Goal: Task Accomplishment & Management: Use online tool/utility

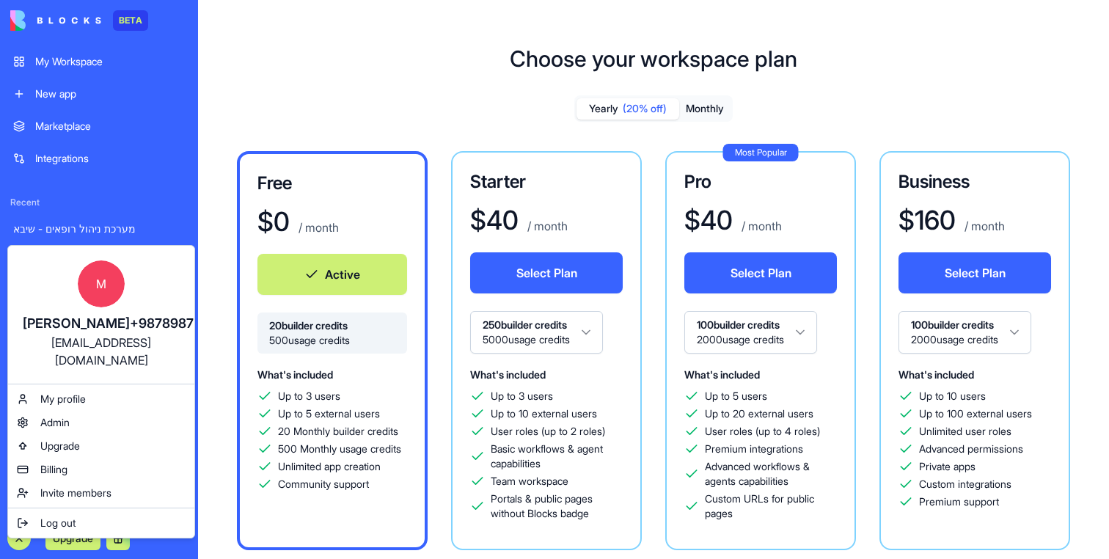
click at [21, 533] on html "BETA My Workspace New app Marketplace Integrations Recent מערכת ניהול רופאים - …" at bounding box center [554, 279] width 1109 height 559
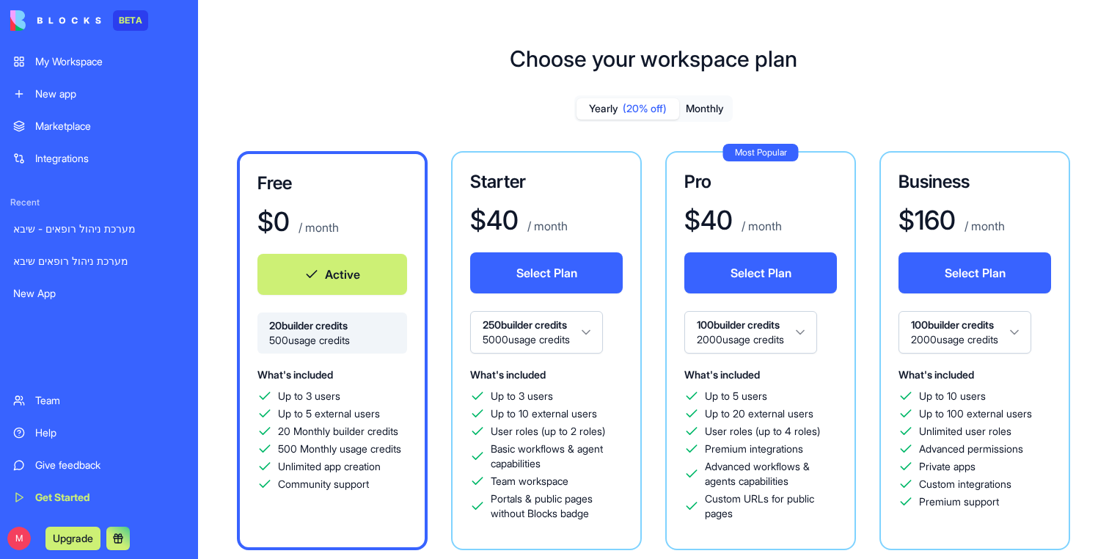
click at [80, 235] on div "מערכת ניהול רופאים - שיבא" at bounding box center [99, 229] width 172 height 15
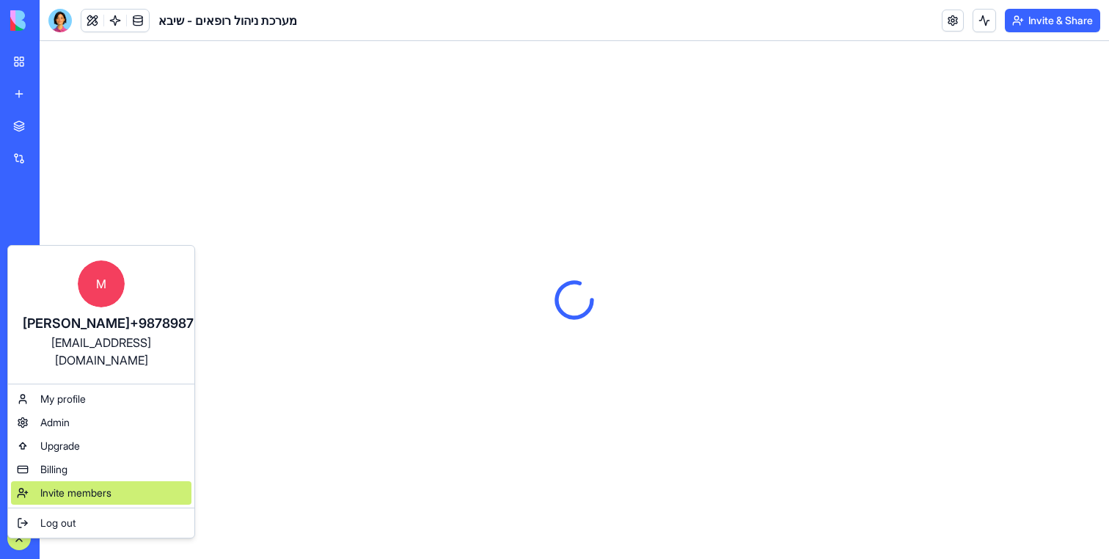
click at [78, 486] on span "Invite members" at bounding box center [75, 493] width 71 height 15
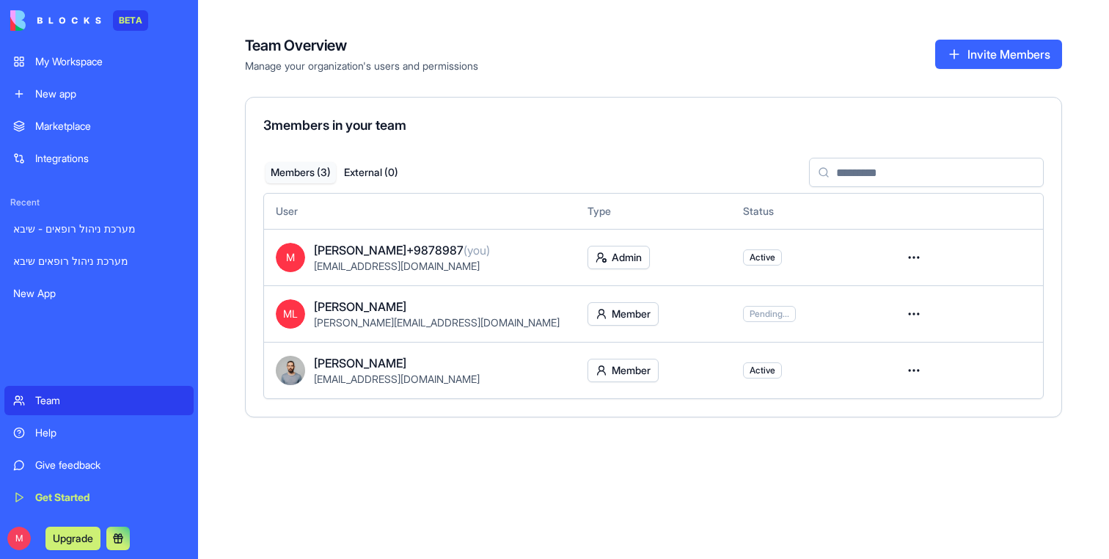
click at [67, 230] on div "מערכת ניהול רופאים - שיבא" at bounding box center [99, 229] width 172 height 15
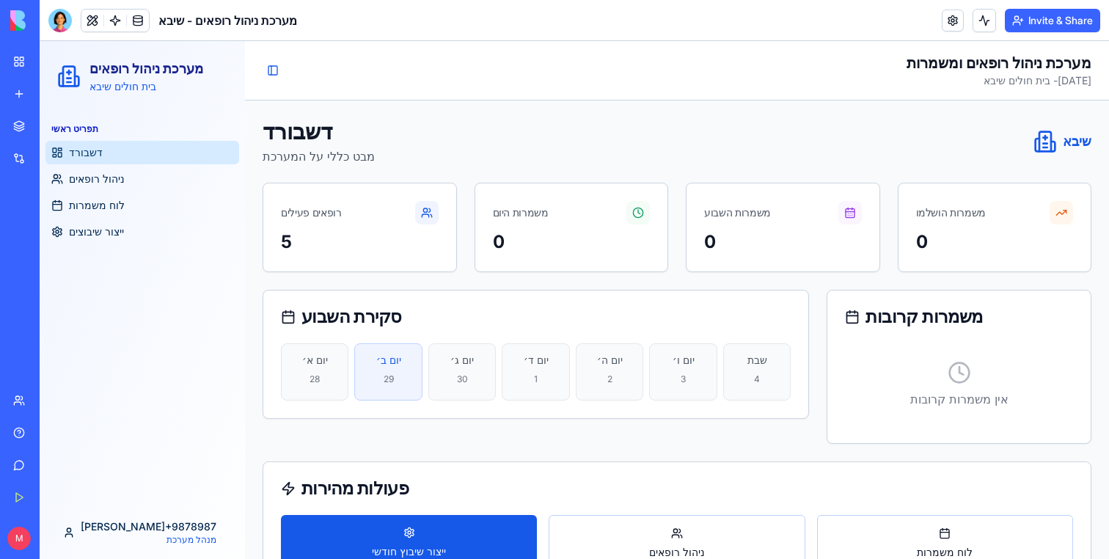
click at [33, 101] on link "New app" at bounding box center [33, 93] width 59 height 29
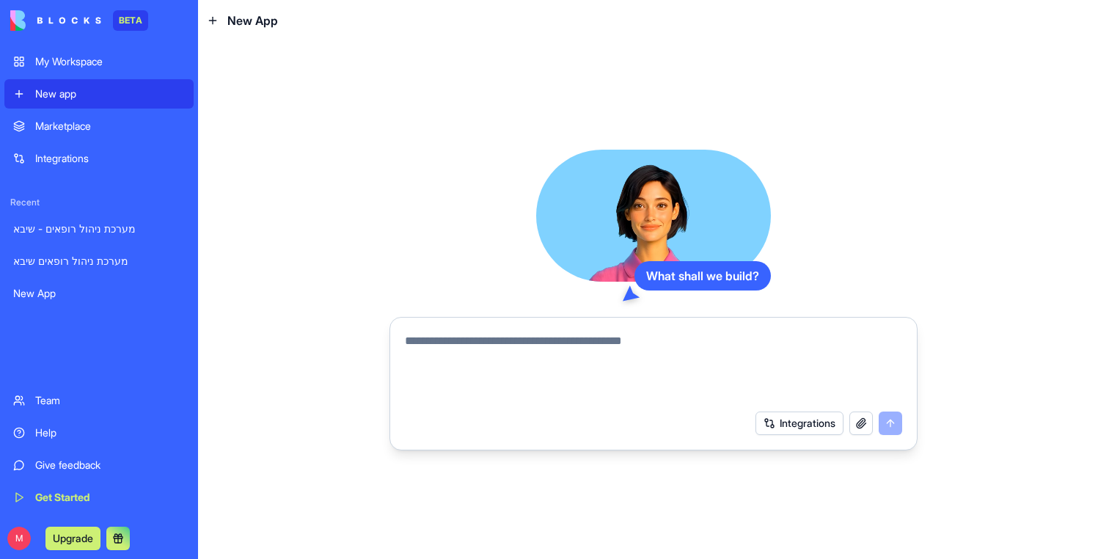
click at [481, 365] on textarea at bounding box center [653, 367] width 497 height 70
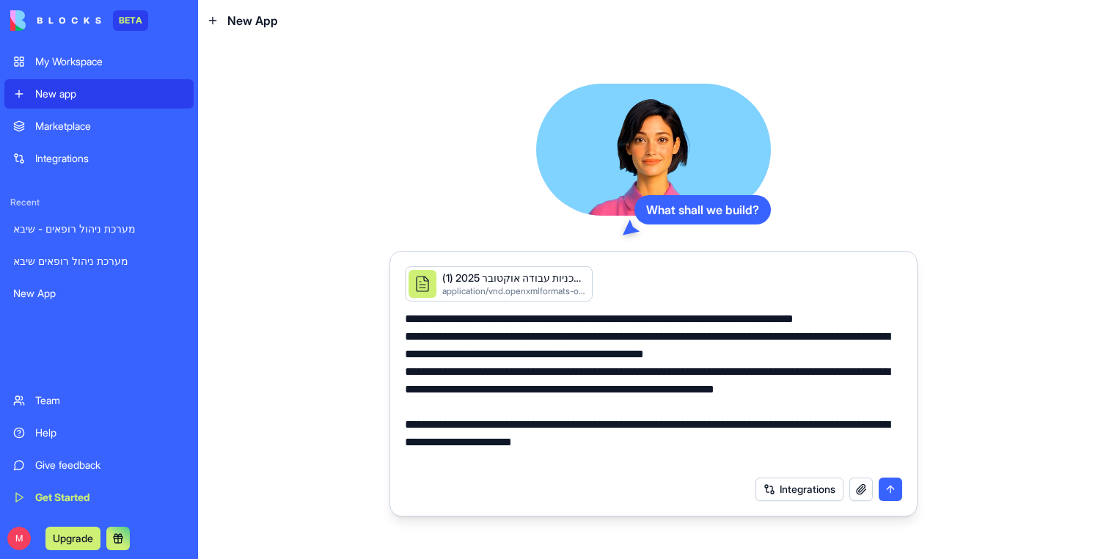
click at [662, 460] on textarea "**********" at bounding box center [653, 389] width 497 height 158
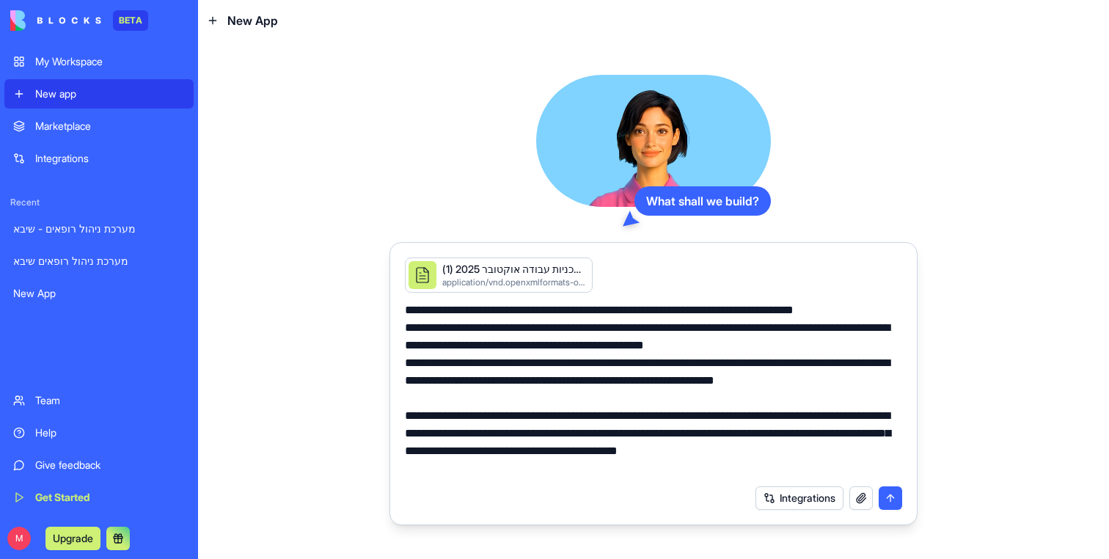
click at [565, 449] on textarea "**********" at bounding box center [653, 389] width 497 height 176
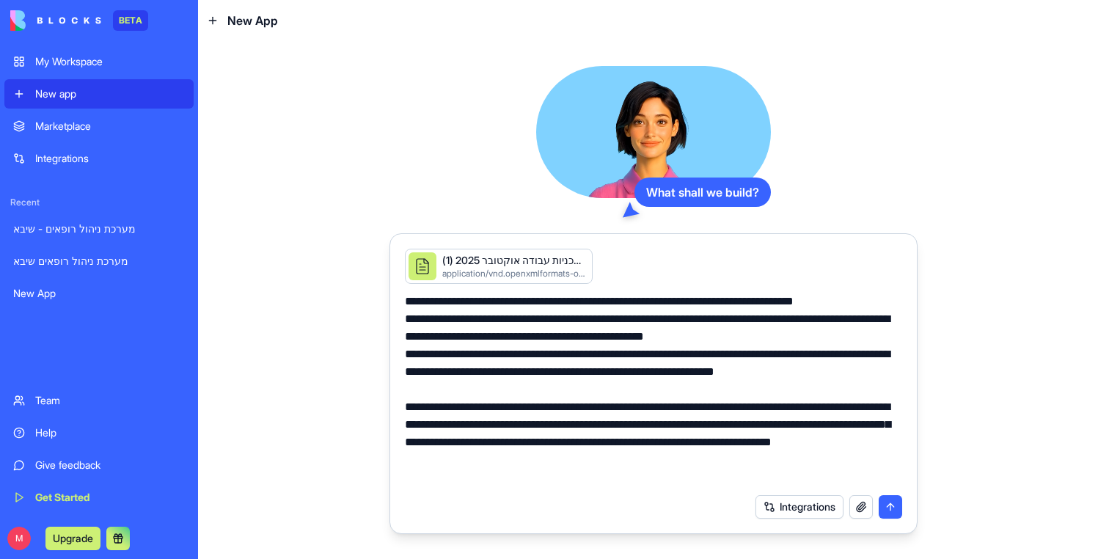
click at [779, 444] on textarea "**********" at bounding box center [653, 390] width 497 height 194
click at [774, 442] on textarea "**********" at bounding box center [653, 390] width 497 height 194
click at [456, 462] on textarea "**********" at bounding box center [653, 390] width 497 height 194
click at [625, 484] on textarea "**********" at bounding box center [653, 390] width 497 height 194
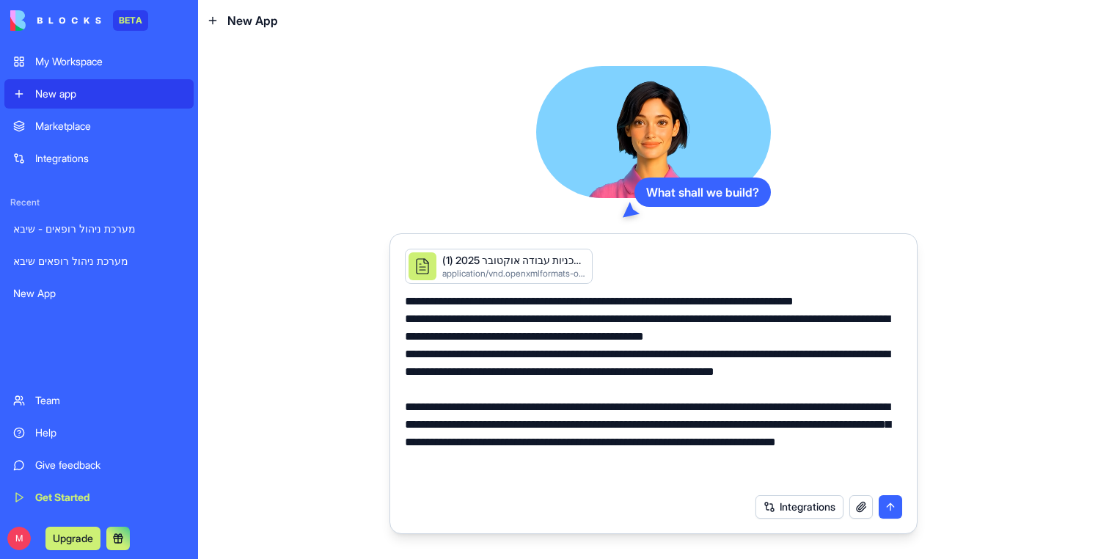
type textarea "**********"
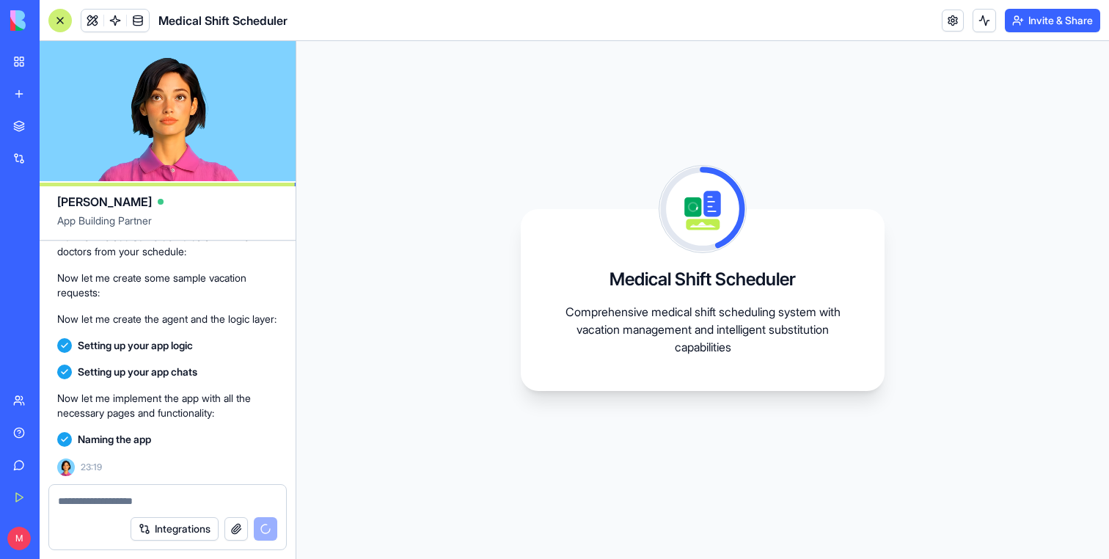
scroll to position [750, 0]
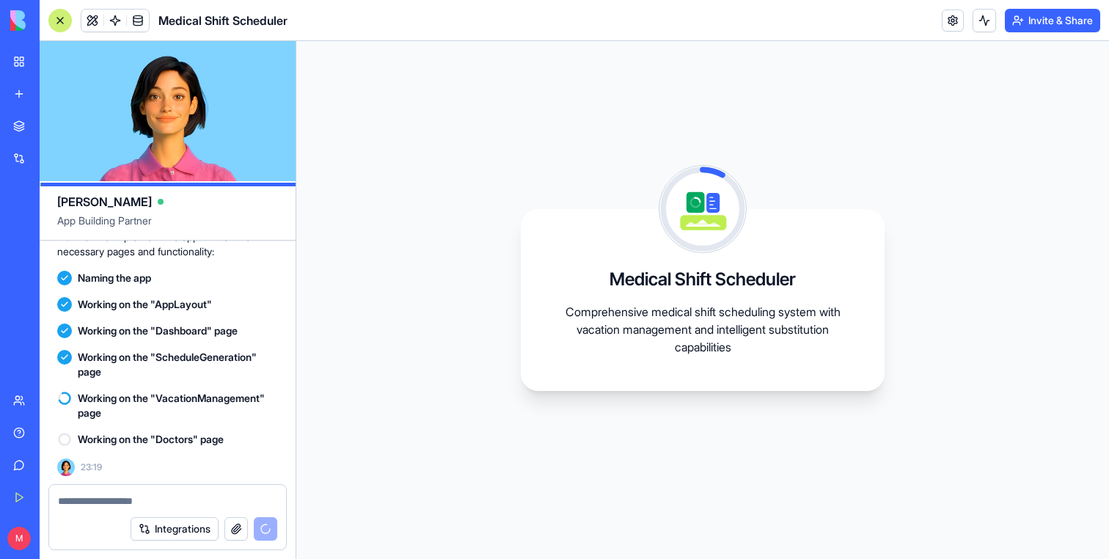
drag, startPoint x: 235, startPoint y: 351, endPoint x: 204, endPoint y: 351, distance: 30.8
click at [235, 351] on span "Working on the "ScheduleGeneration" page" at bounding box center [178, 364] width 200 height 29
click at [204, 351] on span "Working on the "ScheduleGeneration" page" at bounding box center [178, 364] width 200 height 29
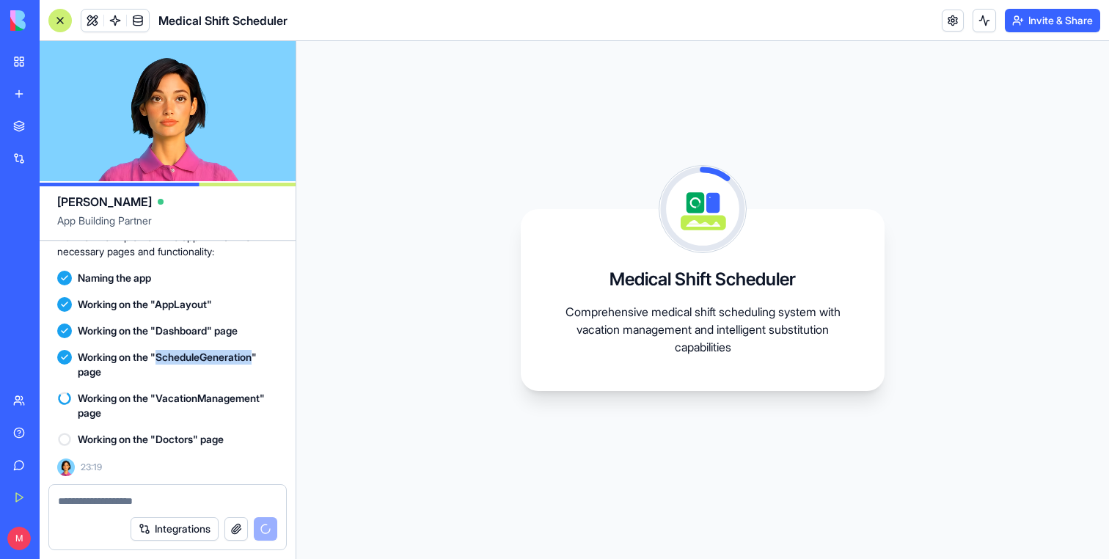
click at [204, 351] on span "Working on the "ScheduleGeneration" page" at bounding box center [178, 364] width 200 height 29
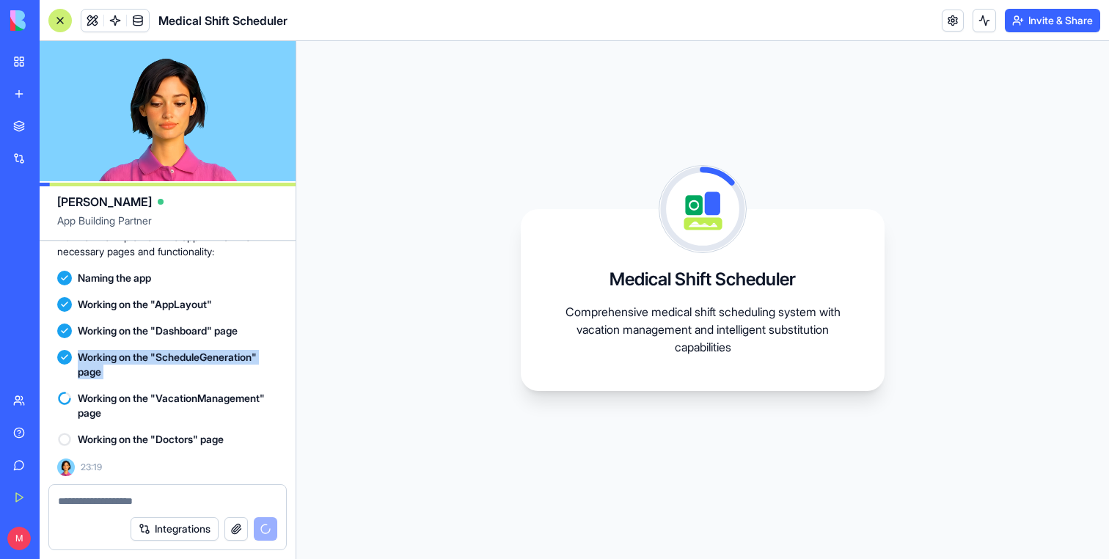
click at [204, 351] on span "Working on the "ScheduleGeneration" page" at bounding box center [178, 364] width 200 height 29
click at [297, 73] on div "Medical Shift Scheduler Comprehensive medical shift scheduling system with vaca…" at bounding box center [702, 300] width 813 height 518
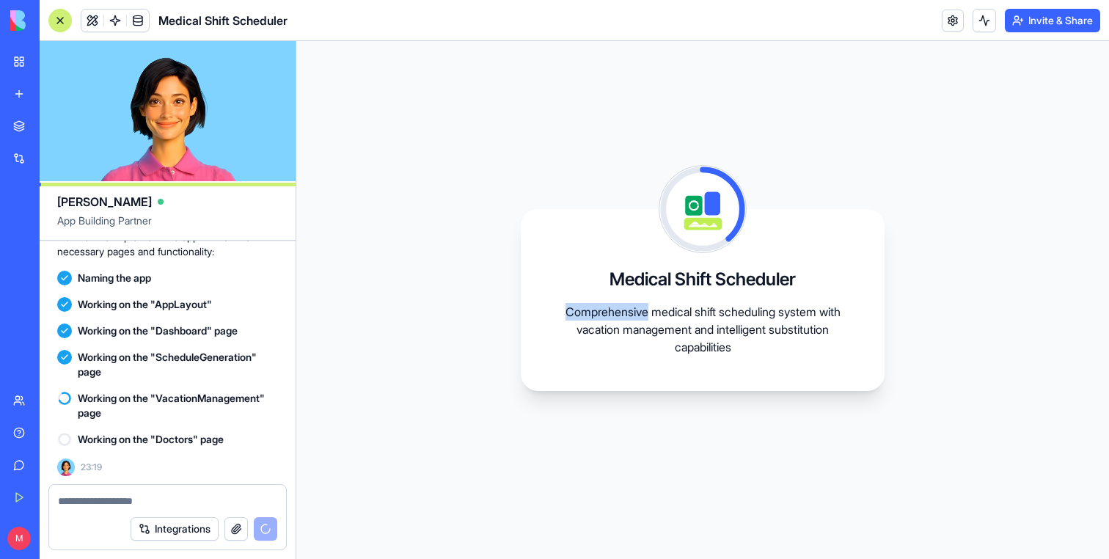
click at [297, 73] on div "Medical Shift Scheduler Comprehensive medical shift scheduling system with vaca…" at bounding box center [702, 300] width 813 height 518
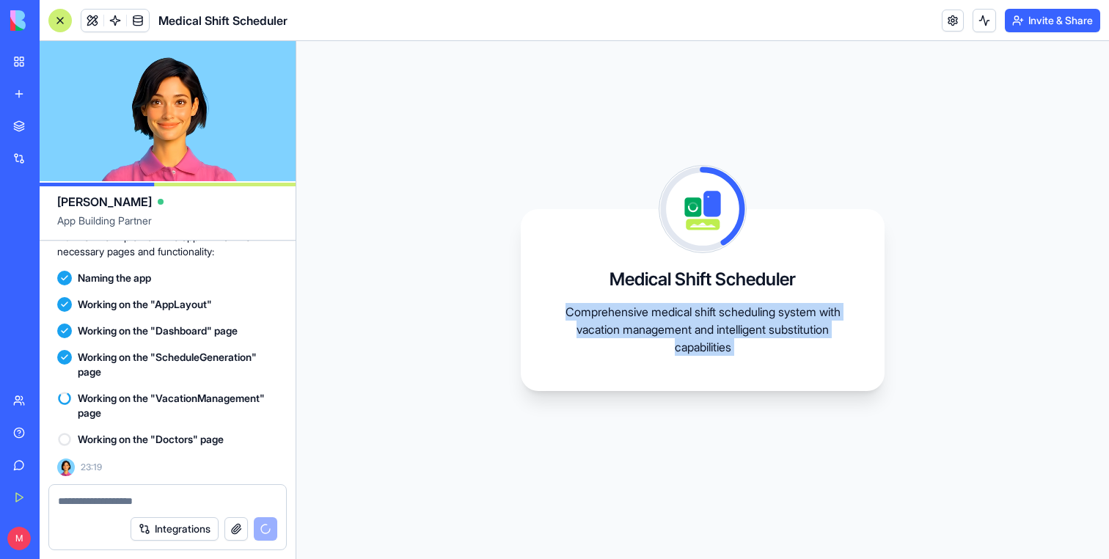
click at [297, 73] on div "Medical Shift Scheduler Comprehensive medical shift scheduling system with vaca…" at bounding box center [702, 300] width 813 height 518
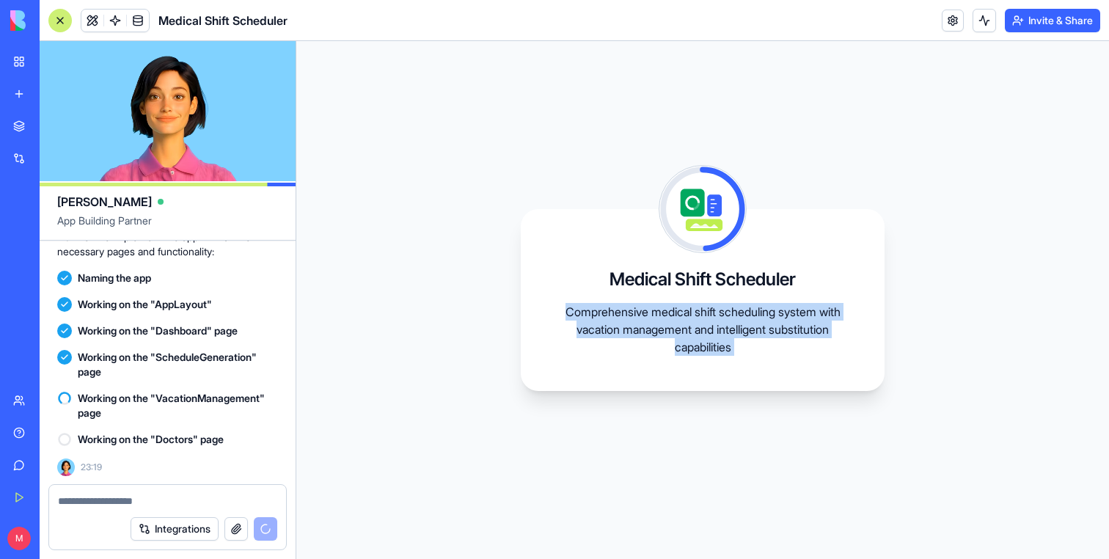
click at [279, 180] on video at bounding box center [168, 111] width 256 height 140
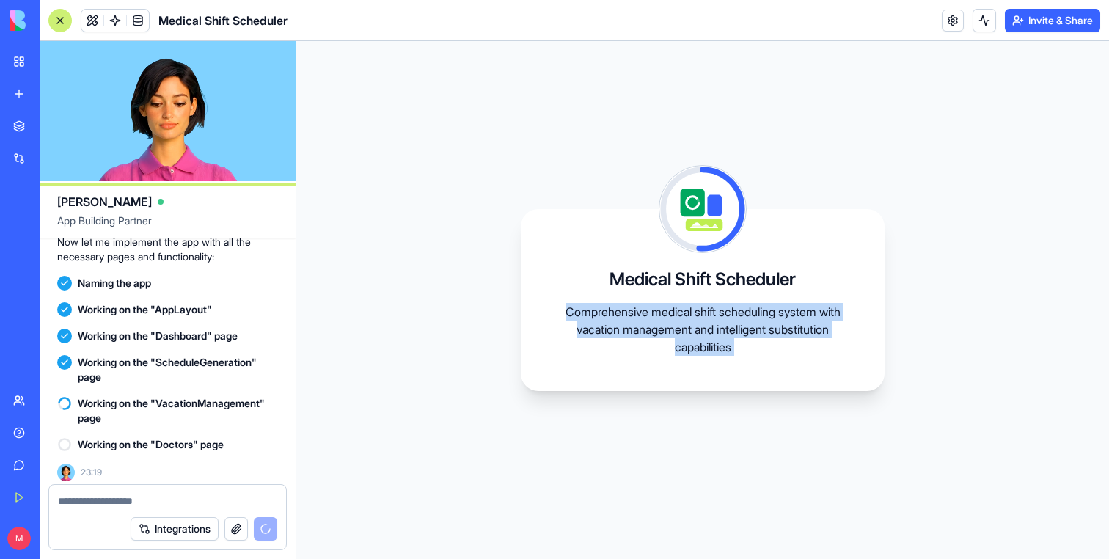
click at [279, 180] on video at bounding box center [168, 111] width 256 height 140
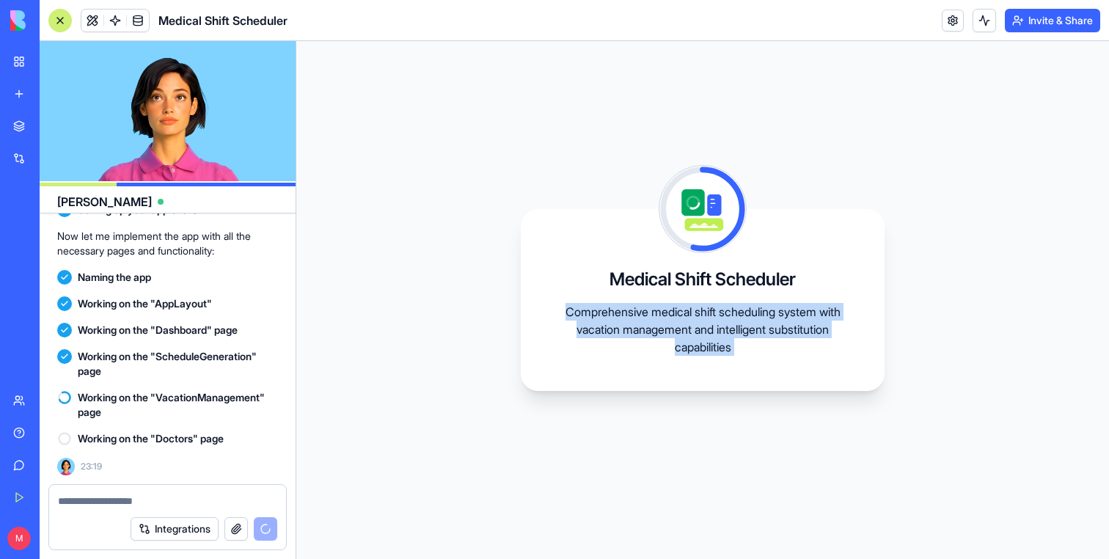
click at [279, 180] on video at bounding box center [168, 111] width 256 height 140
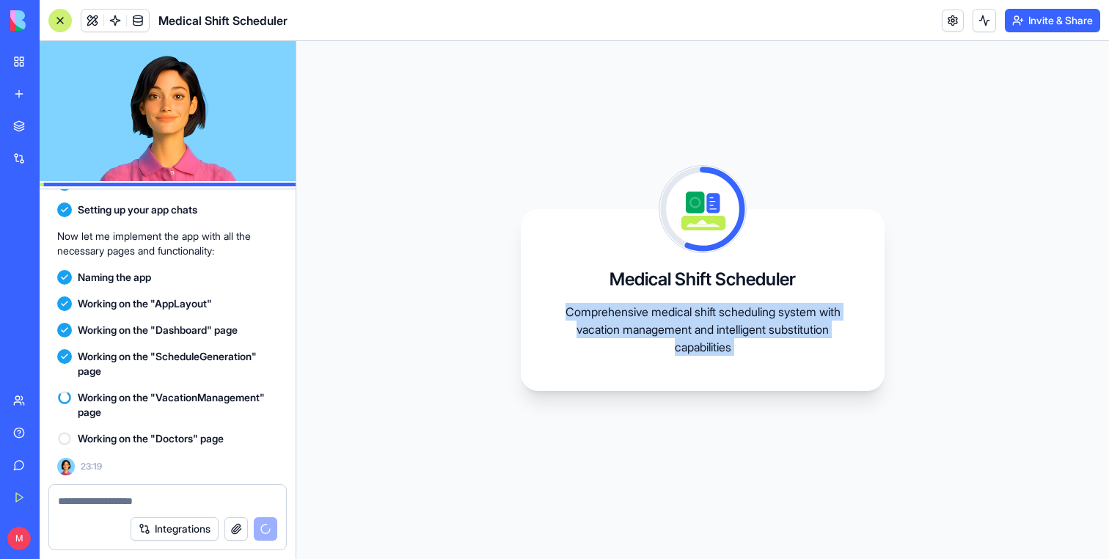
scroll to position [691, 0]
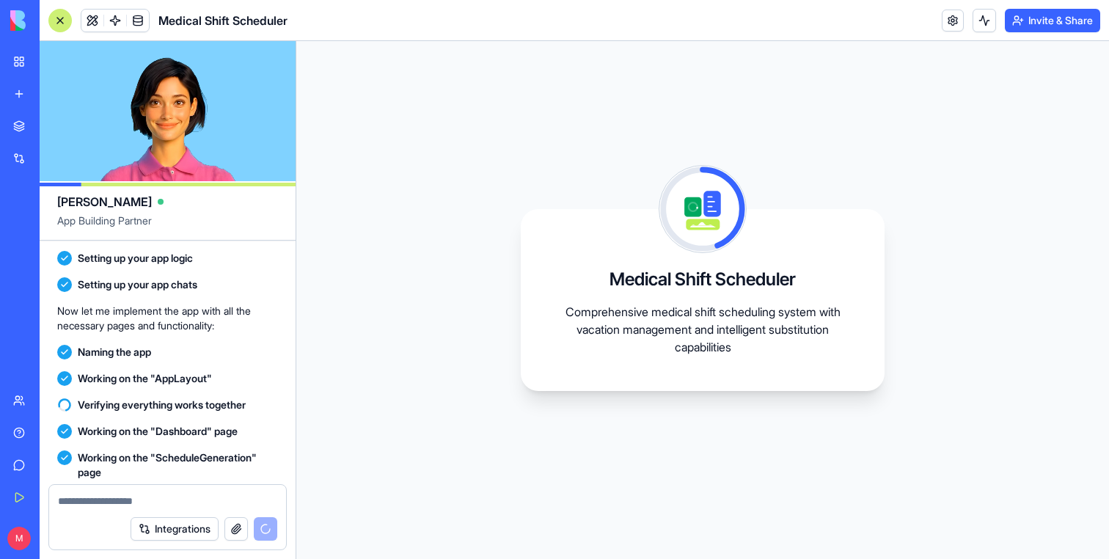
scroll to position [777, 0]
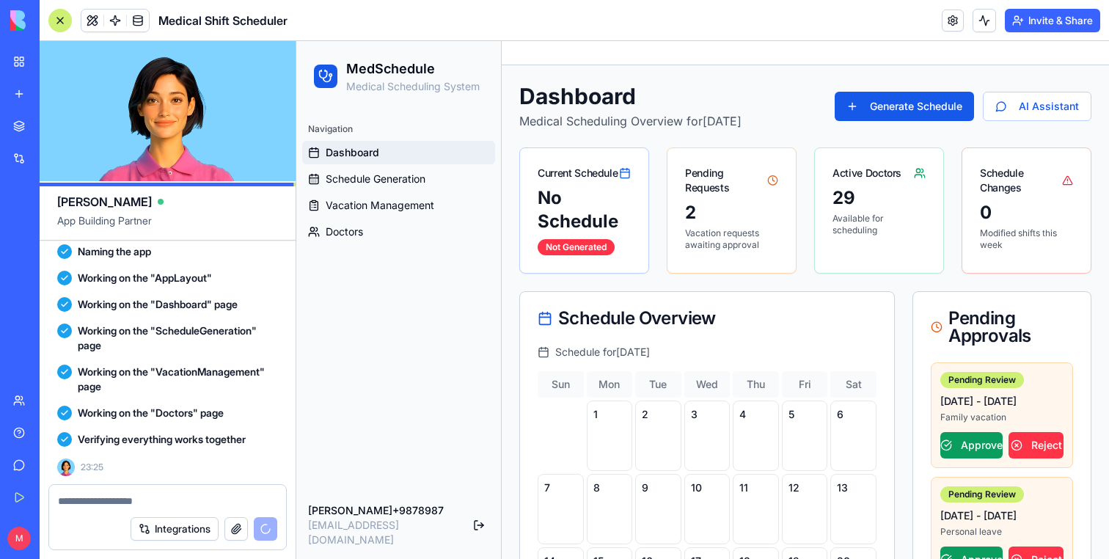
click at [66, 15] on div at bounding box center [59, 20] width 23 height 23
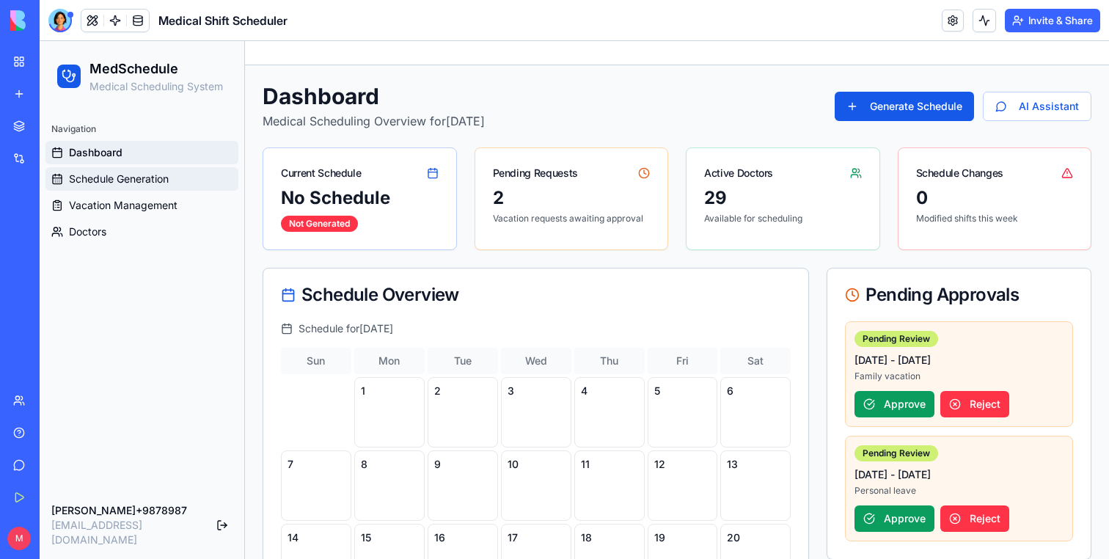
click at [118, 177] on span "Schedule Generation" at bounding box center [119, 179] width 100 height 15
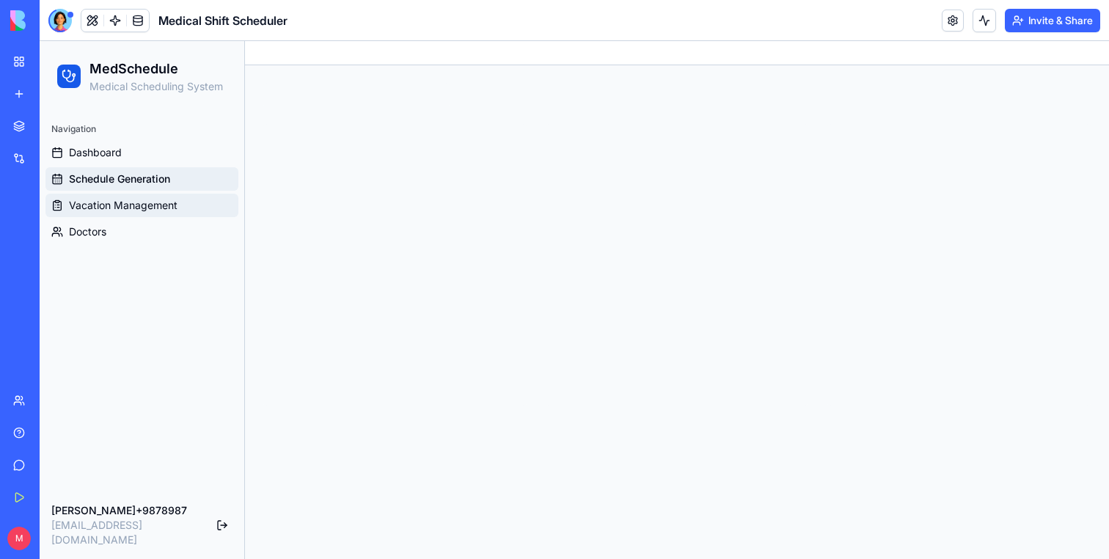
click at [118, 202] on span "Vacation Management" at bounding box center [123, 205] width 109 height 15
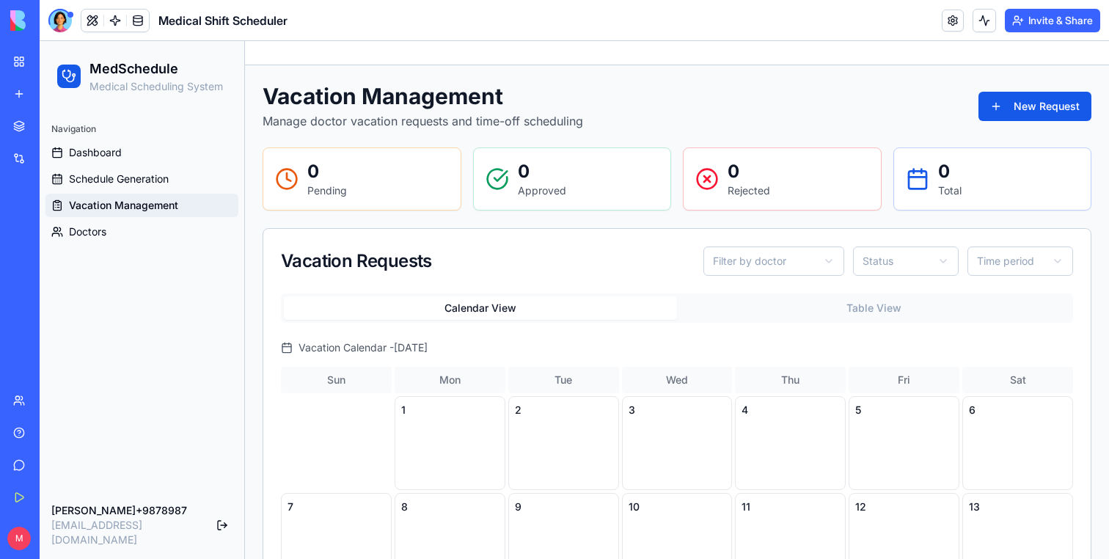
click at [118, 238] on link "Doctors" at bounding box center [141, 231] width 193 height 23
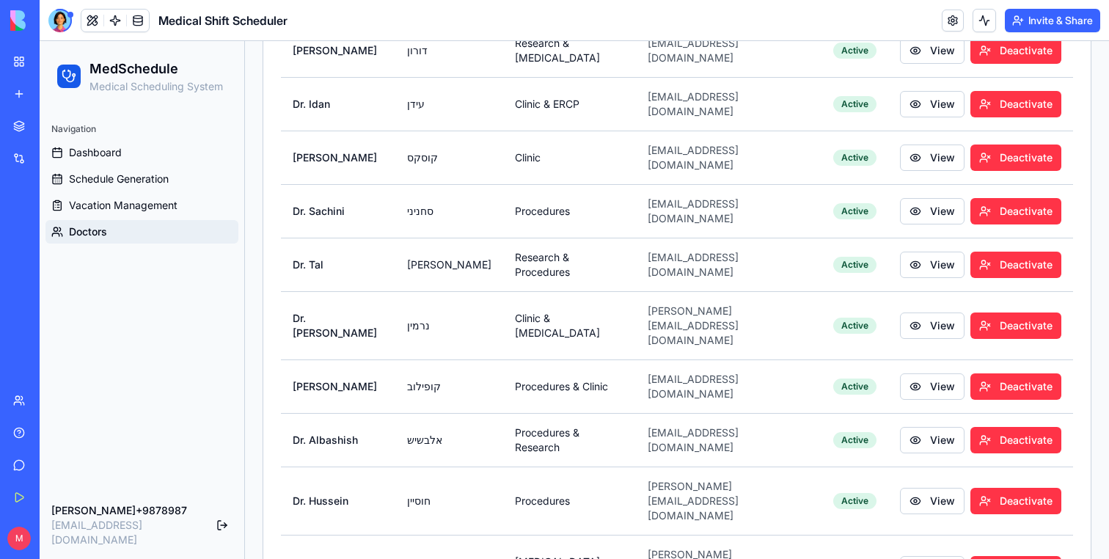
scroll to position [1320, 0]
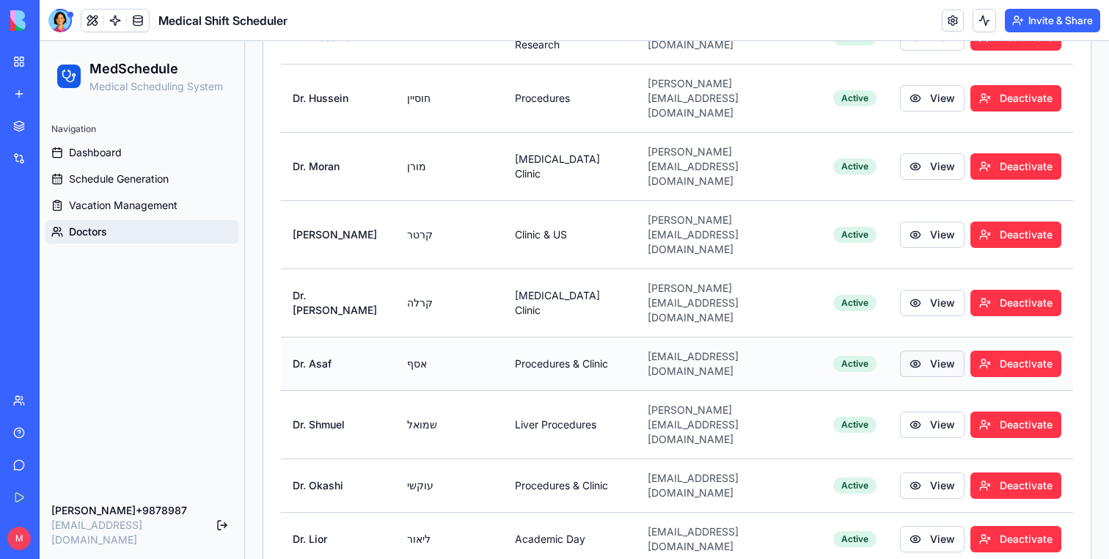
click at [912, 351] on button "View" at bounding box center [932, 364] width 65 height 26
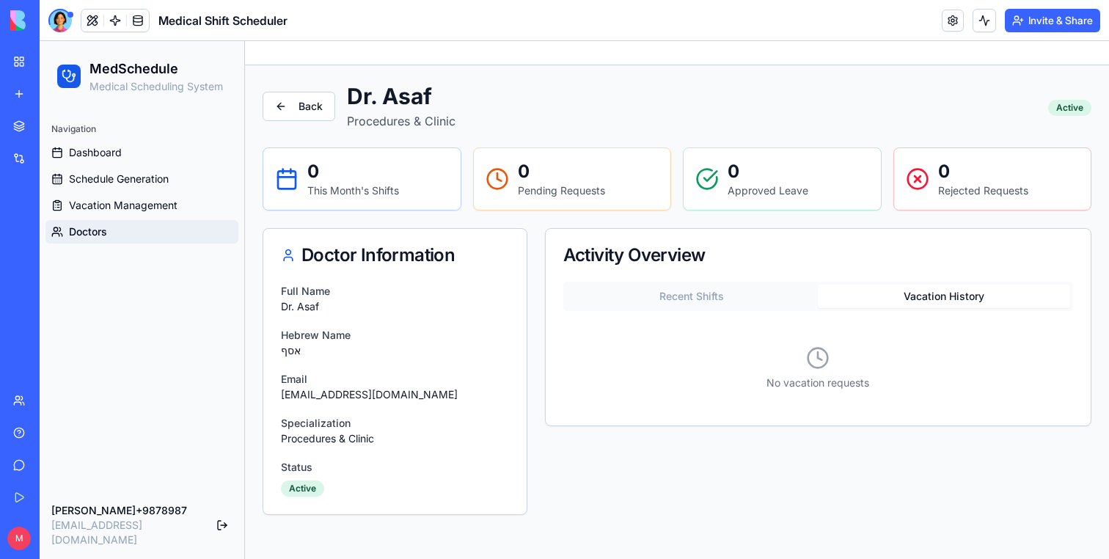
click at [910, 288] on button "Vacation History" at bounding box center [944, 296] width 252 height 23
click at [714, 294] on button "Recent Shifts" at bounding box center [692, 296] width 252 height 23
click at [908, 301] on button "Vacation History" at bounding box center [944, 296] width 252 height 23
click at [775, 305] on button "Recent Shifts" at bounding box center [692, 296] width 252 height 23
click at [848, 305] on button "Vacation History" at bounding box center [944, 296] width 252 height 23
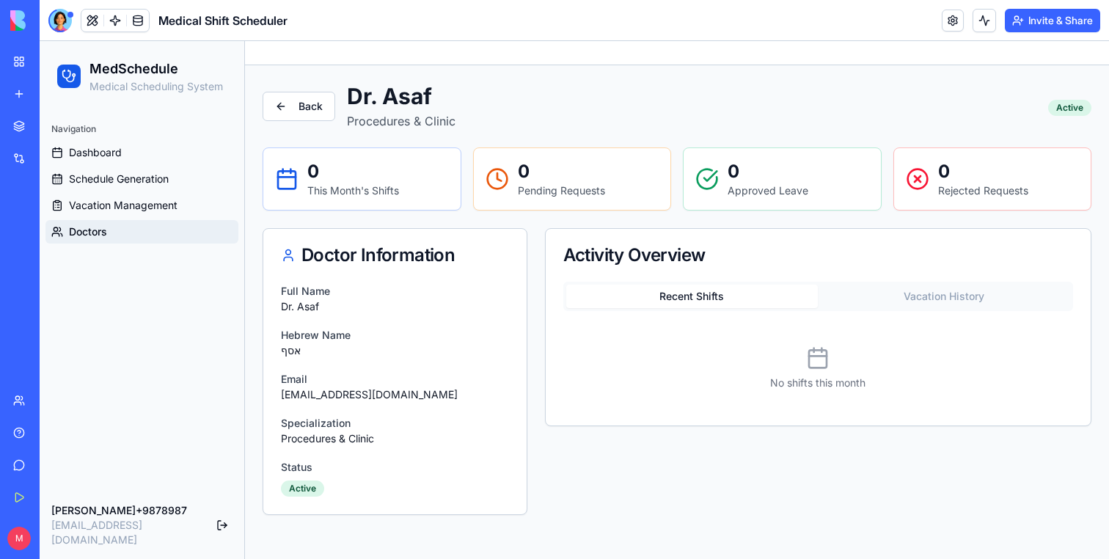
click at [762, 301] on button "Recent Shifts" at bounding box center [692, 296] width 252 height 23
click at [181, 210] on link "Vacation Management" at bounding box center [141, 205] width 193 height 23
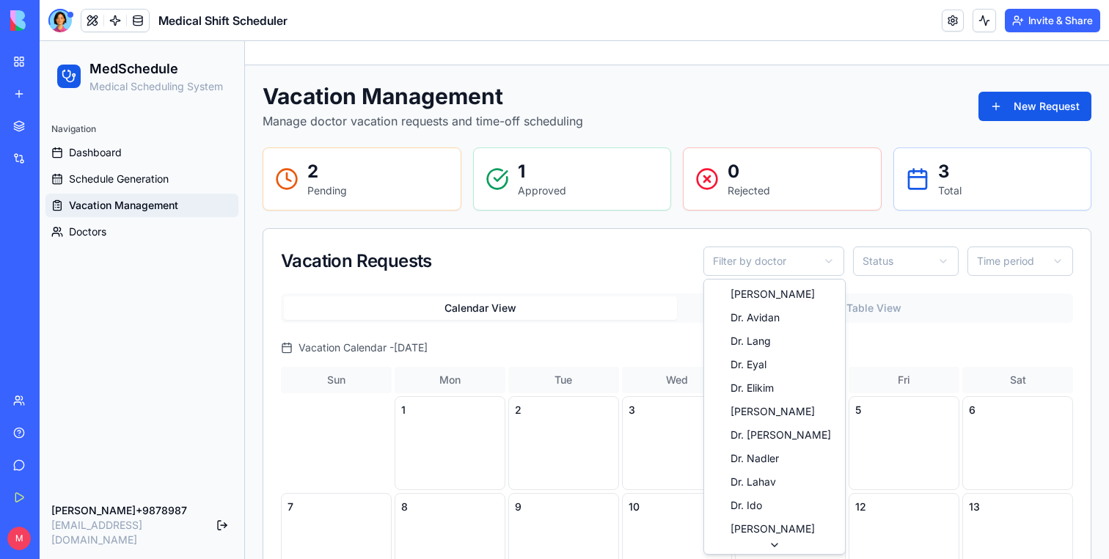
click at [806, 266] on html "MedSchedule Medical Scheduling System Navigation Dashboard Schedule Generation …" at bounding box center [574, 489] width 1069 height 896
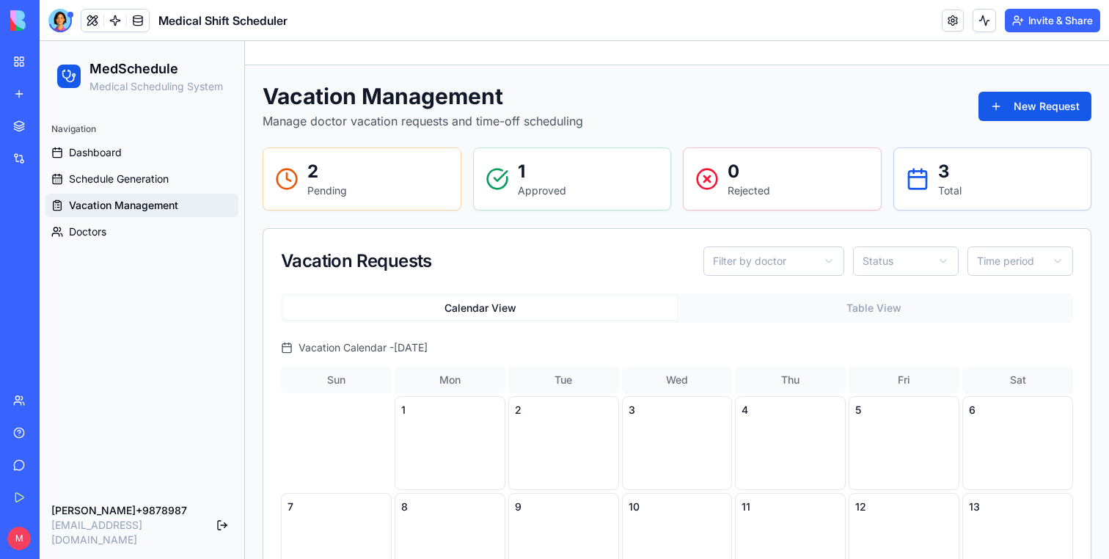
click at [836, 300] on button "Table View" at bounding box center [873, 307] width 393 height 23
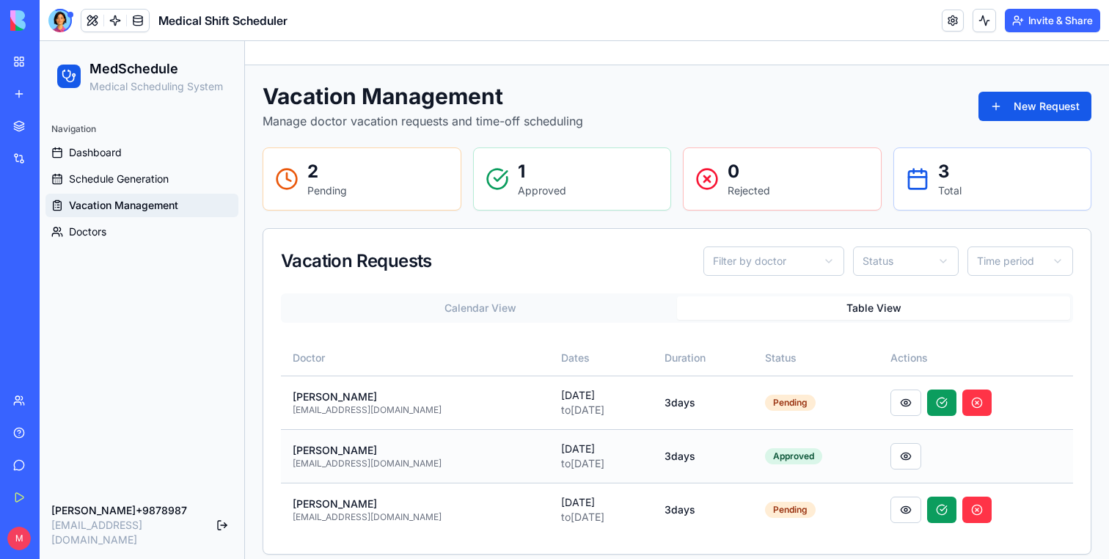
scroll to position [12, 0]
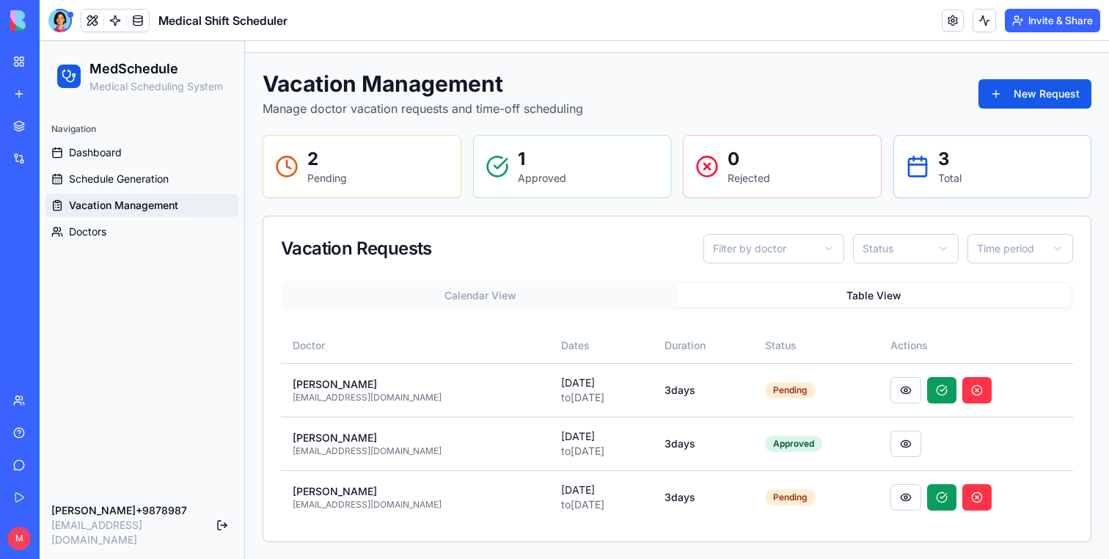
click at [525, 288] on button "Calendar View" at bounding box center [480, 295] width 393 height 23
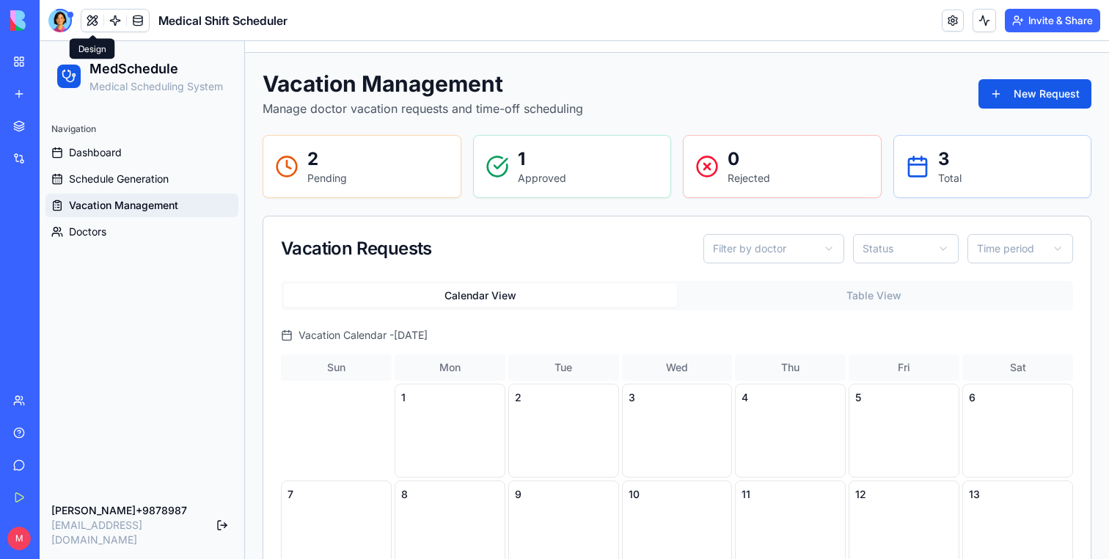
click at [92, 17] on span at bounding box center [92, 20] width 41 height 41
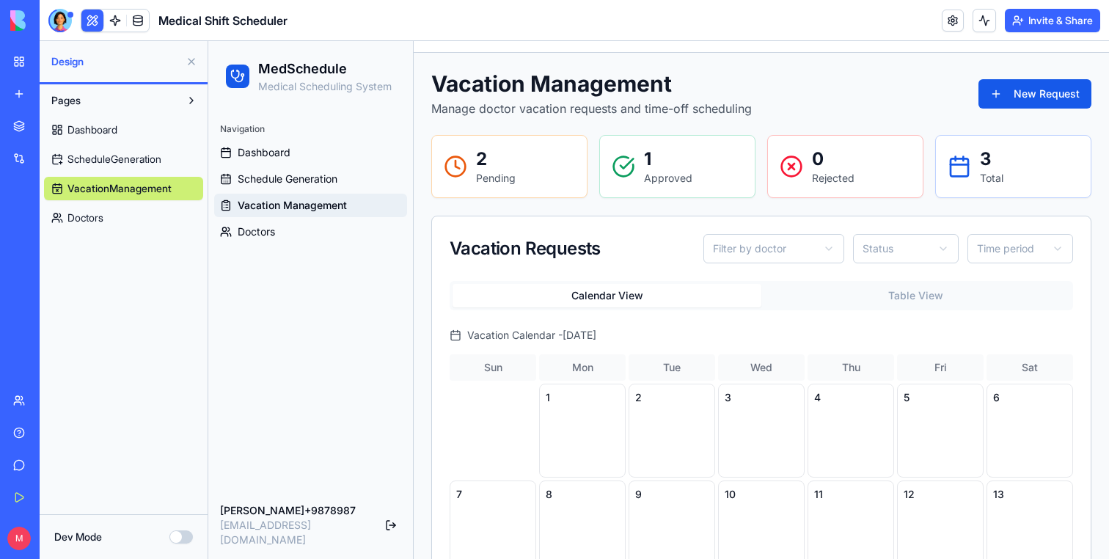
click at [92, 17] on button at bounding box center [92, 21] width 22 height 22
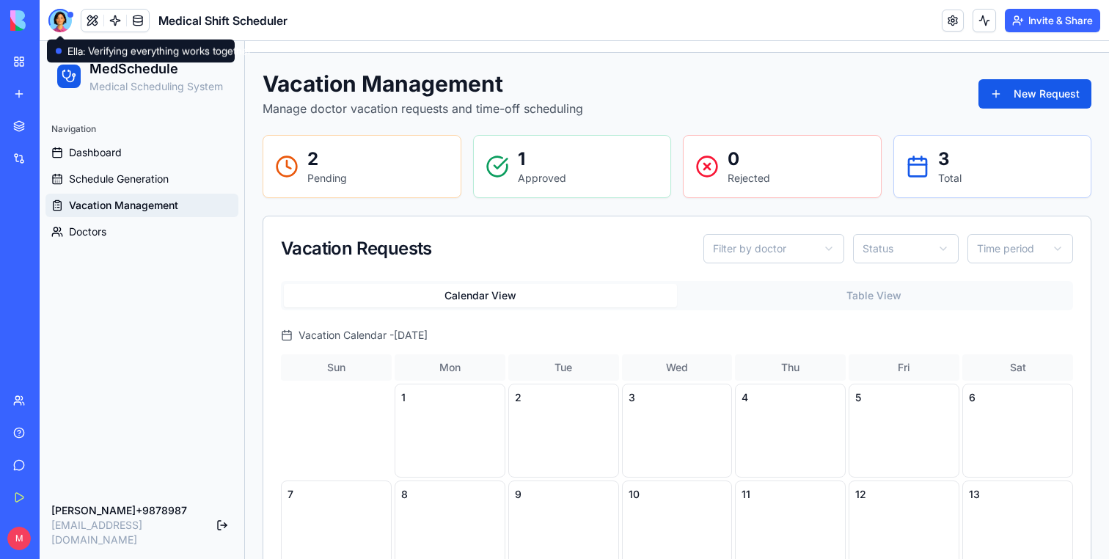
click at [65, 20] on div at bounding box center [59, 20] width 23 height 23
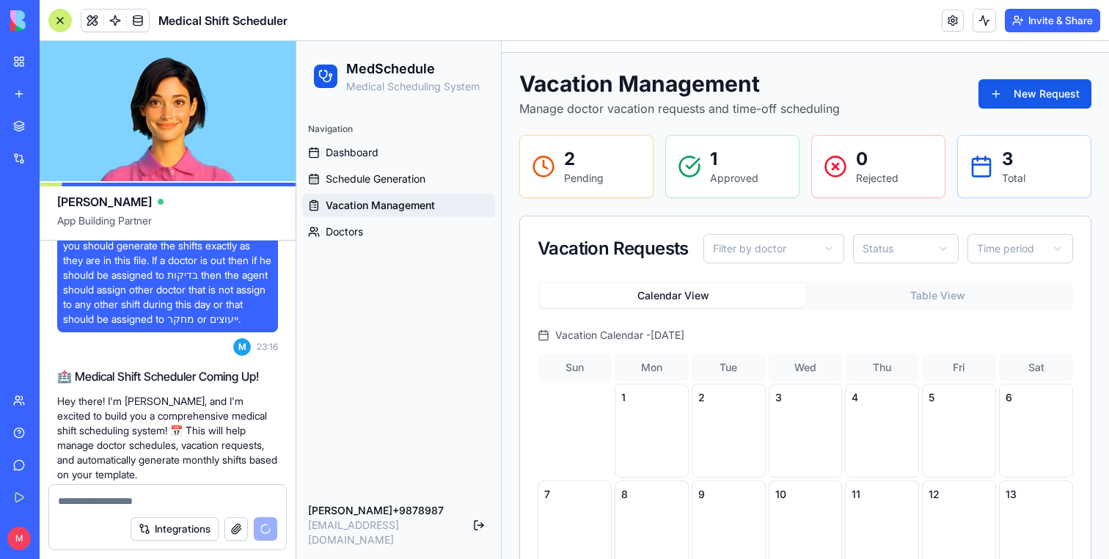
scroll to position [777, 0]
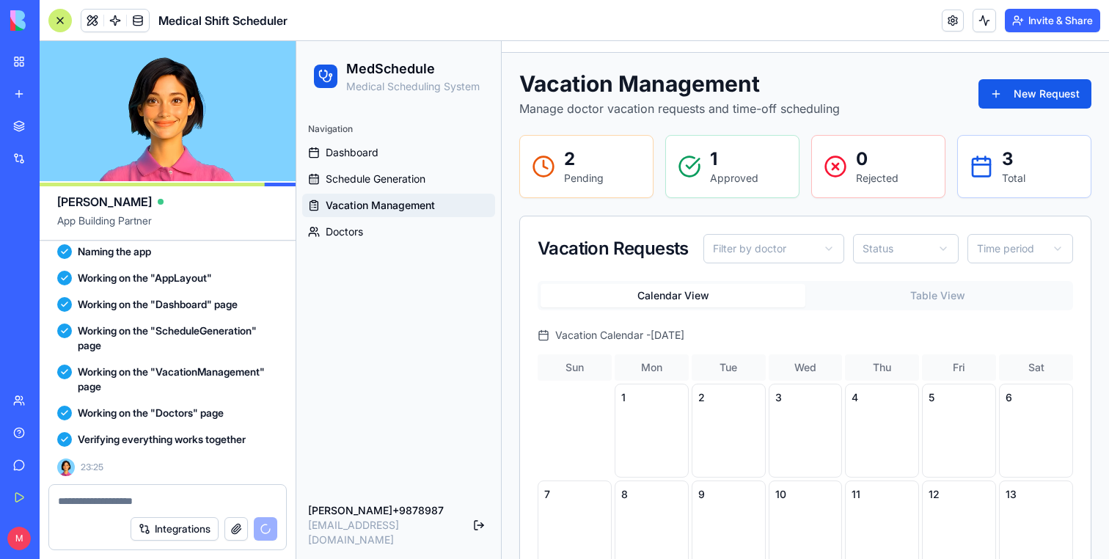
click at [61, 18] on div at bounding box center [59, 20] width 23 height 23
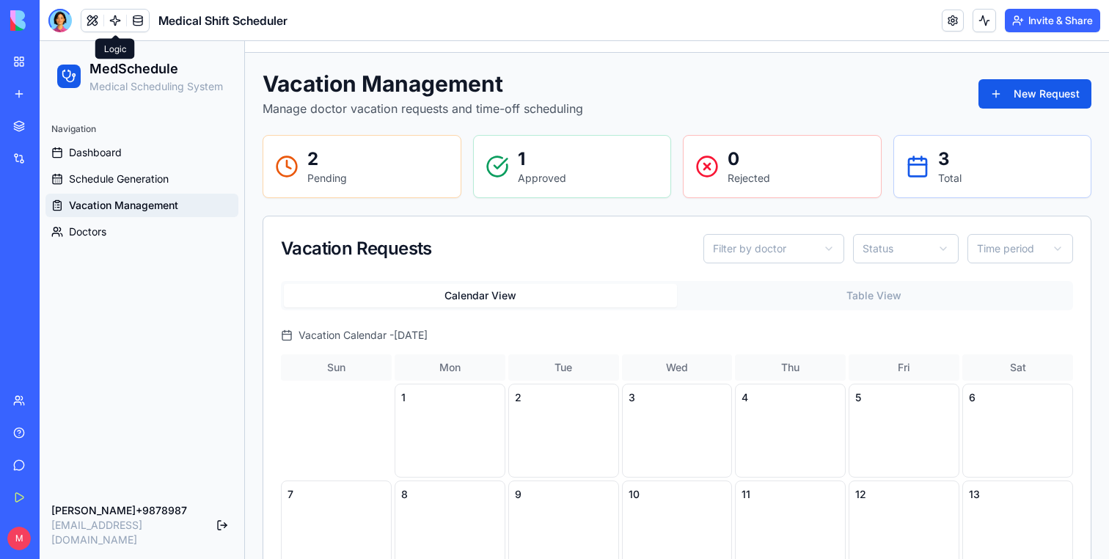
click at [825, 304] on button "Table View" at bounding box center [873, 295] width 393 height 23
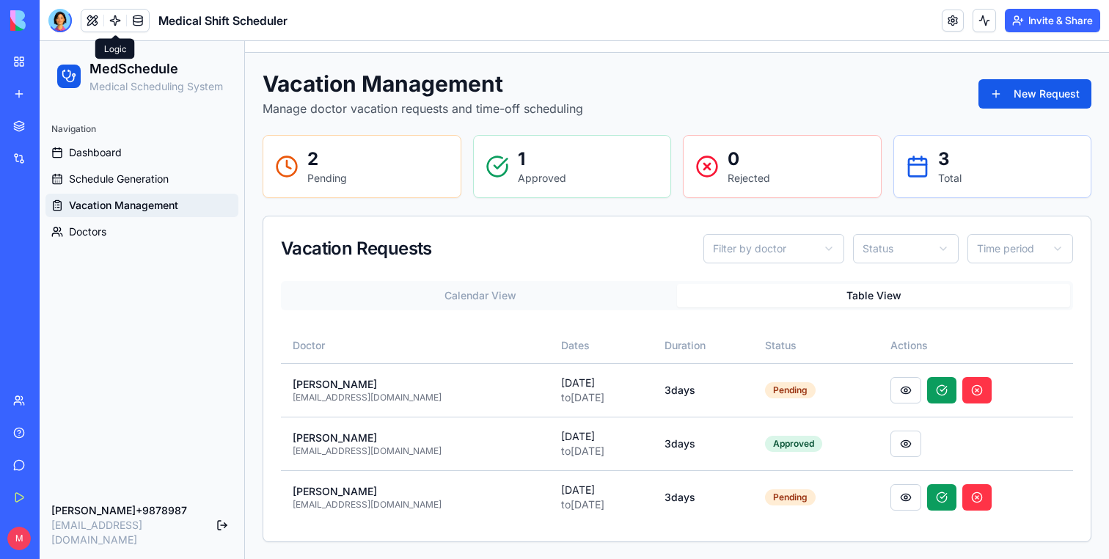
click at [581, 290] on button "Calendar View" at bounding box center [480, 295] width 393 height 23
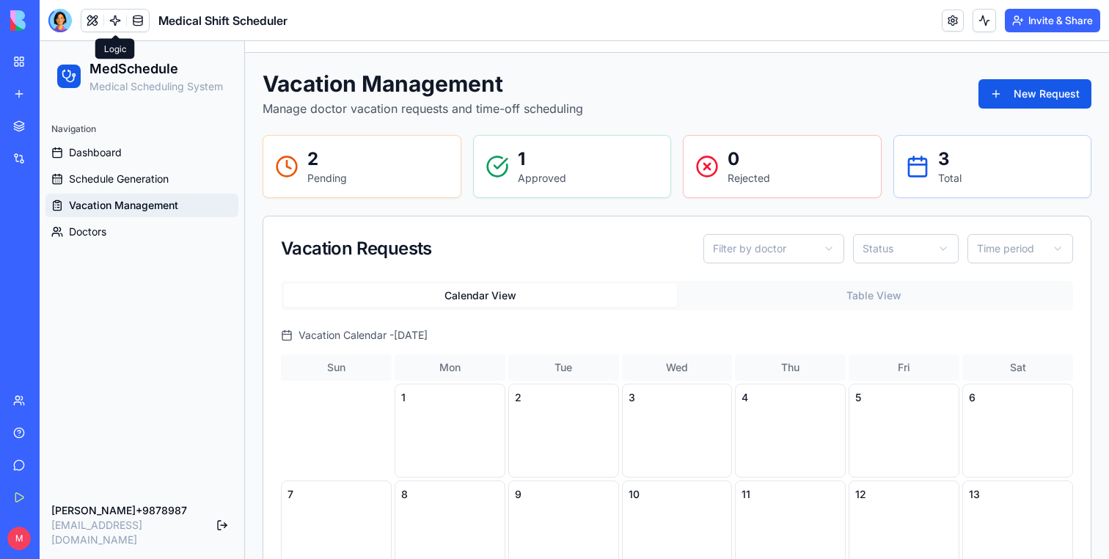
click at [794, 292] on button "Table View" at bounding box center [873, 295] width 393 height 23
click at [552, 286] on button "Calendar View" at bounding box center [480, 295] width 393 height 23
click at [104, 228] on span "Doctors" at bounding box center [87, 231] width 37 height 15
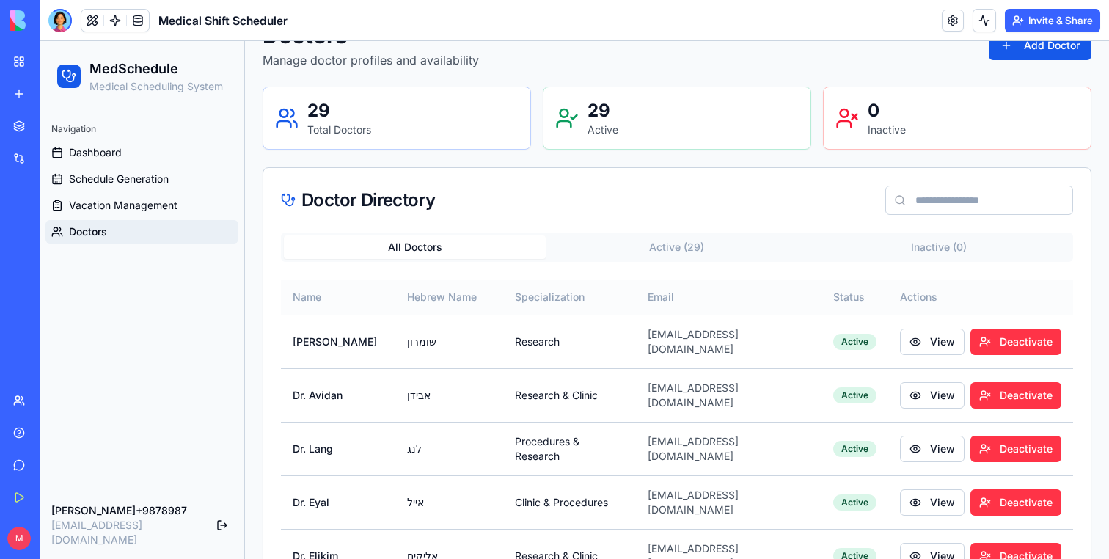
scroll to position [99, 0]
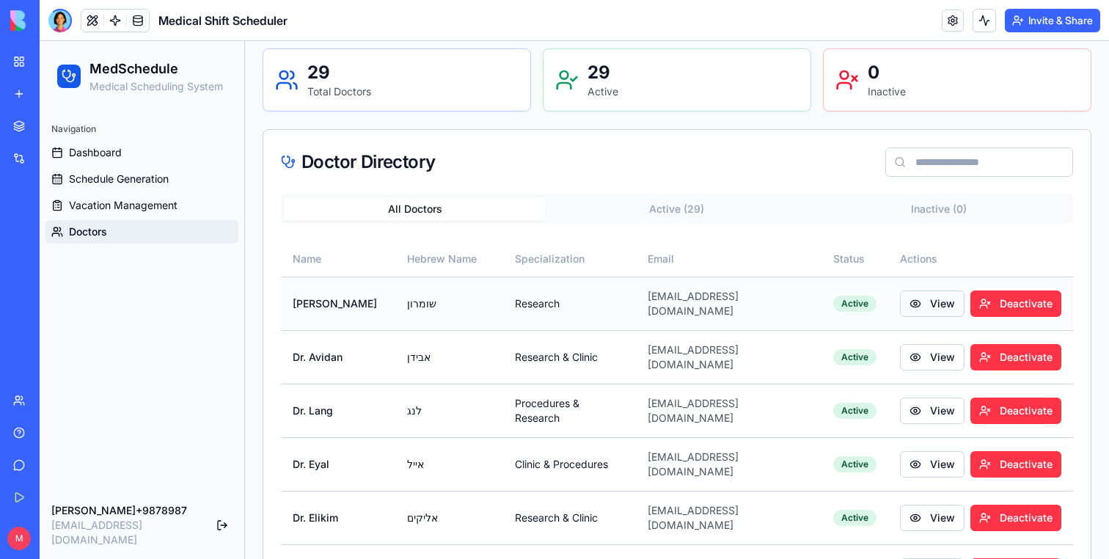
click at [900, 305] on button "View" at bounding box center [932, 303] width 65 height 26
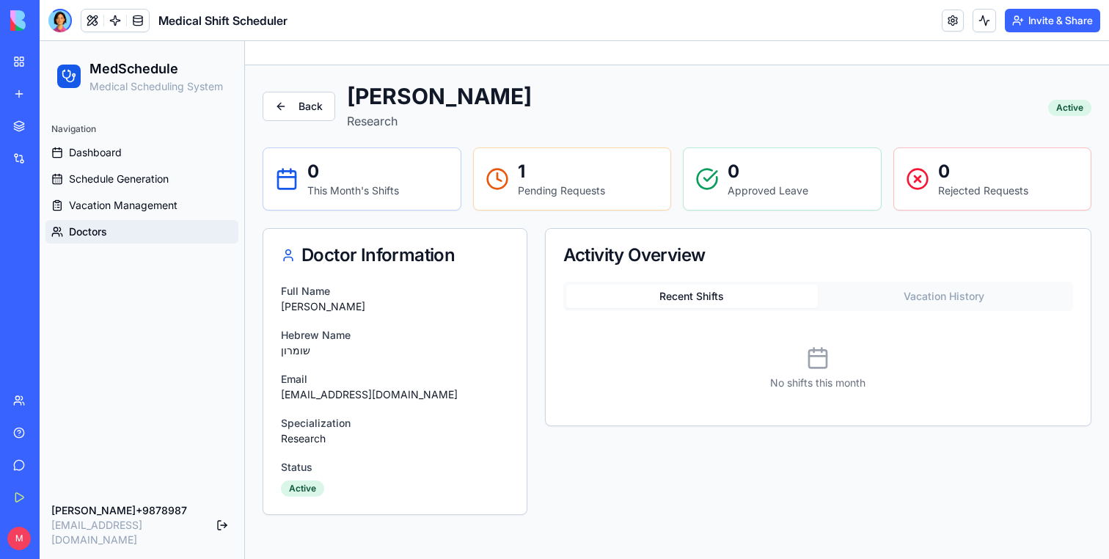
click at [114, 227] on link "Doctors" at bounding box center [141, 231] width 193 height 23
click at [122, 206] on span "Vacation Management" at bounding box center [123, 205] width 109 height 15
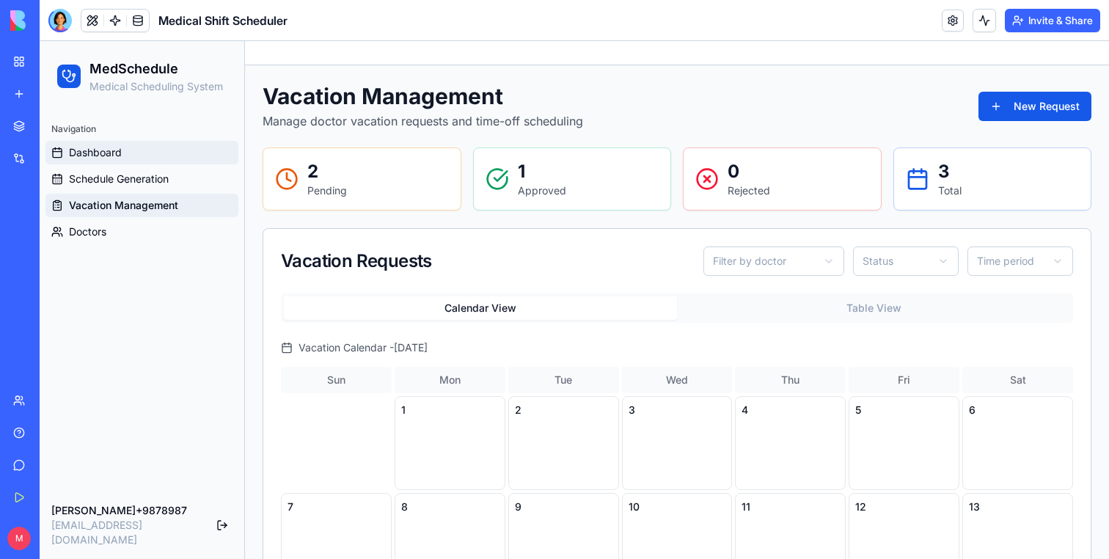
click at [139, 163] on link "Dashboard" at bounding box center [141, 152] width 193 height 23
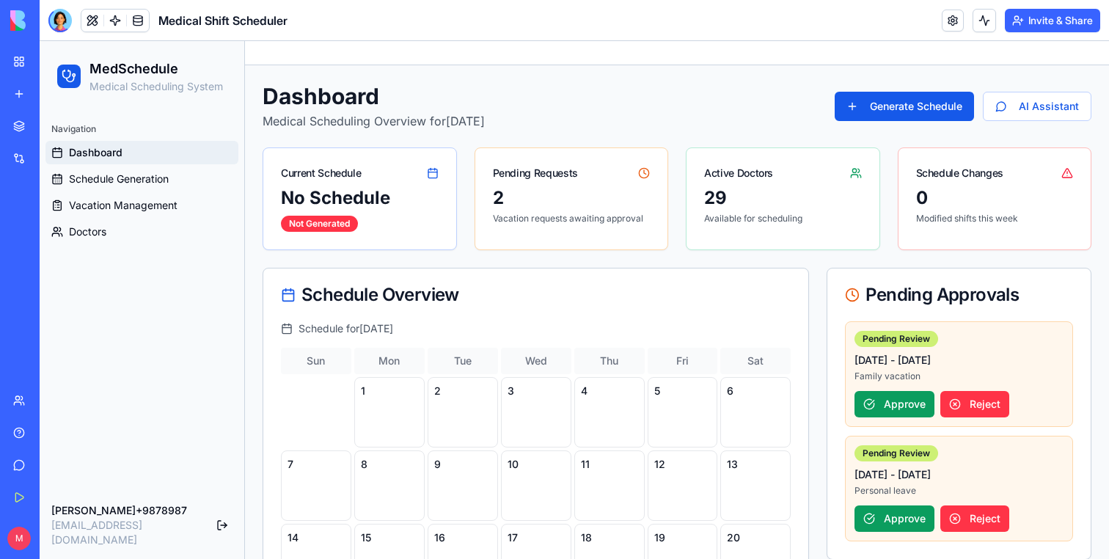
click at [864, 87] on div "Dashboard Medical Scheduling Overview for September 2025 Generate Schedule AI A…" at bounding box center [677, 106] width 829 height 47
click at [897, 121] on div "Dashboard Medical Scheduling Overview for September 2025 Generate Schedule AI A…" at bounding box center [677, 106] width 829 height 47
click at [109, 22] on link at bounding box center [115, 21] width 22 height 22
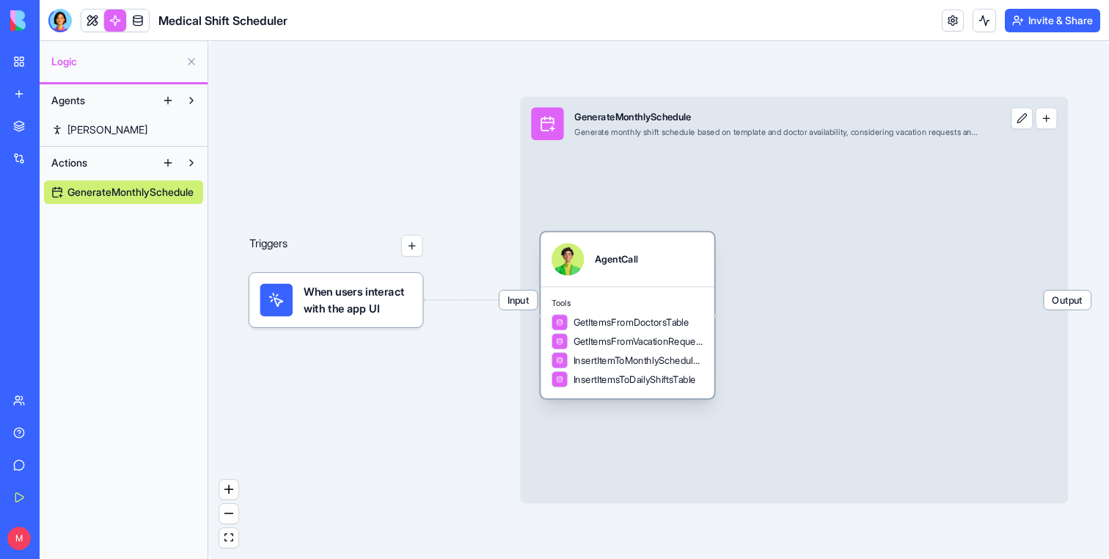
click at [654, 303] on span "Tools" at bounding box center [628, 303] width 152 height 11
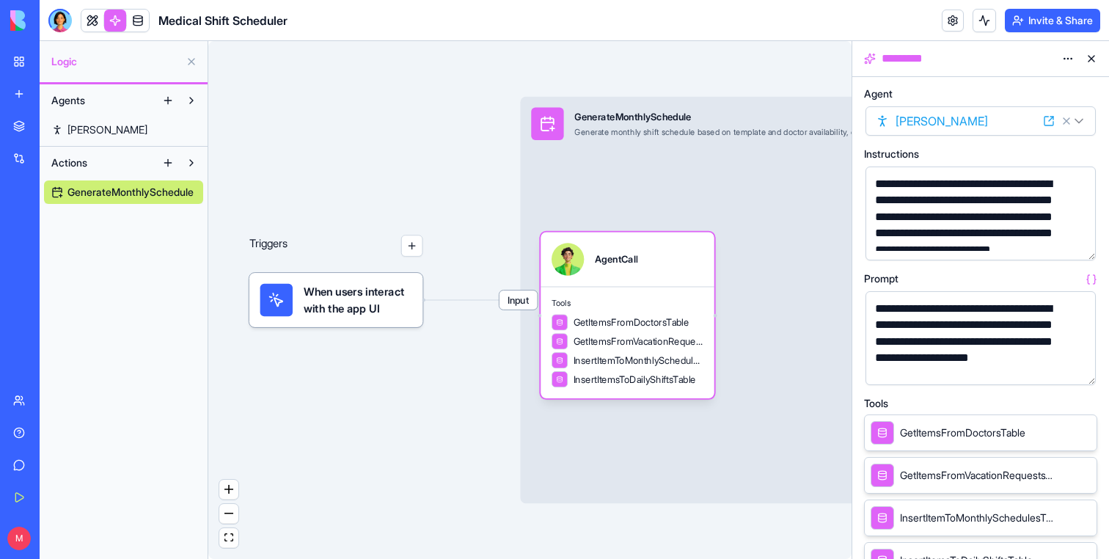
click at [1076, 367] on button "button" at bounding box center [1080, 370] width 23 height 23
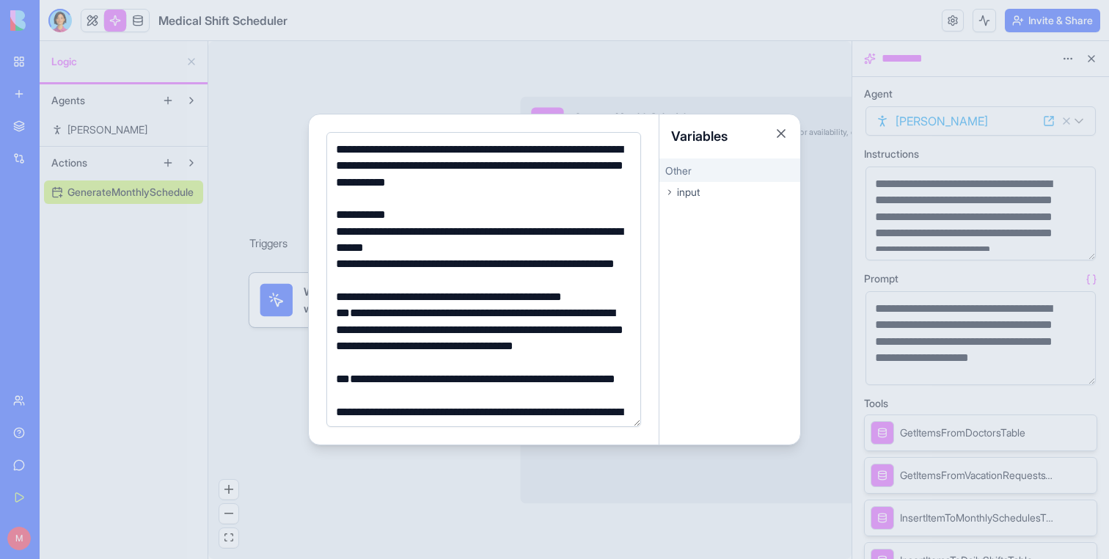
click at [290, 150] on div at bounding box center [554, 279] width 1109 height 559
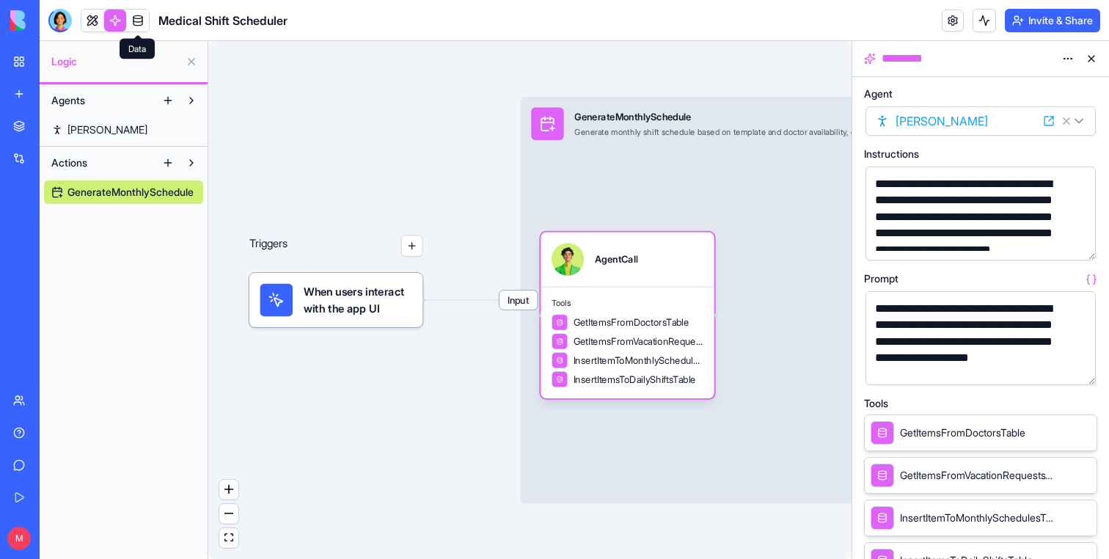
click at [141, 25] on span at bounding box center [137, 20] width 41 height 41
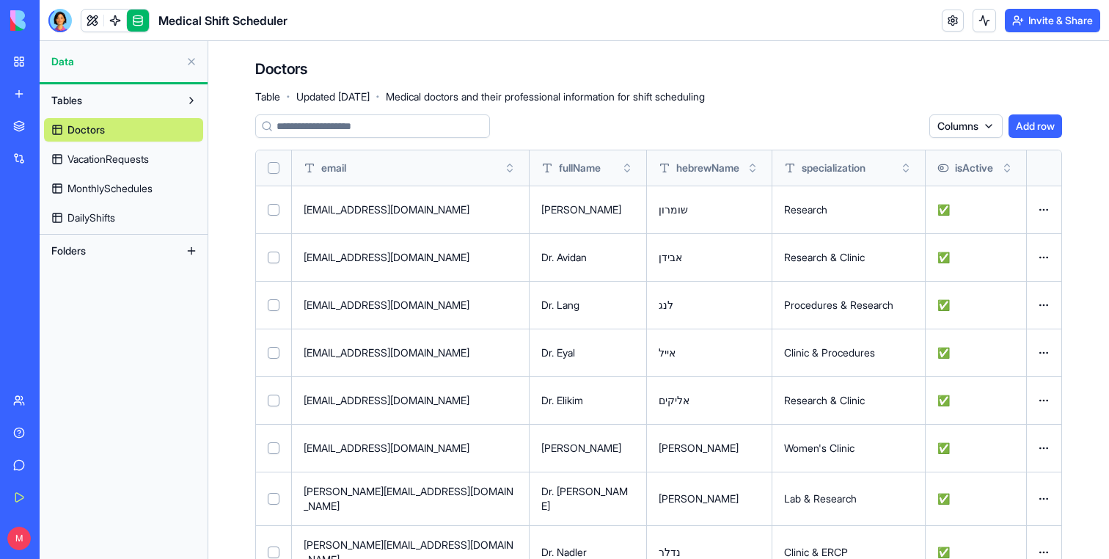
click at [85, 152] on span "VacationRequests" at bounding box center [107, 159] width 81 height 15
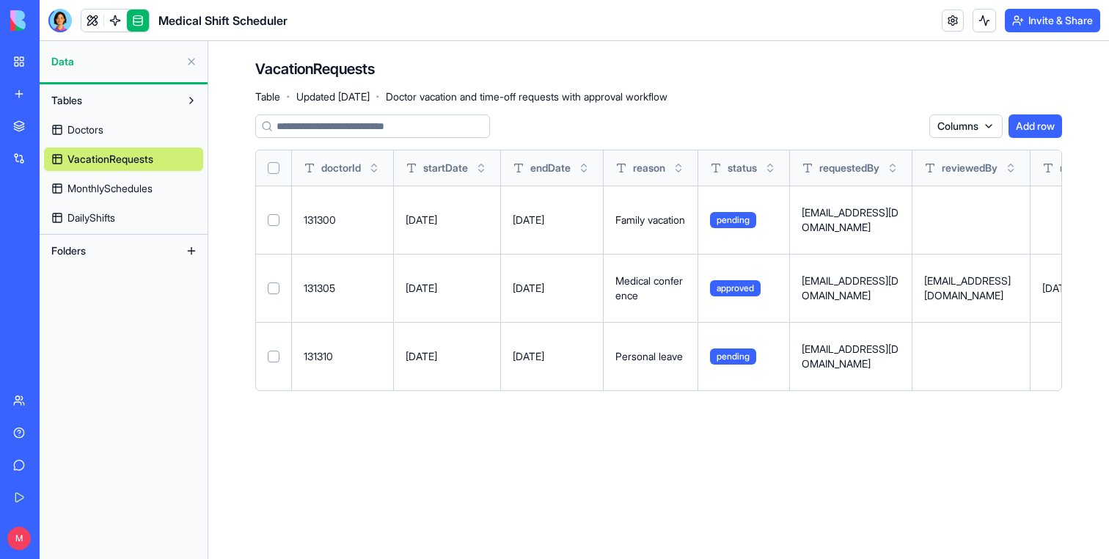
click at [117, 194] on span "MonthlySchedules" at bounding box center [109, 188] width 85 height 15
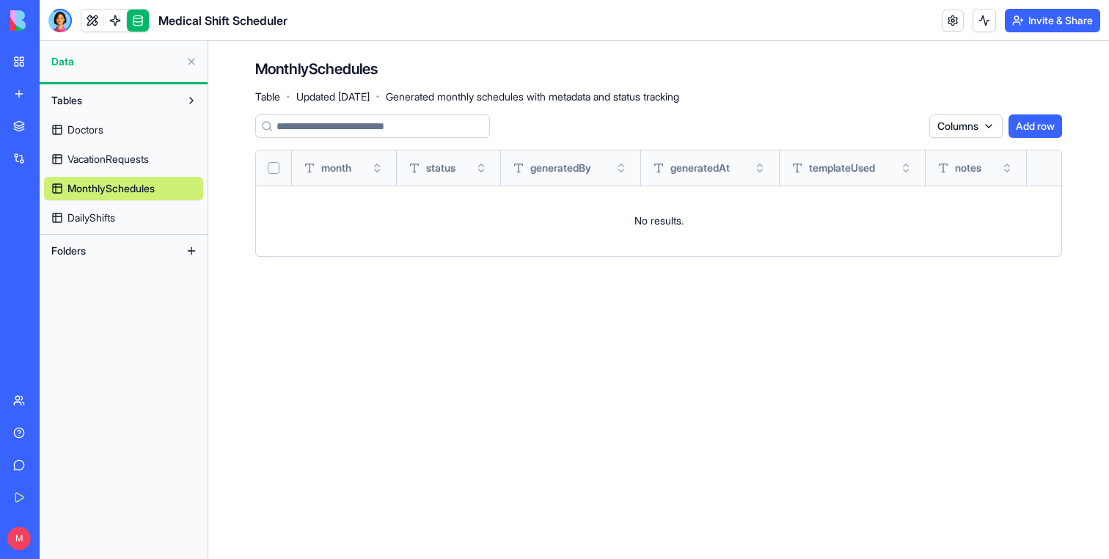
click at [121, 211] on link "DailyShifts" at bounding box center [123, 217] width 159 height 23
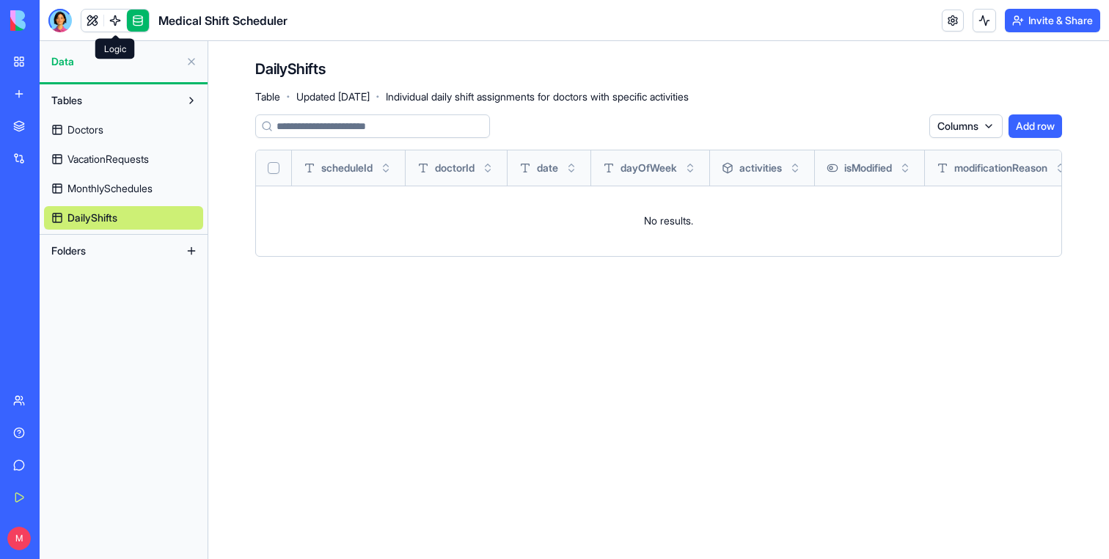
click at [111, 21] on link at bounding box center [115, 21] width 22 height 22
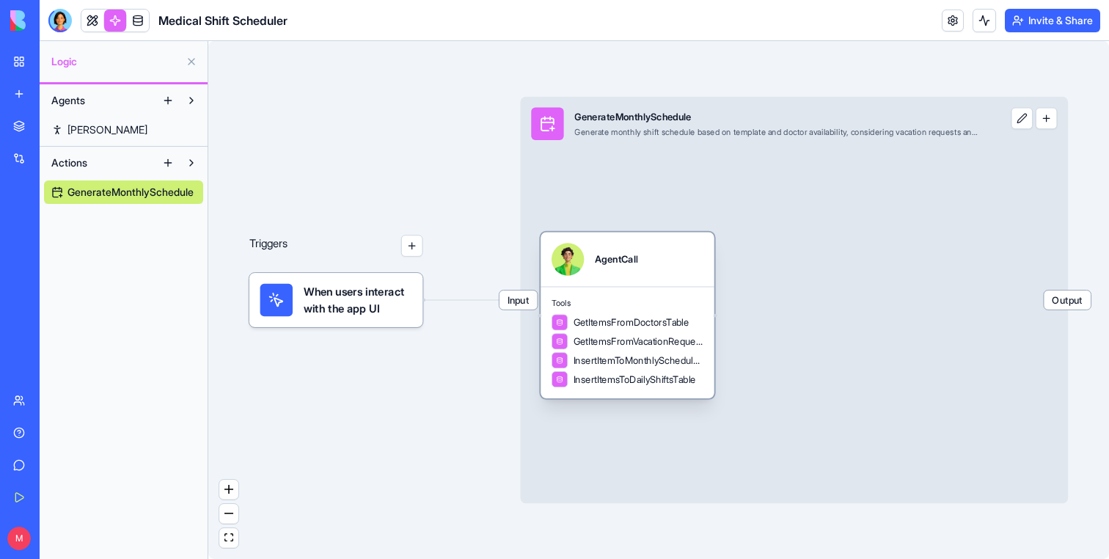
click at [688, 364] on span "InsertItemToMonthlySchedulesTable" at bounding box center [639, 360] width 130 height 13
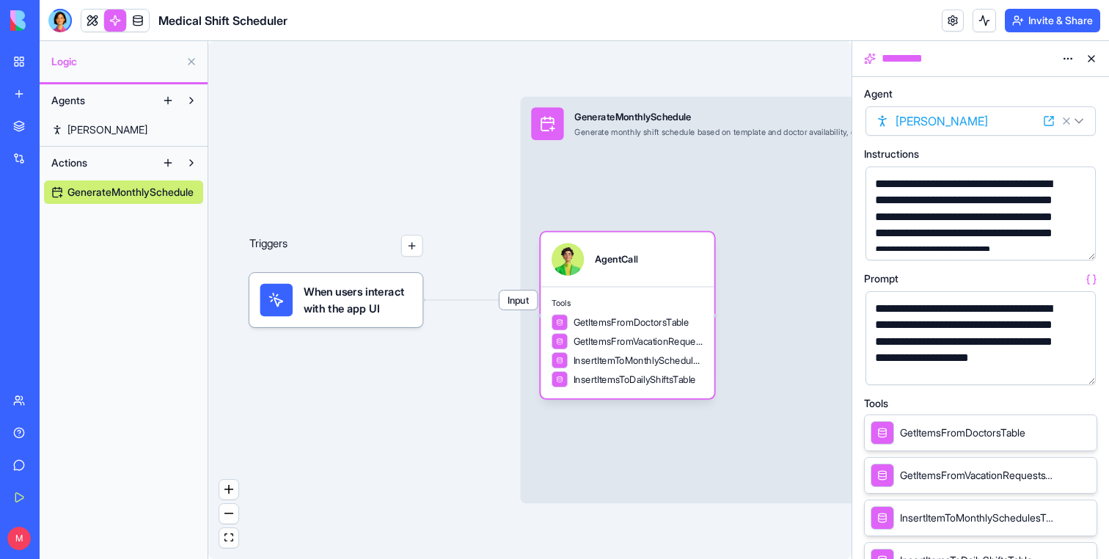
click at [1073, 372] on button "button" at bounding box center [1080, 370] width 23 height 23
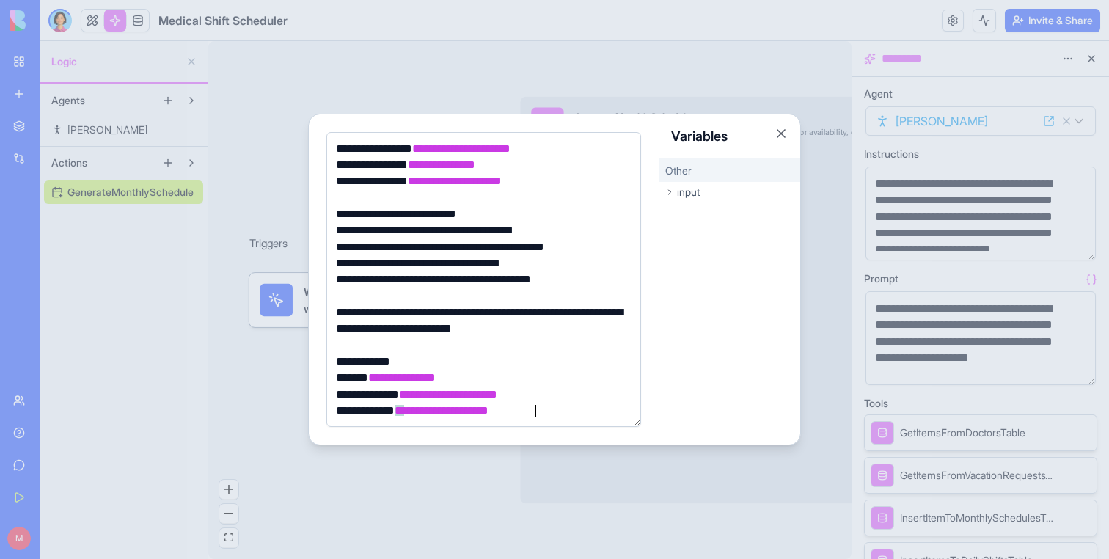
scroll to position [365, 0]
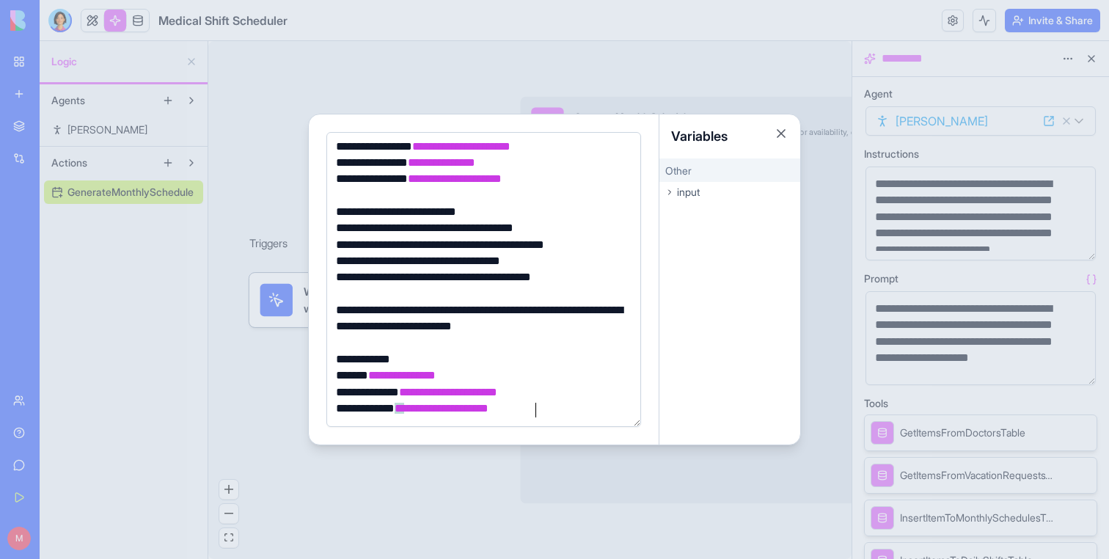
click at [592, 41] on div at bounding box center [554, 279] width 1109 height 559
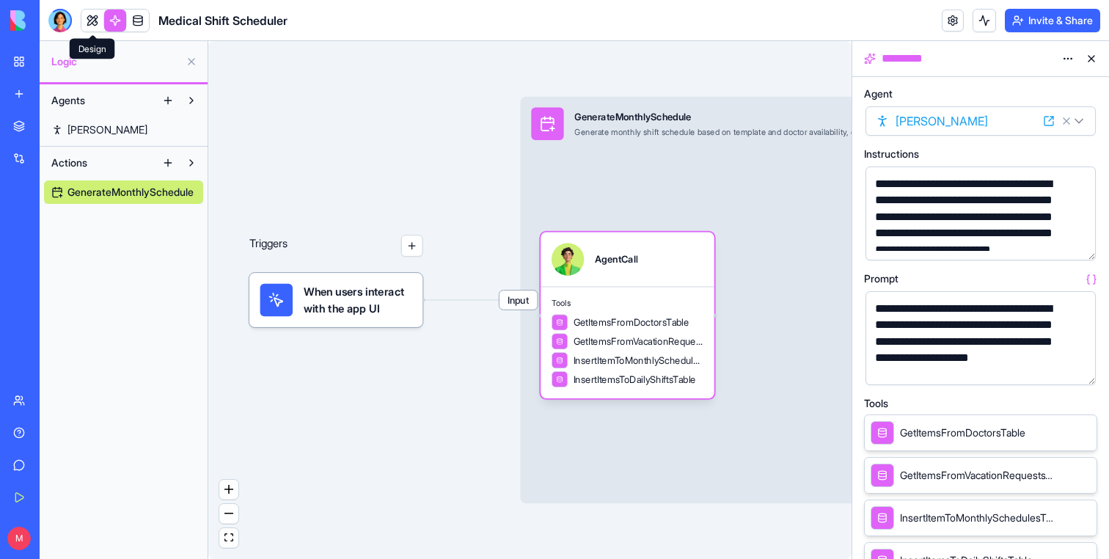
click at [91, 16] on link at bounding box center [92, 21] width 22 height 22
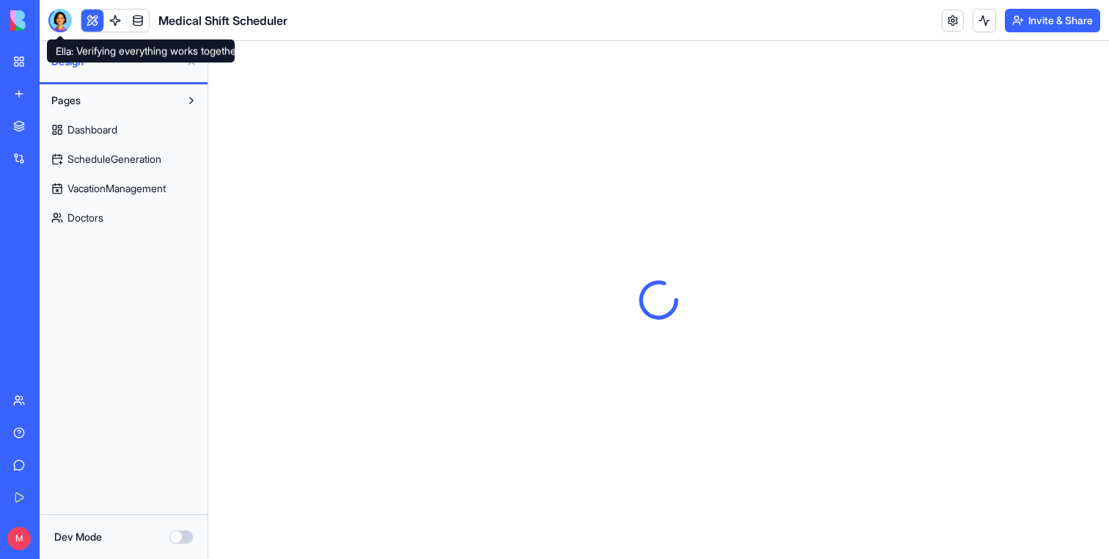
click at [54, 15] on div at bounding box center [59, 20] width 23 height 23
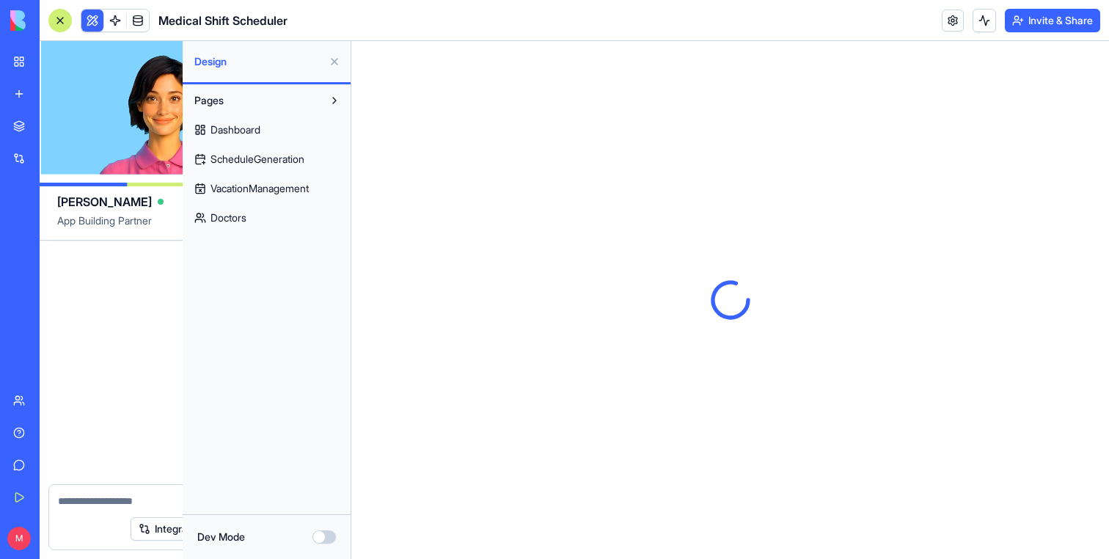
scroll to position [777, 0]
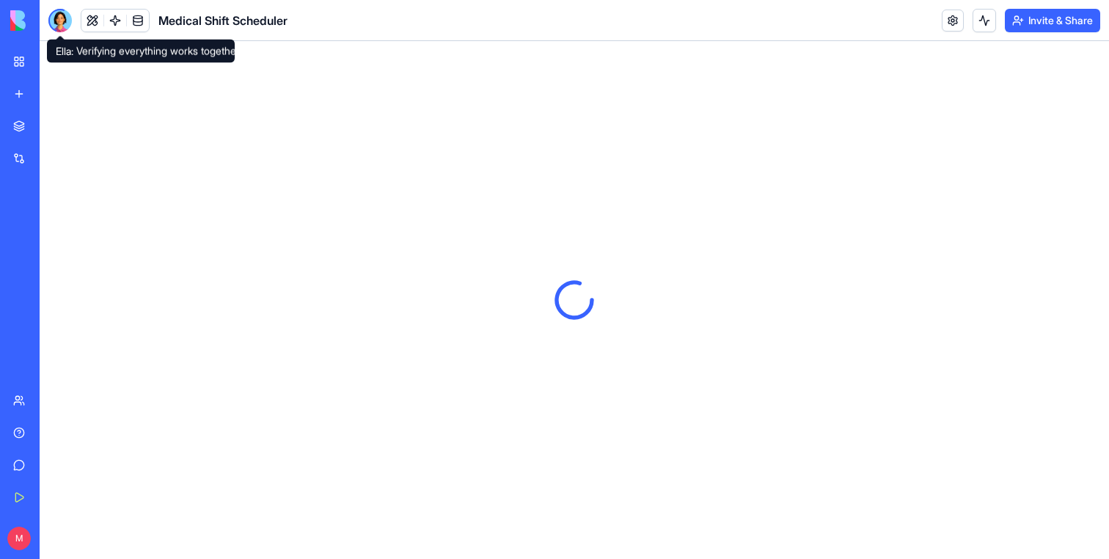
click at [67, 22] on div at bounding box center [59, 20] width 23 height 23
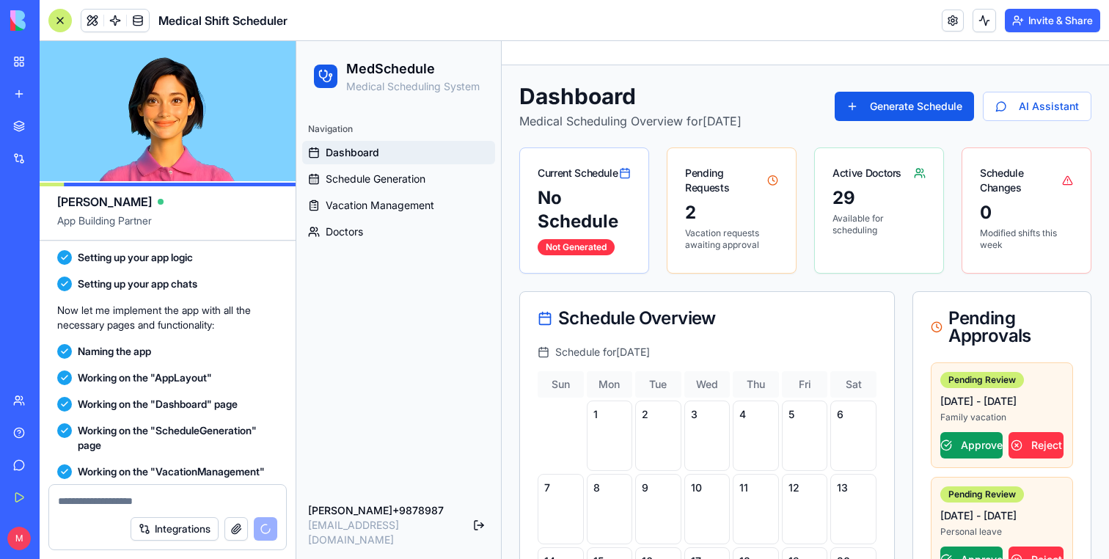
scroll to position [777, 0]
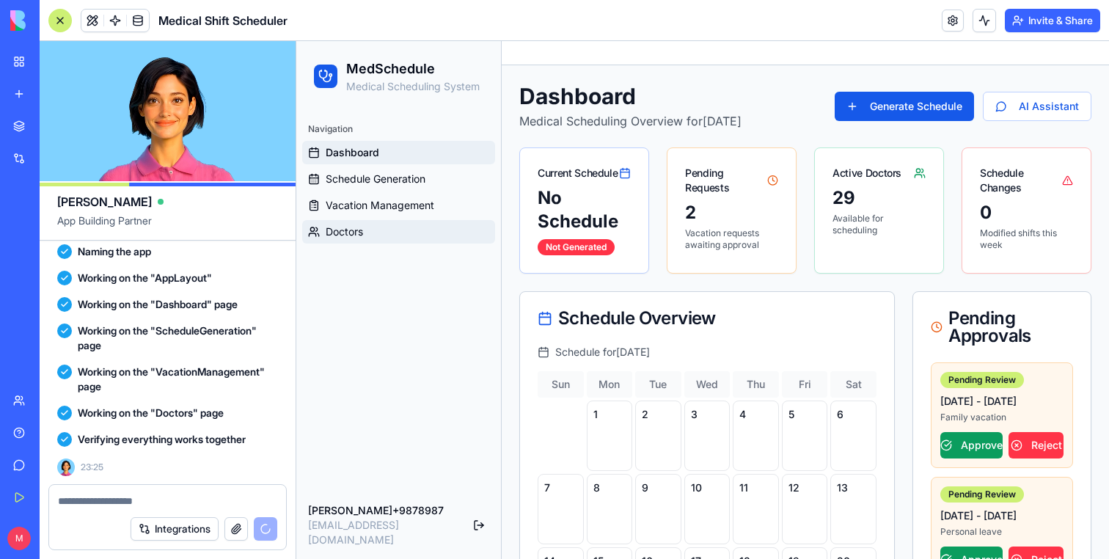
click at [378, 236] on link "Doctors" at bounding box center [398, 231] width 193 height 23
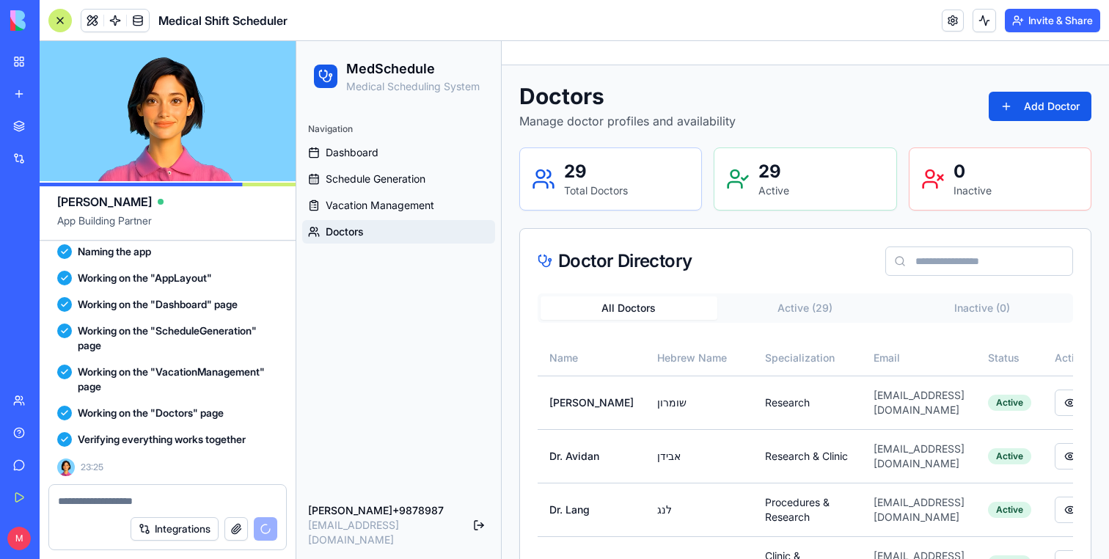
click at [395, 218] on ul "Dashboard Schedule Generation Vacation Management Doctors" at bounding box center [398, 192] width 193 height 103
click at [398, 211] on span "Vacation Management" at bounding box center [380, 205] width 109 height 15
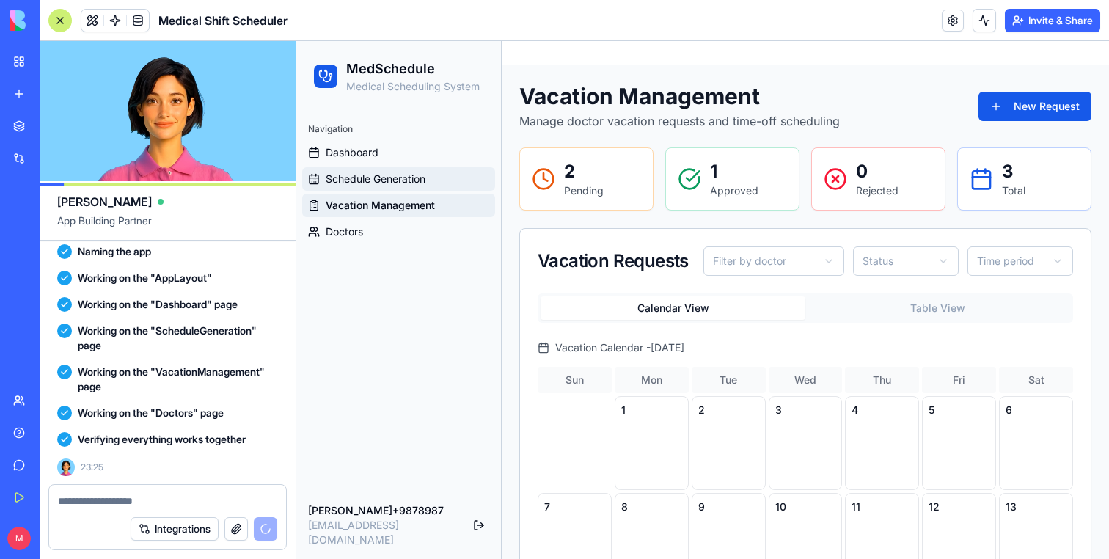
click at [400, 169] on link "Schedule Generation" at bounding box center [398, 178] width 193 height 23
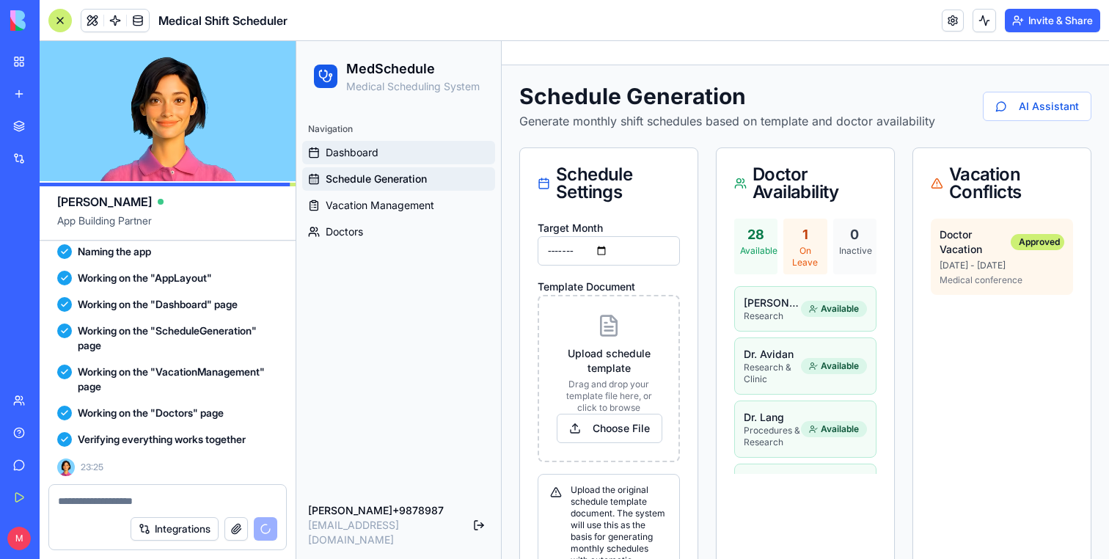
click at [396, 159] on link "Dashboard" at bounding box center [398, 152] width 193 height 23
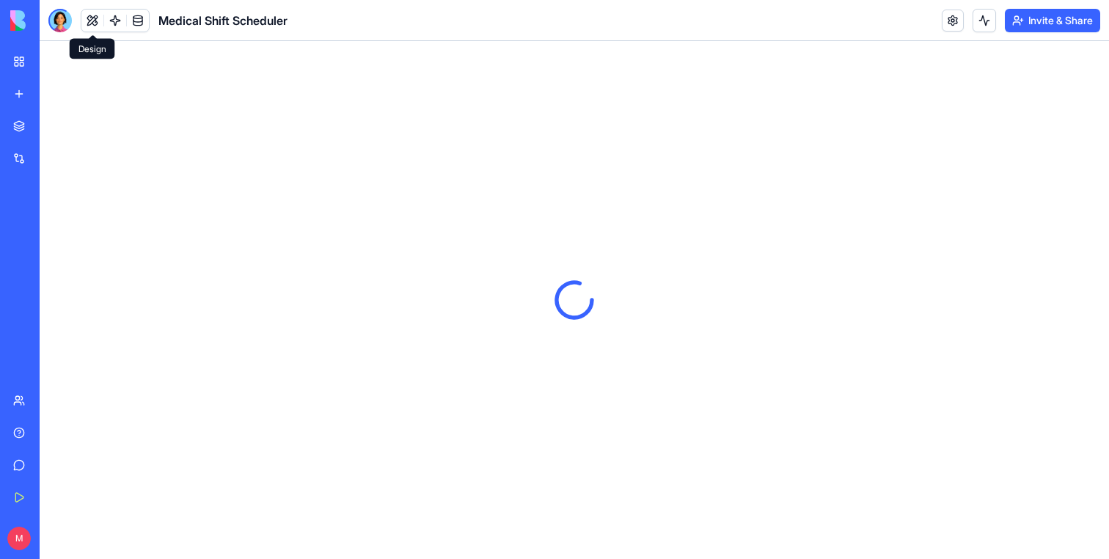
click at [89, 23] on button at bounding box center [92, 21] width 22 height 22
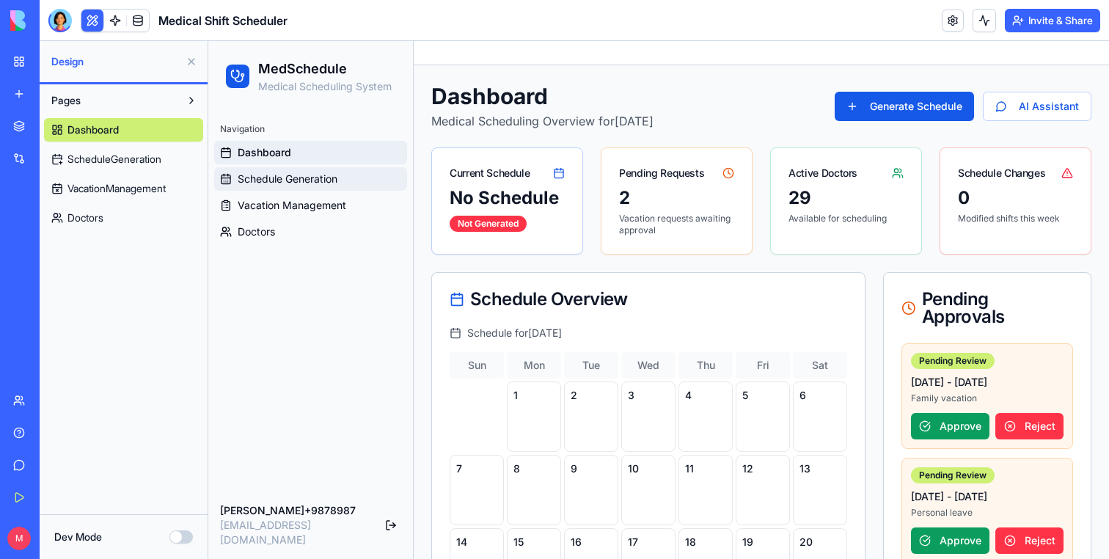
click at [324, 173] on span "Schedule Generation" at bounding box center [288, 179] width 100 height 15
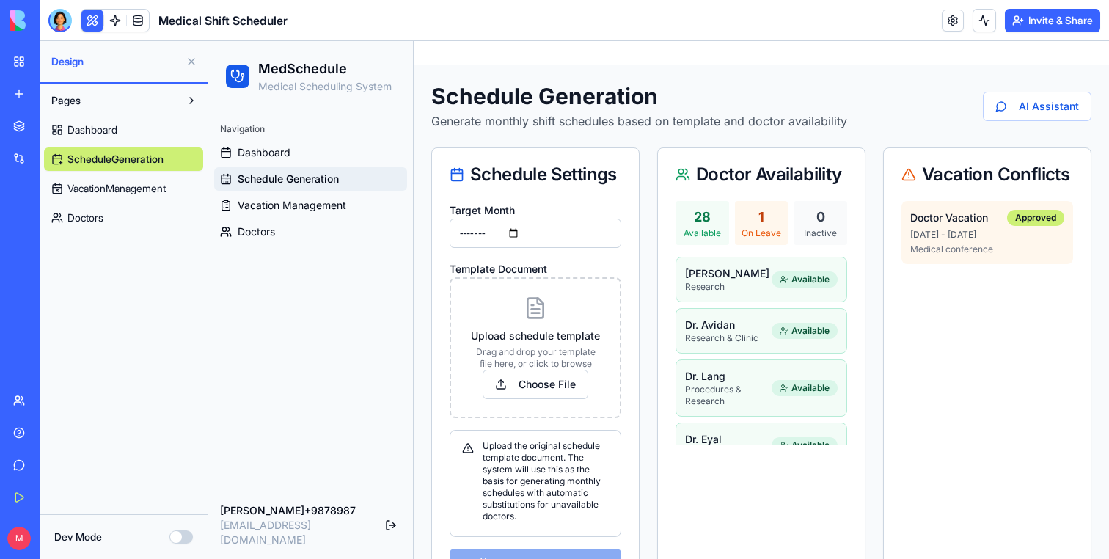
click at [189, 59] on button at bounding box center [191, 61] width 23 height 23
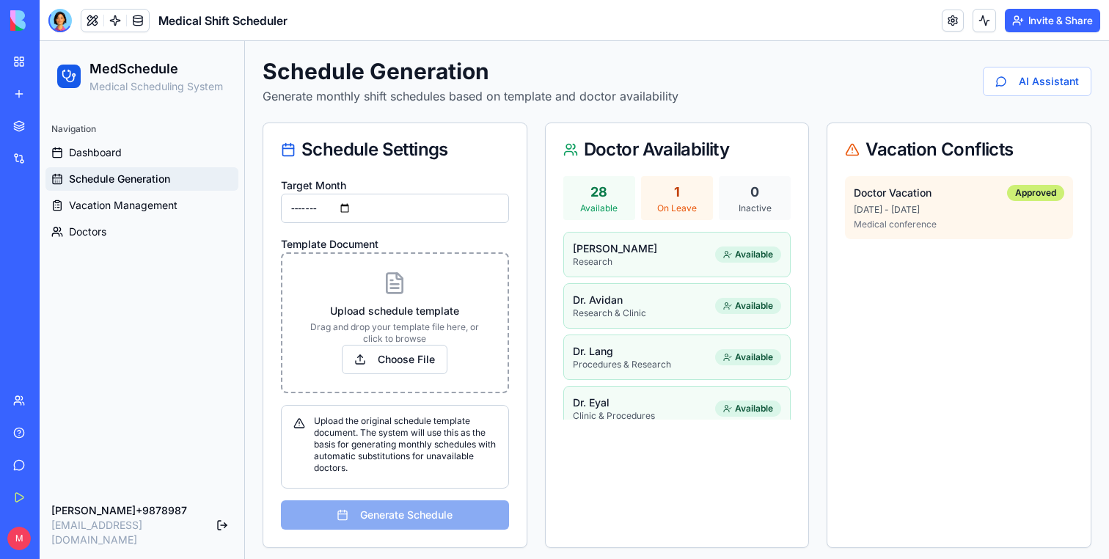
scroll to position [32, 0]
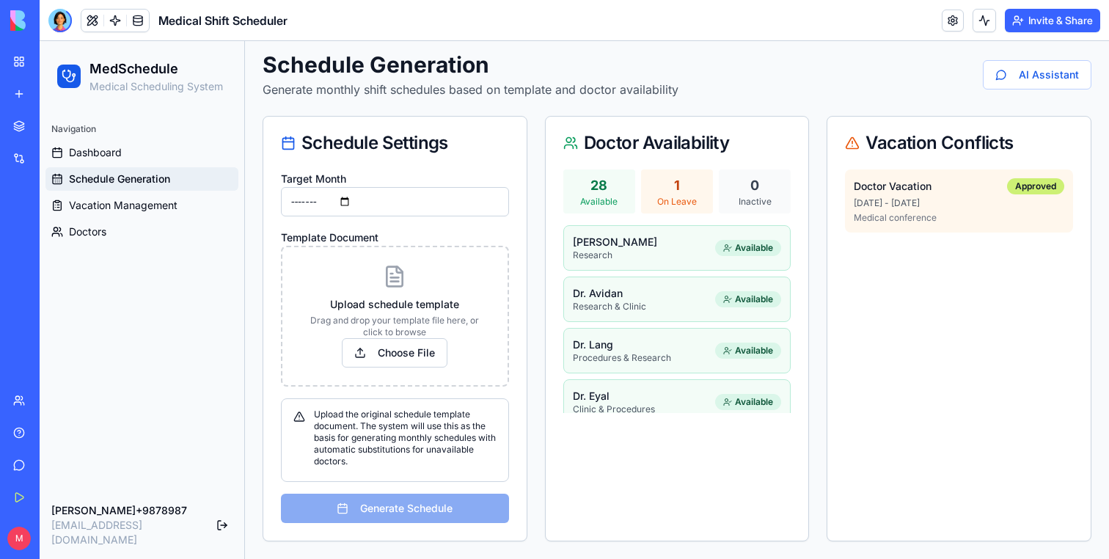
click at [645, 238] on p "Dr. Shomron" at bounding box center [644, 242] width 143 height 15
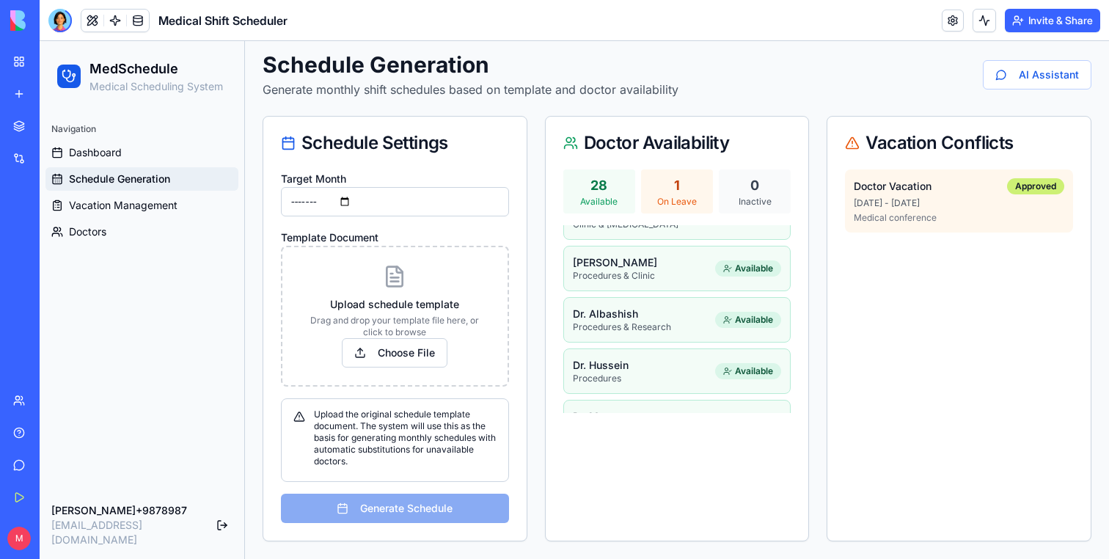
scroll to position [1295, 0]
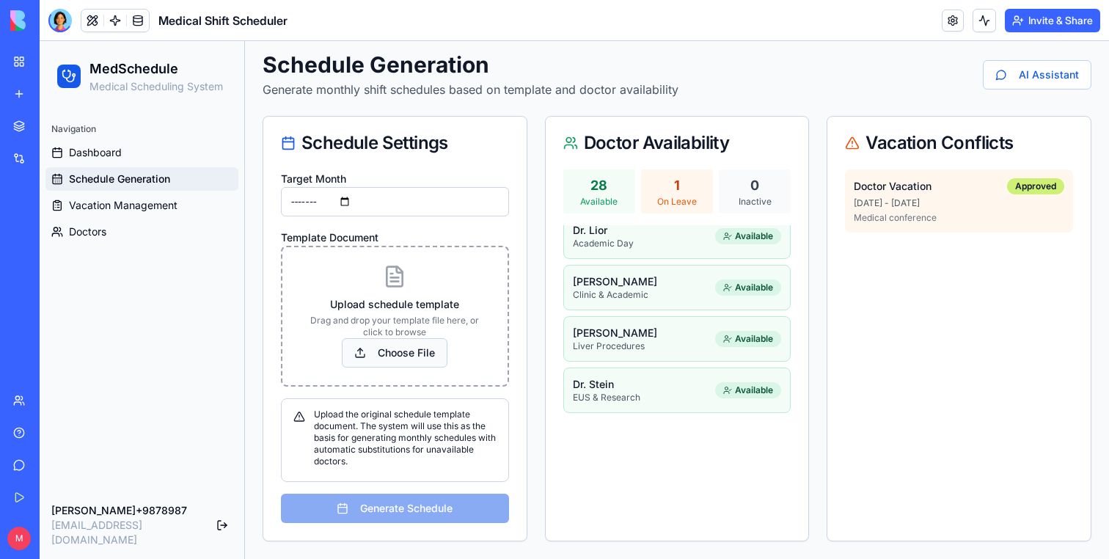
click at [384, 350] on button "Choose File" at bounding box center [395, 352] width 106 height 29
click at [396, 348] on button "Choose File" at bounding box center [395, 352] width 106 height 29
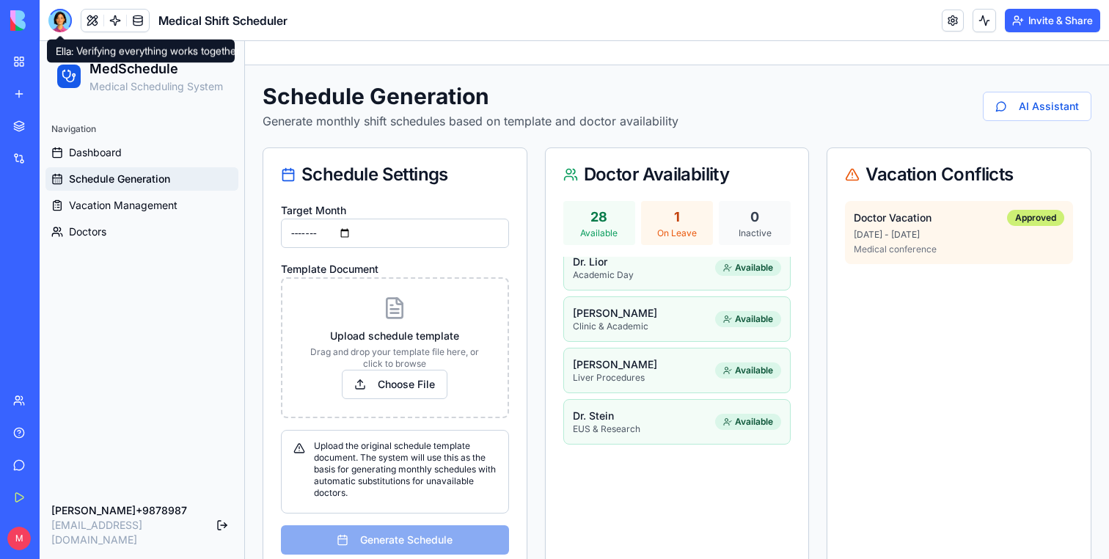
click at [67, 26] on div at bounding box center [59, 20] width 23 height 23
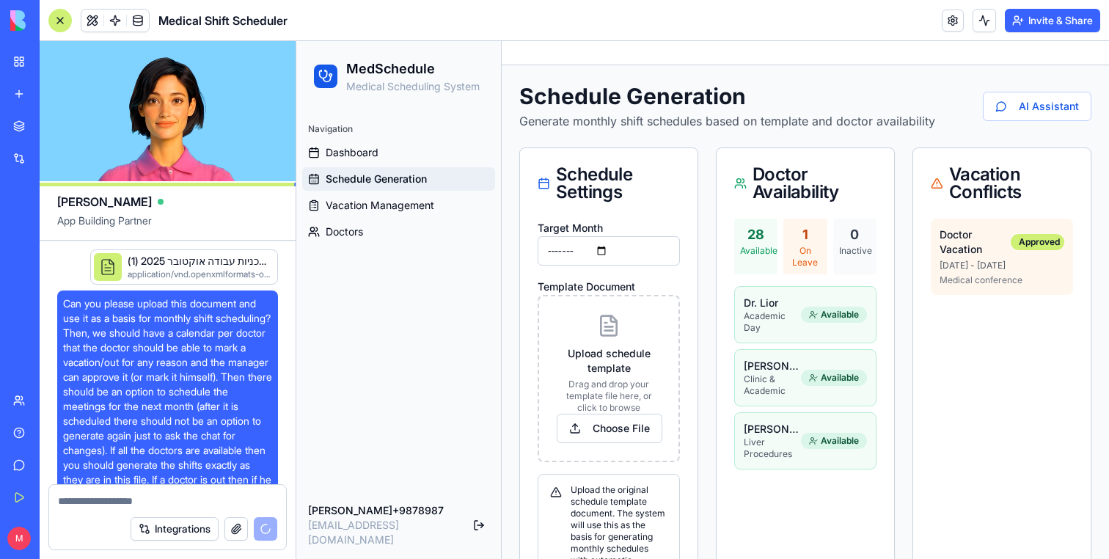
click at [144, 316] on span "Can you please upload this document and use it as a basis for monthly shift sch…" at bounding box center [167, 420] width 209 height 249
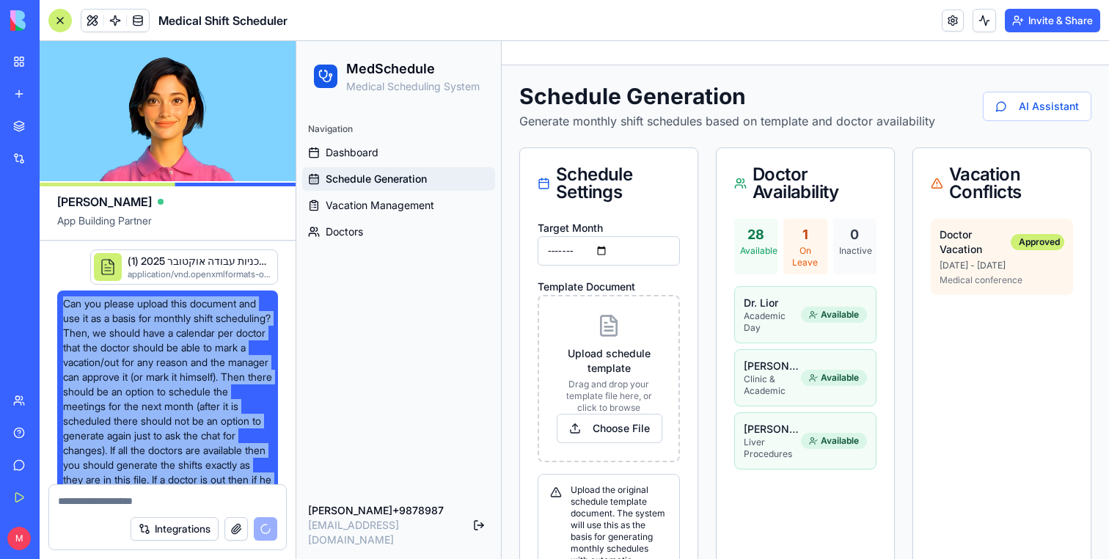
click at [144, 316] on span "Can you please upload this document and use it as a basis for monthly shift sch…" at bounding box center [167, 420] width 209 height 249
copy span "Can you please upload this document and use it as a basis for monthly shift sch…"
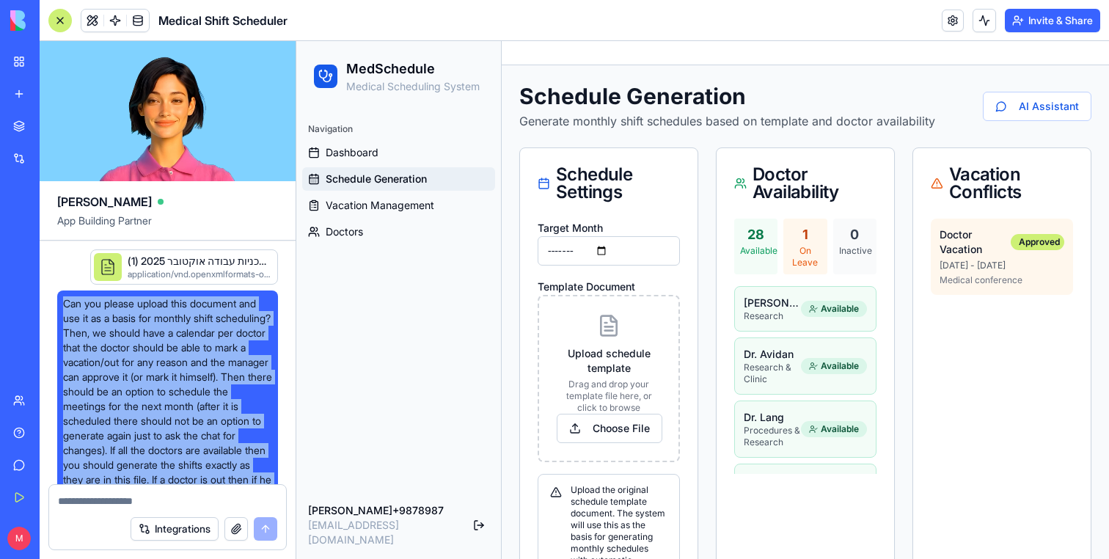
scroll to position [1176, 0]
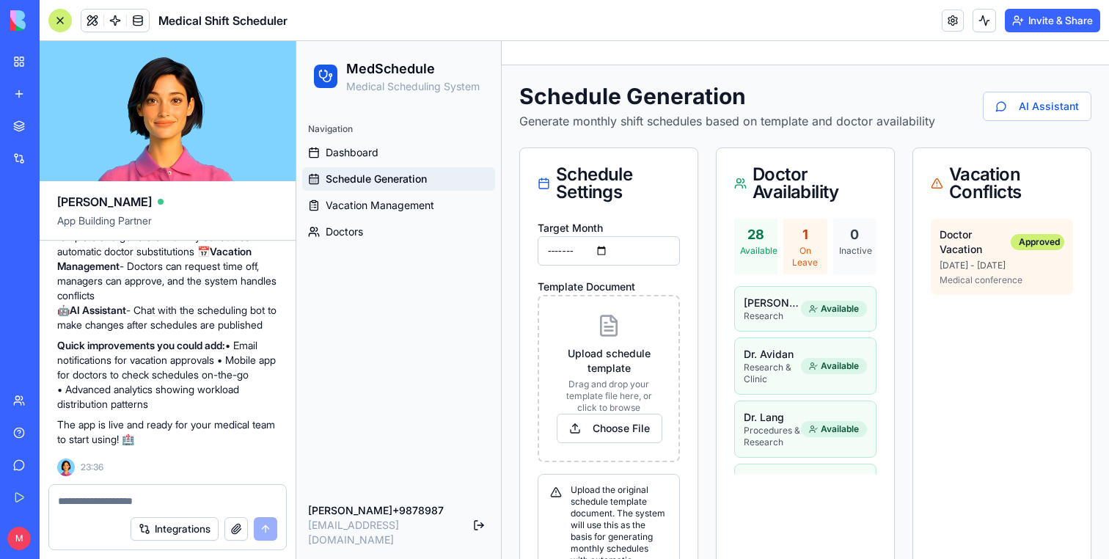
click at [105, 495] on textarea at bounding box center [167, 501] width 219 height 15
type textarea "*"
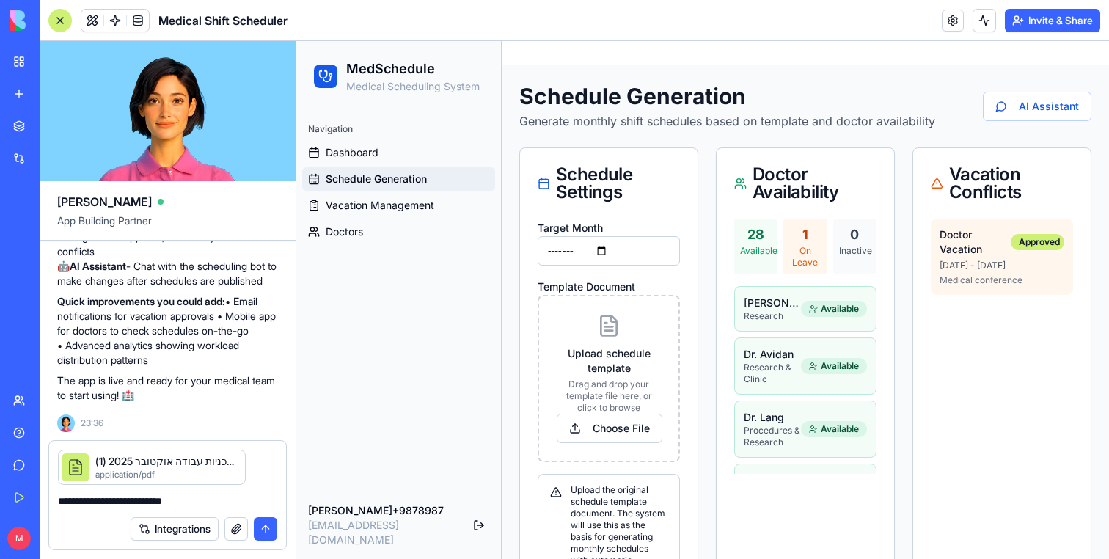
click at [91, 500] on textarea "**********" at bounding box center [167, 501] width 219 height 15
type textarea "**********"
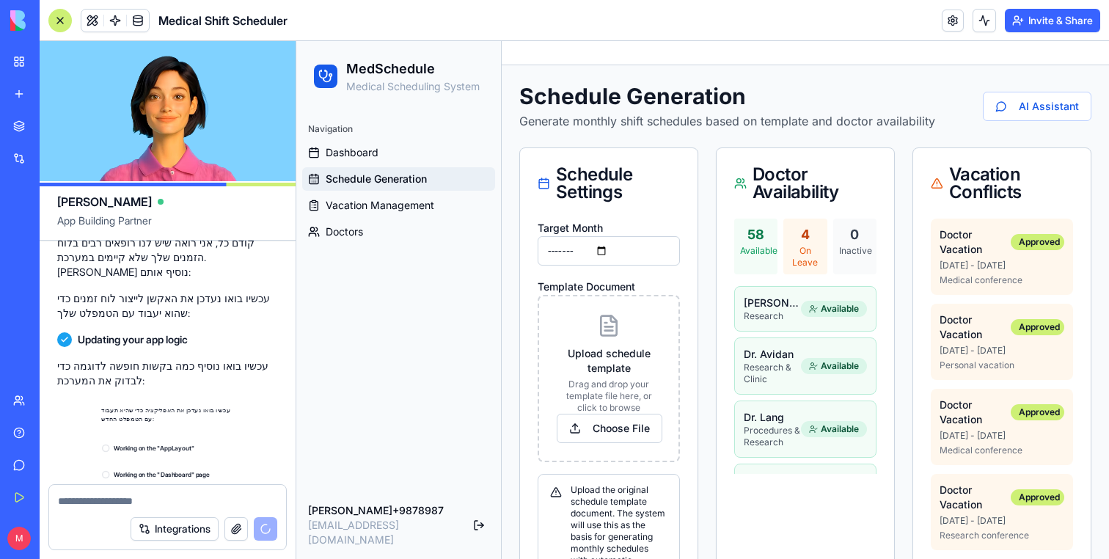
scroll to position [1719, 0]
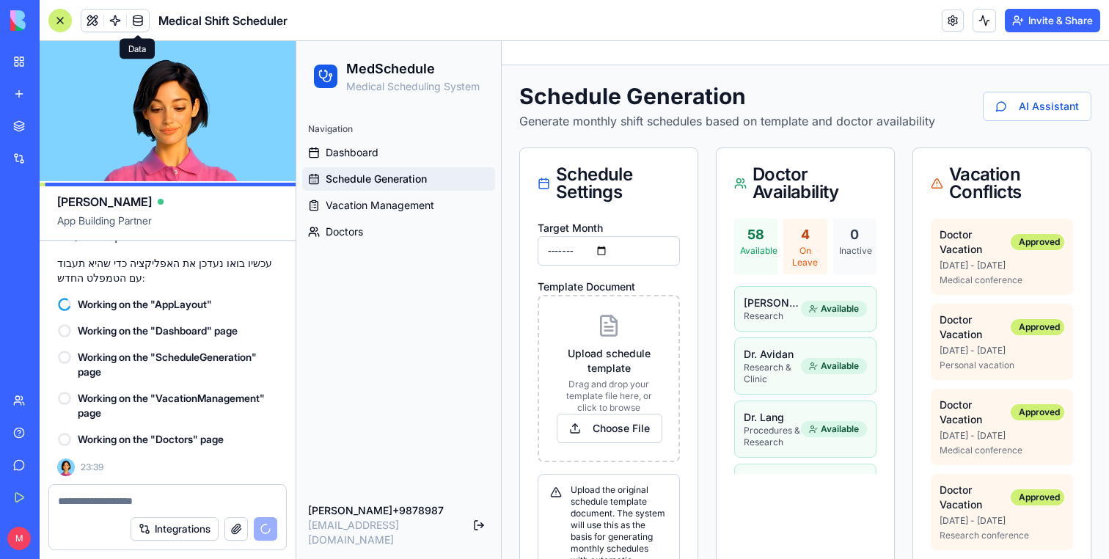
click at [140, 21] on span at bounding box center [137, 20] width 41 height 41
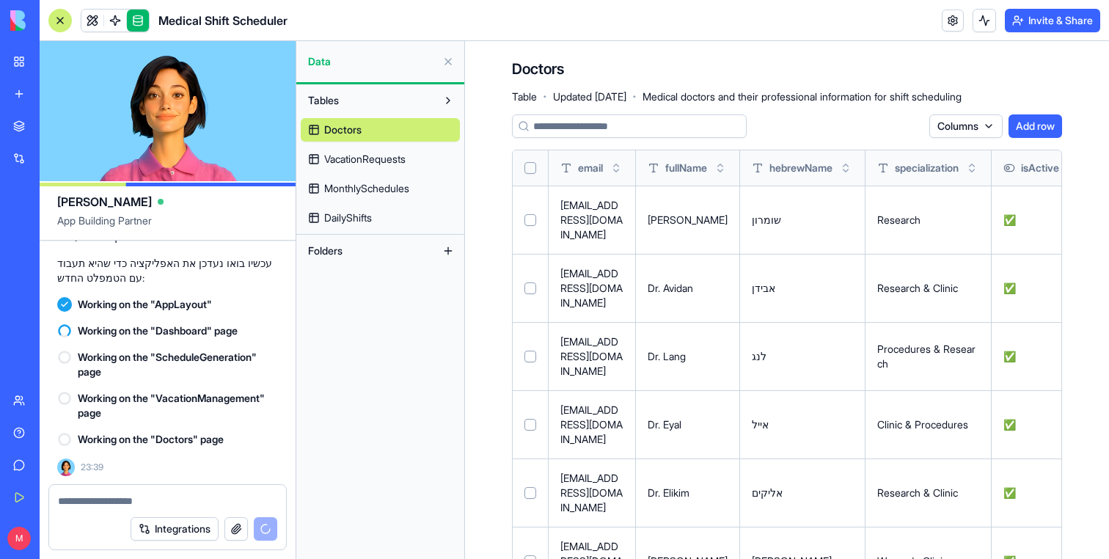
click at [367, 212] on span "DailyShifts" at bounding box center [348, 218] width 48 height 15
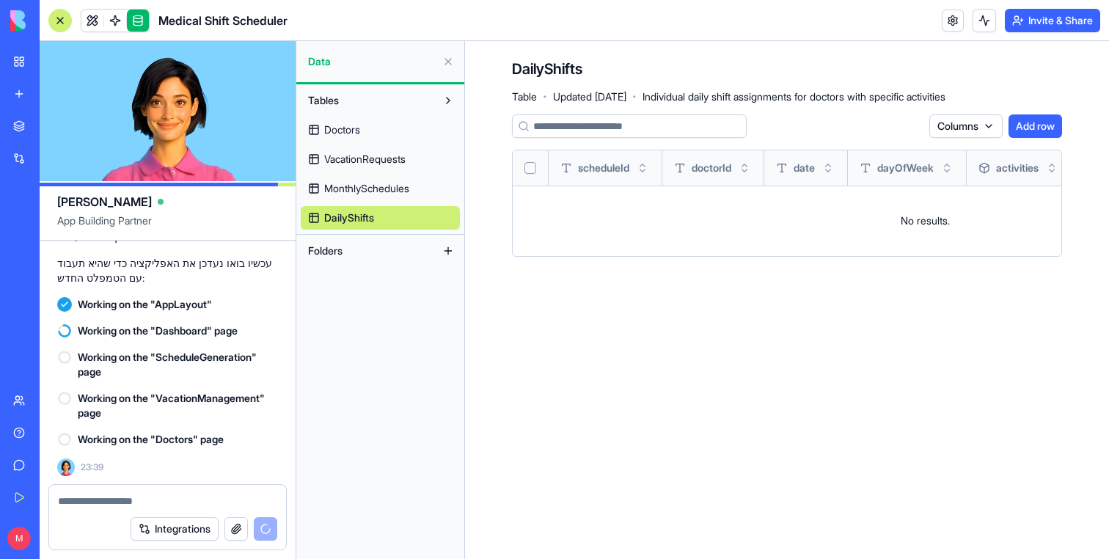
click at [375, 192] on span "MonthlySchedules" at bounding box center [366, 188] width 85 height 15
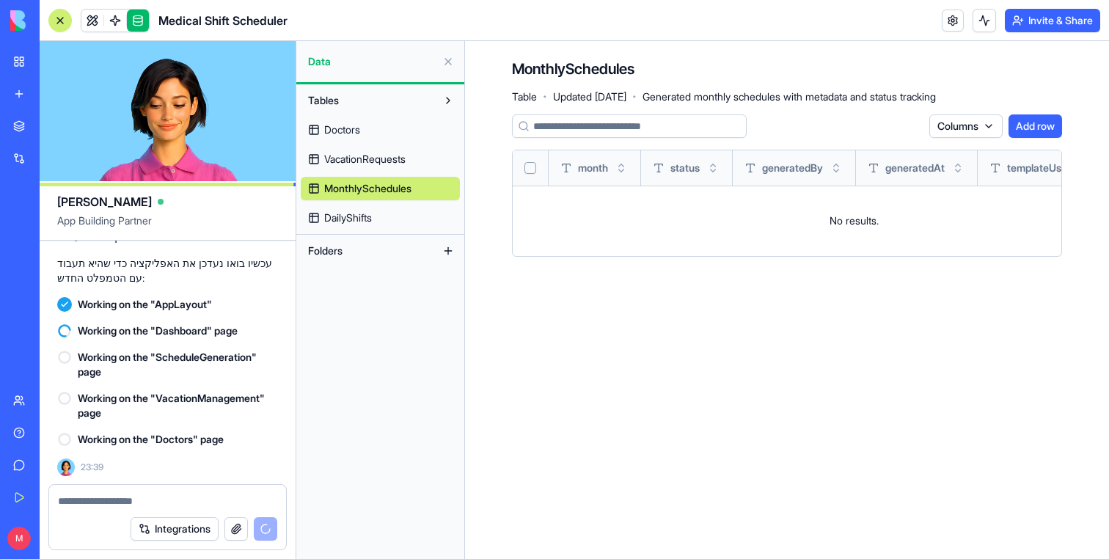
click at [375, 166] on span "VacationRequests" at bounding box center [364, 159] width 81 height 15
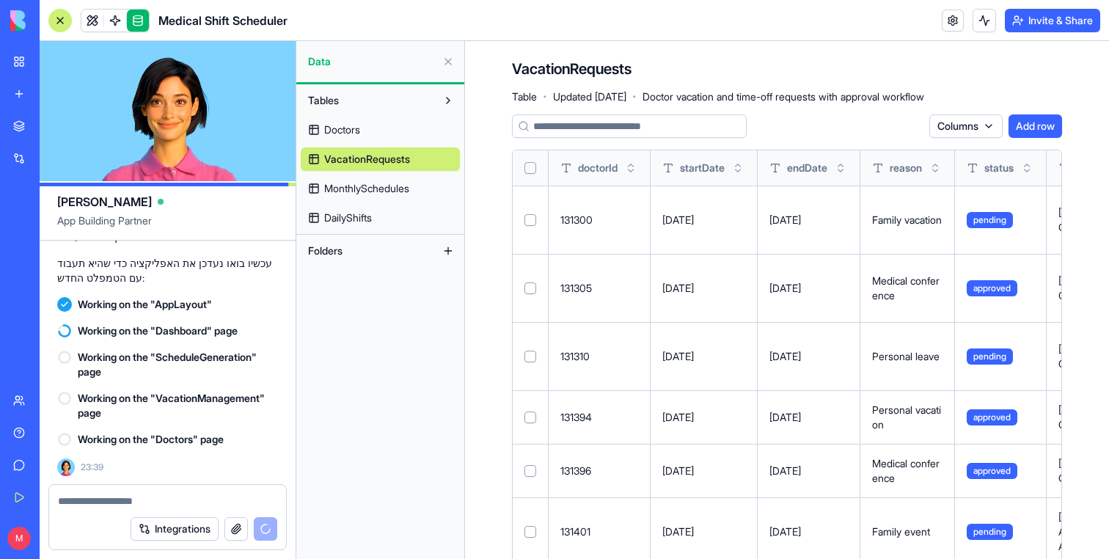
click at [359, 137] on link "Doctors" at bounding box center [380, 129] width 159 height 23
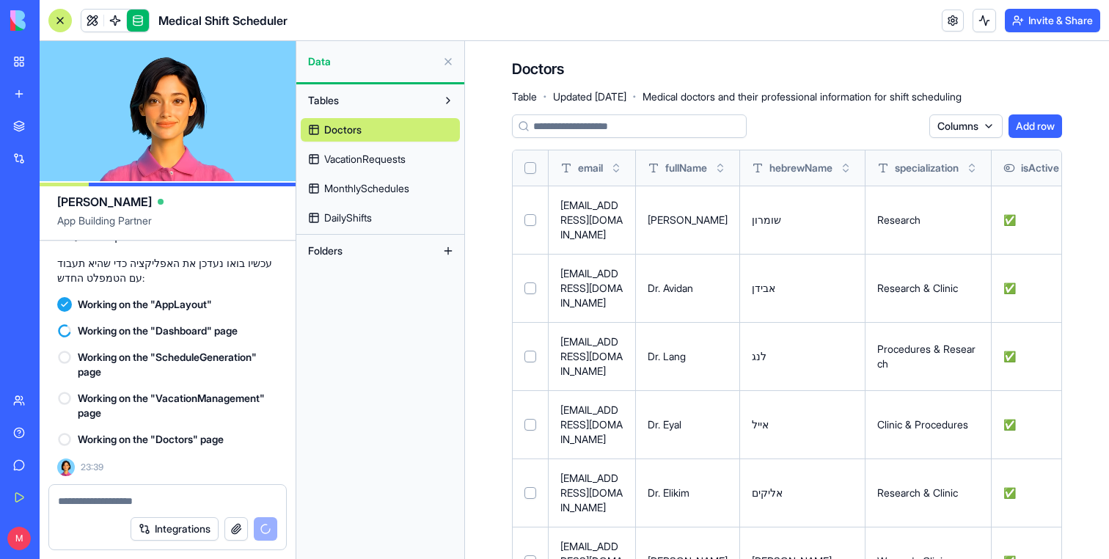
click at [364, 156] on span "VacationRequests" at bounding box center [364, 159] width 81 height 15
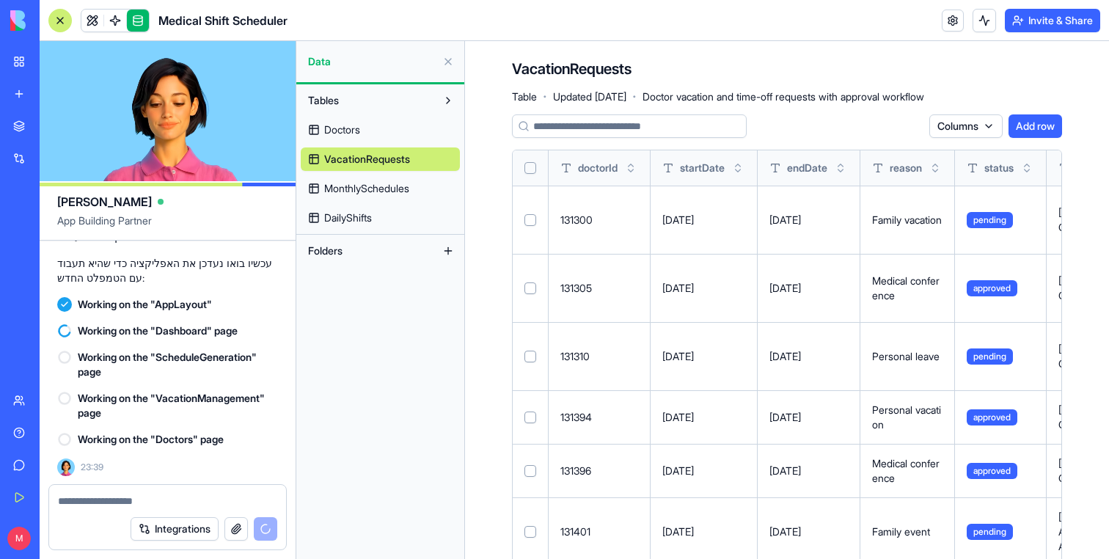
click at [334, 197] on link "MonthlySchedules" at bounding box center [380, 188] width 159 height 23
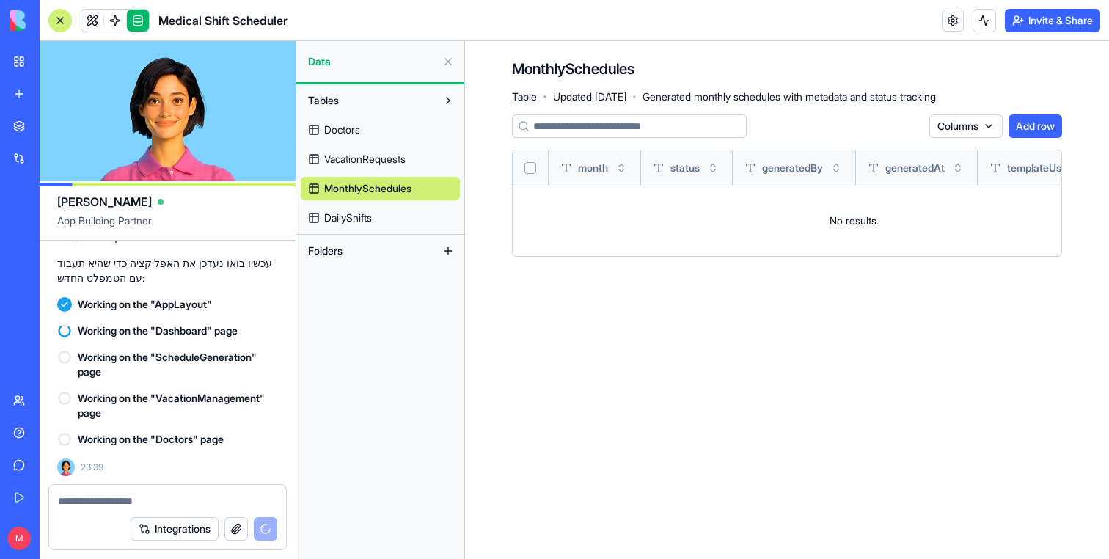
click at [334, 208] on link "DailyShifts" at bounding box center [380, 217] width 159 height 23
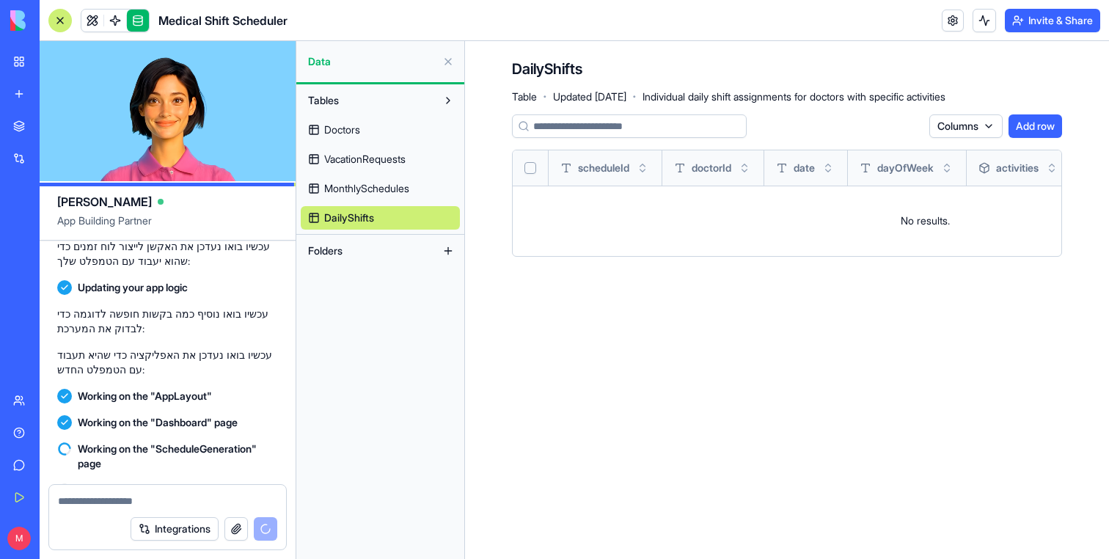
scroll to position [1583, 0]
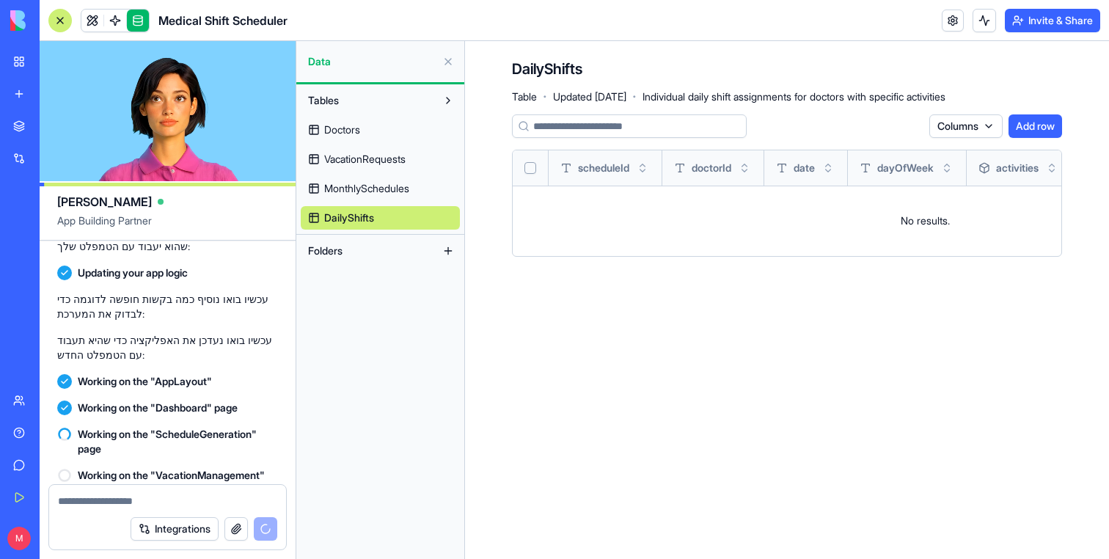
click at [374, 166] on span "VacationRequests" at bounding box center [364, 159] width 81 height 15
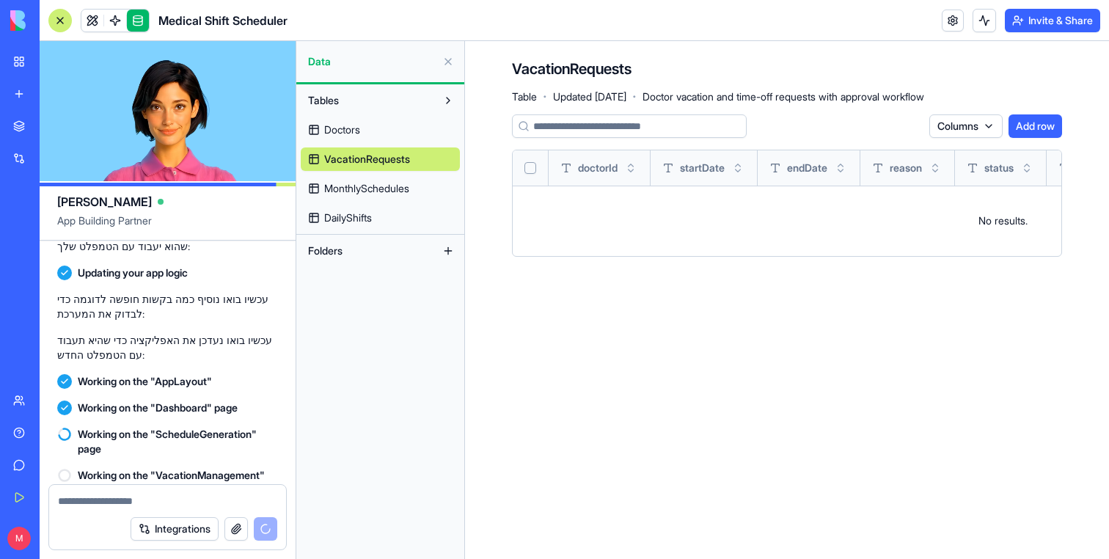
click at [372, 196] on link "MonthlySchedules" at bounding box center [380, 188] width 159 height 23
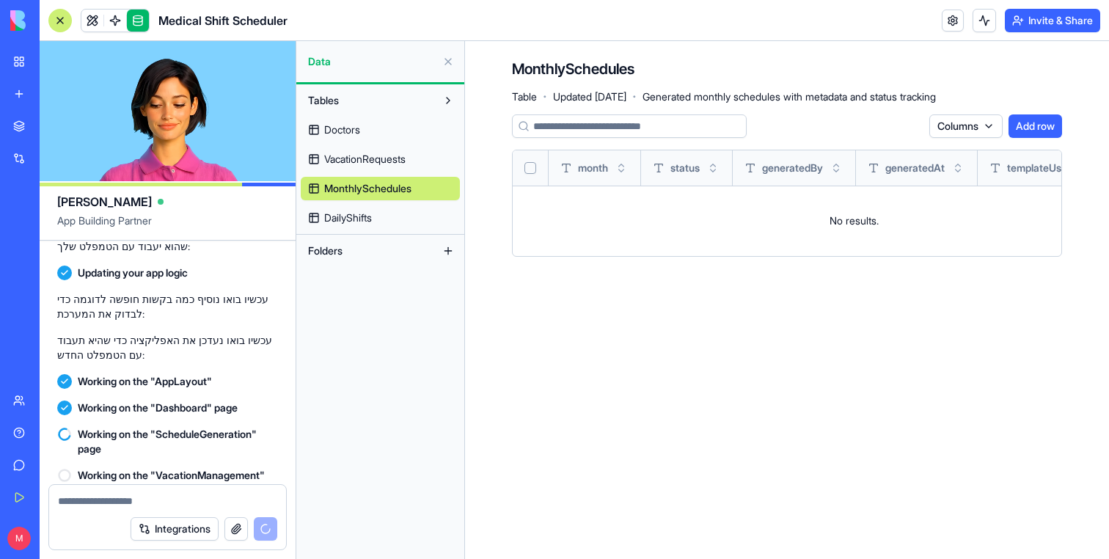
click at [372, 219] on span "DailyShifts" at bounding box center [348, 218] width 48 height 15
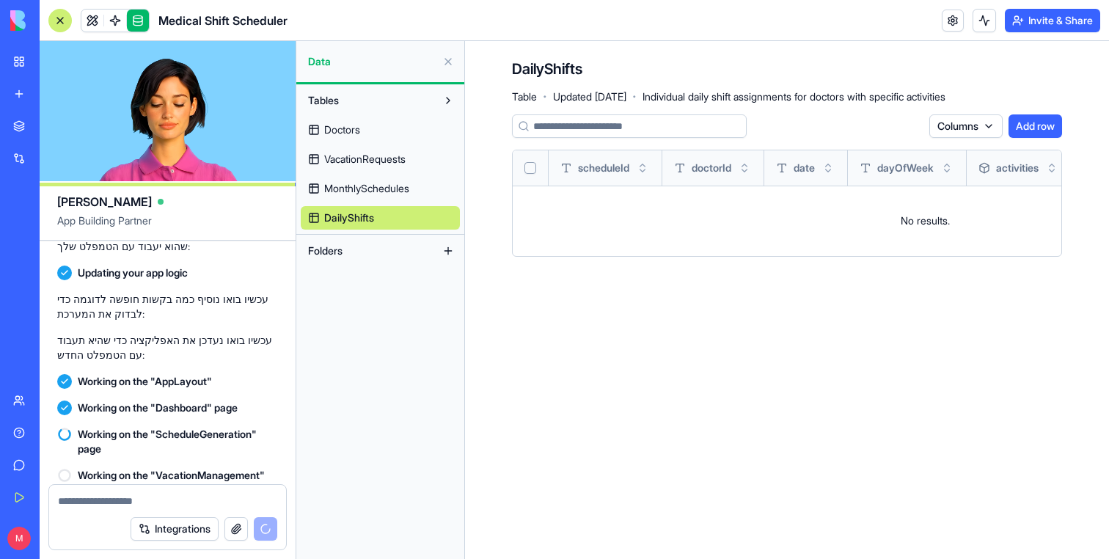
click at [370, 191] on span "MonthlySchedules" at bounding box center [366, 188] width 85 height 15
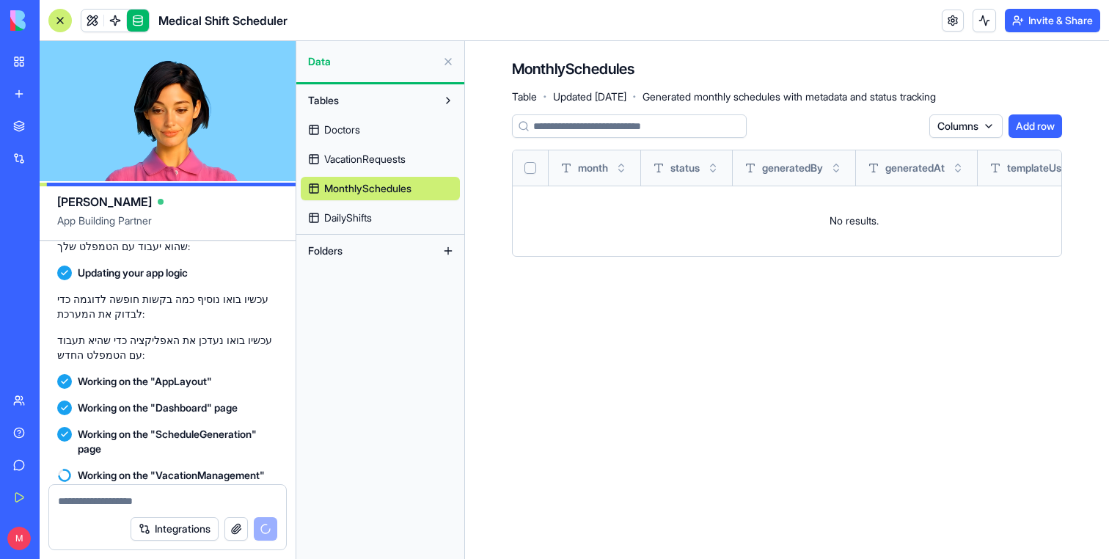
click at [369, 216] on span "DailyShifts" at bounding box center [348, 218] width 48 height 15
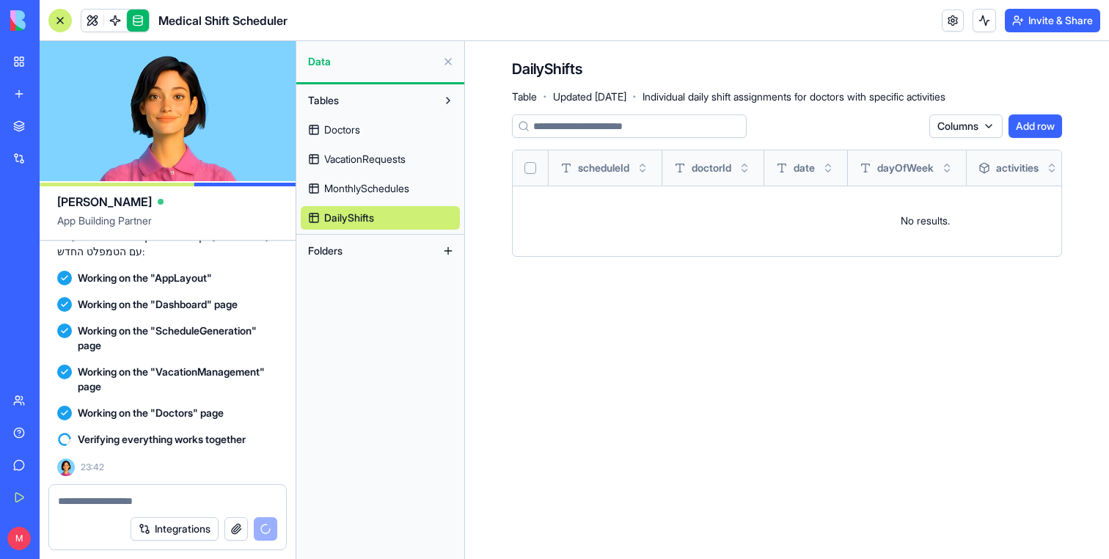
scroll to position [1745, 0]
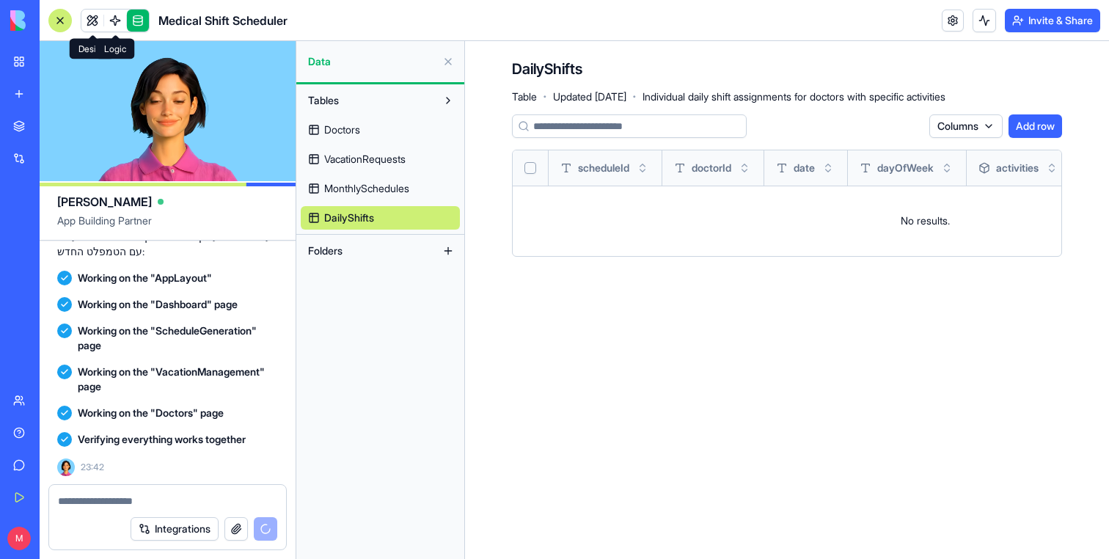
click at [94, 16] on span at bounding box center [92, 20] width 41 height 41
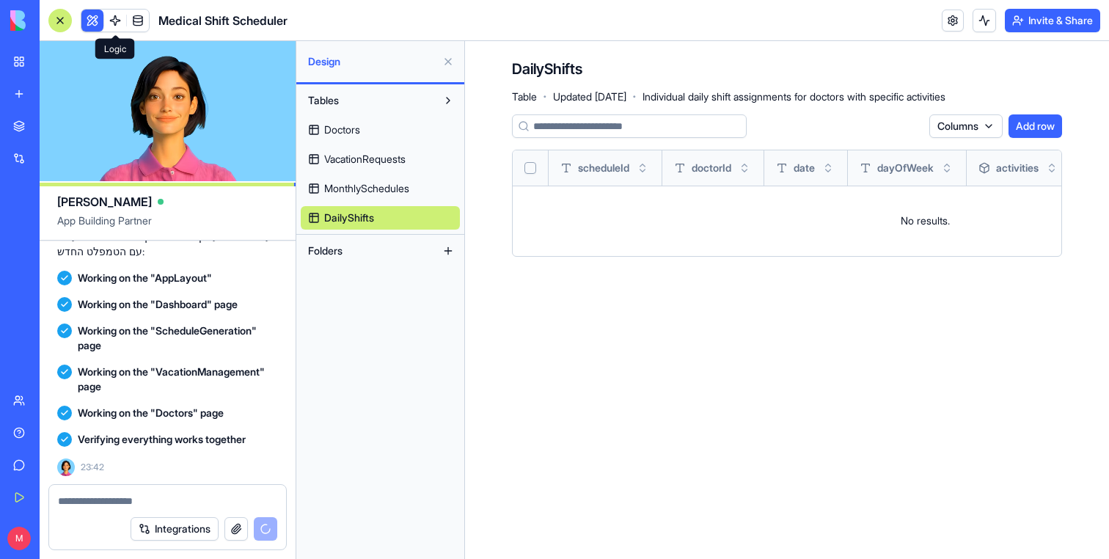
click at [94, 16] on button at bounding box center [92, 21] width 22 height 22
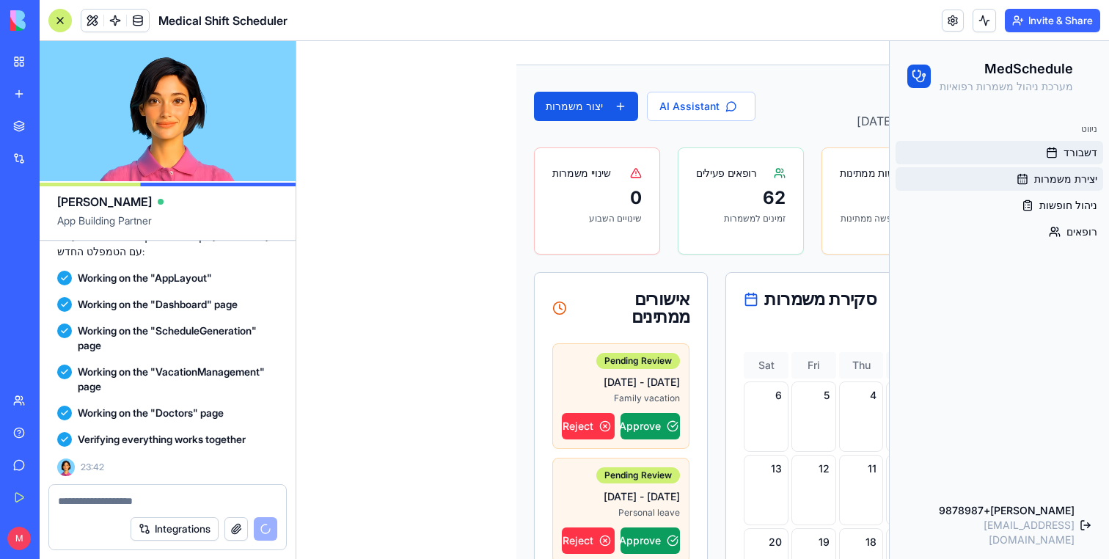
click at [1053, 185] on span "יצירת משמרות" at bounding box center [1065, 179] width 63 height 15
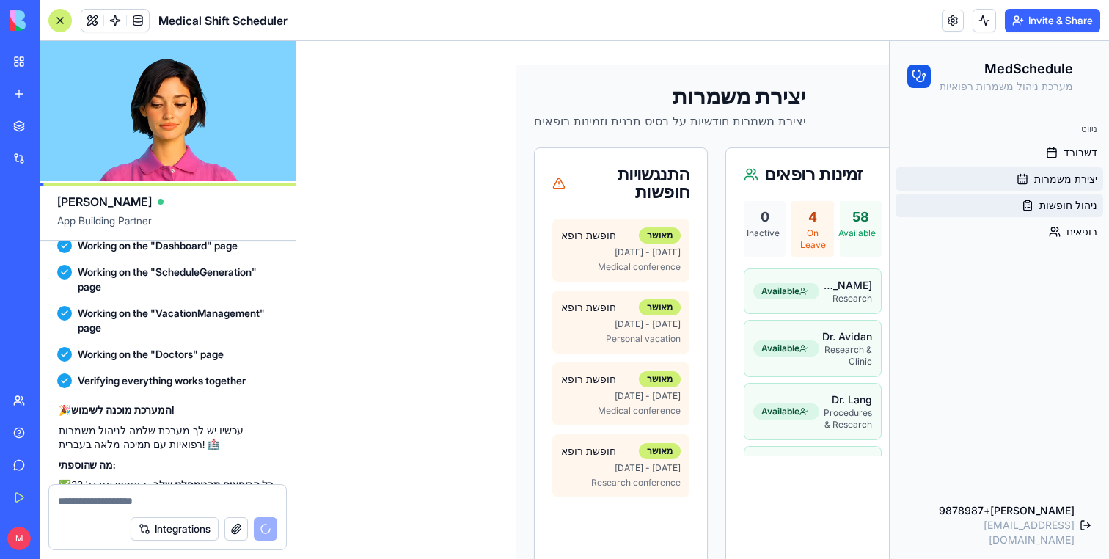
scroll to position [2194, 0]
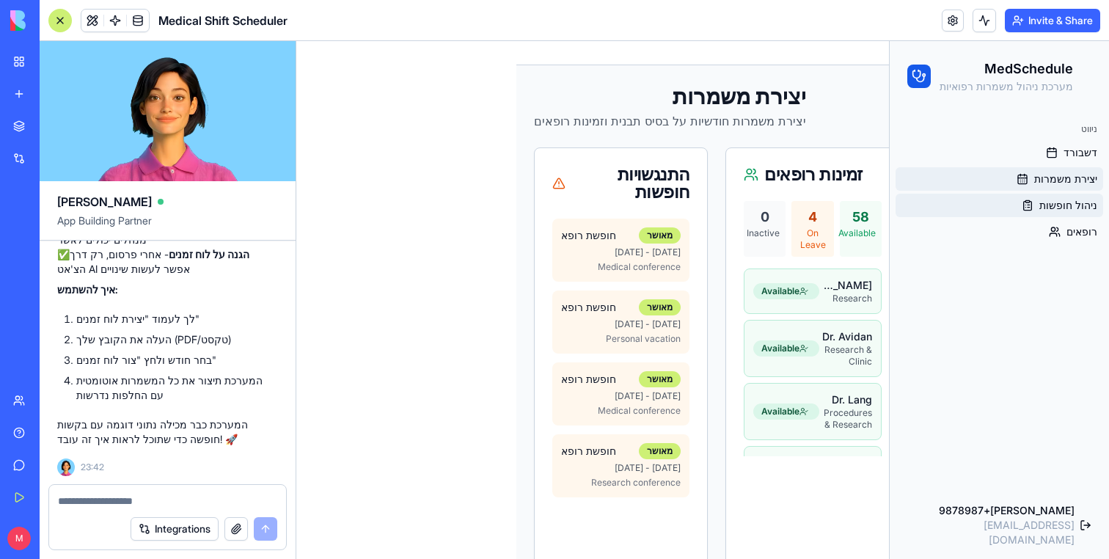
click at [1061, 205] on span "ניהול חופשות" at bounding box center [1068, 205] width 58 height 15
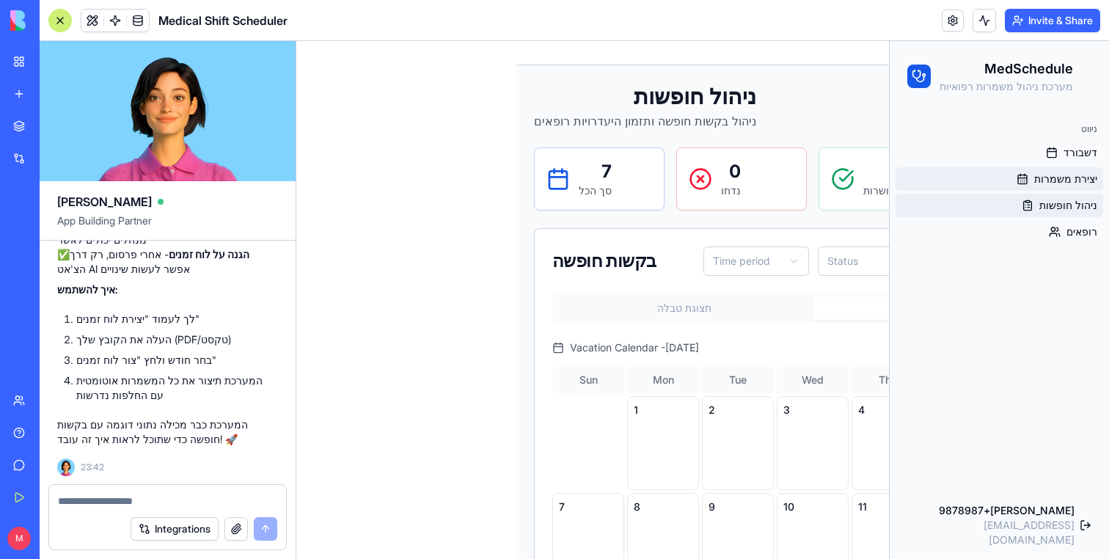
click at [1063, 185] on span "יצירת משמרות" at bounding box center [1065, 179] width 63 height 15
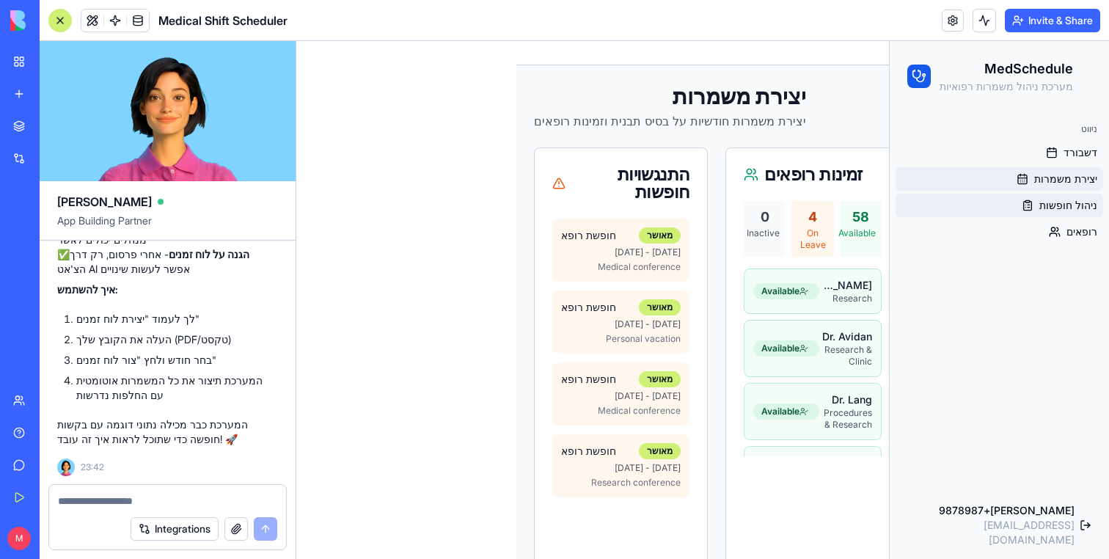
click at [1062, 194] on link "ניהול חופשות" at bounding box center [1000, 205] width 208 height 23
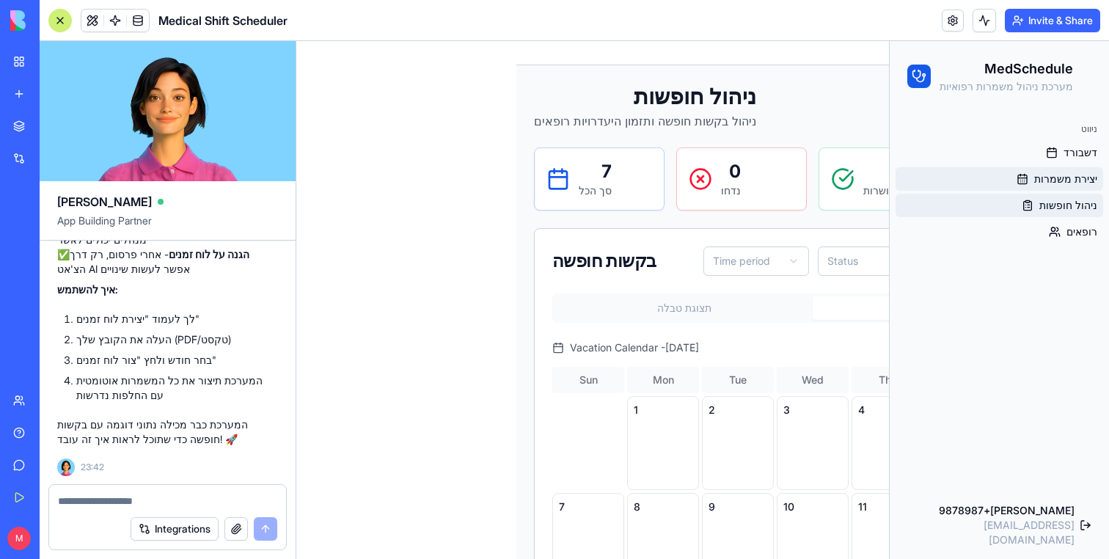
click at [1049, 181] on span "יצירת משמרות" at bounding box center [1065, 179] width 63 height 15
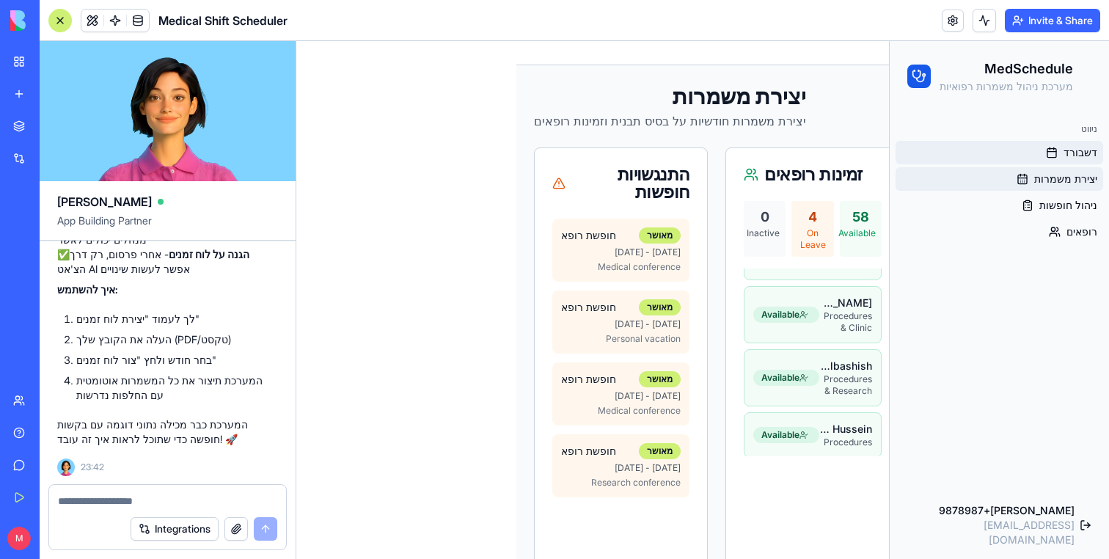
click at [1063, 143] on link "דשבורד" at bounding box center [1000, 152] width 208 height 23
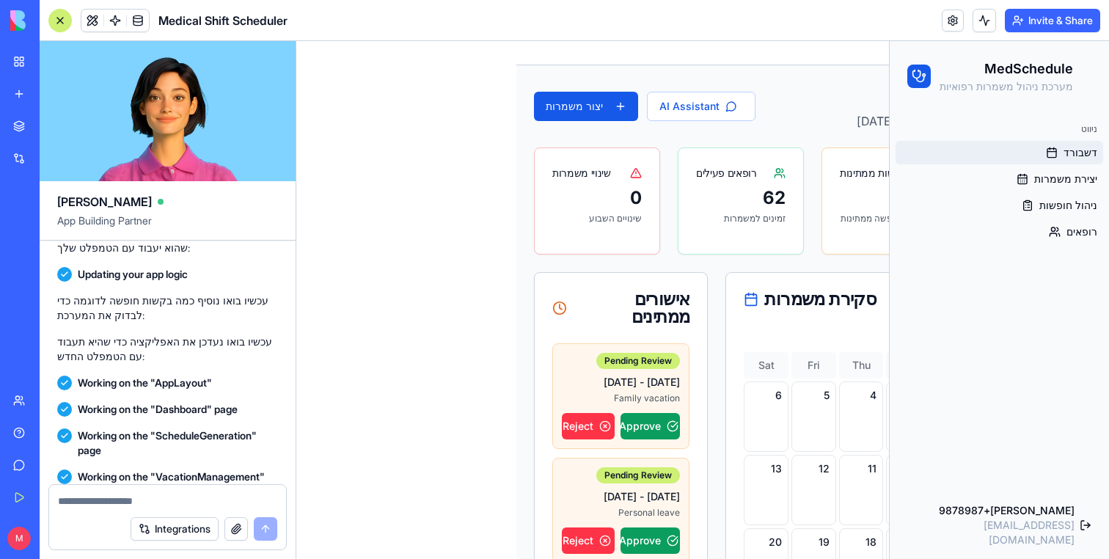
scroll to position [1422, 0]
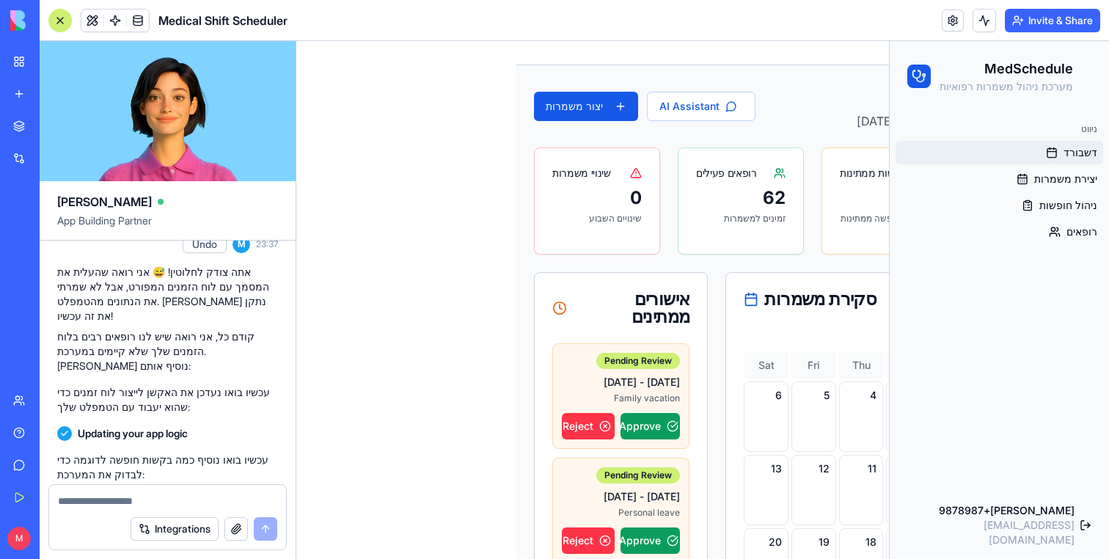
click at [191, 253] on button "Undo" at bounding box center [205, 244] width 44 height 18
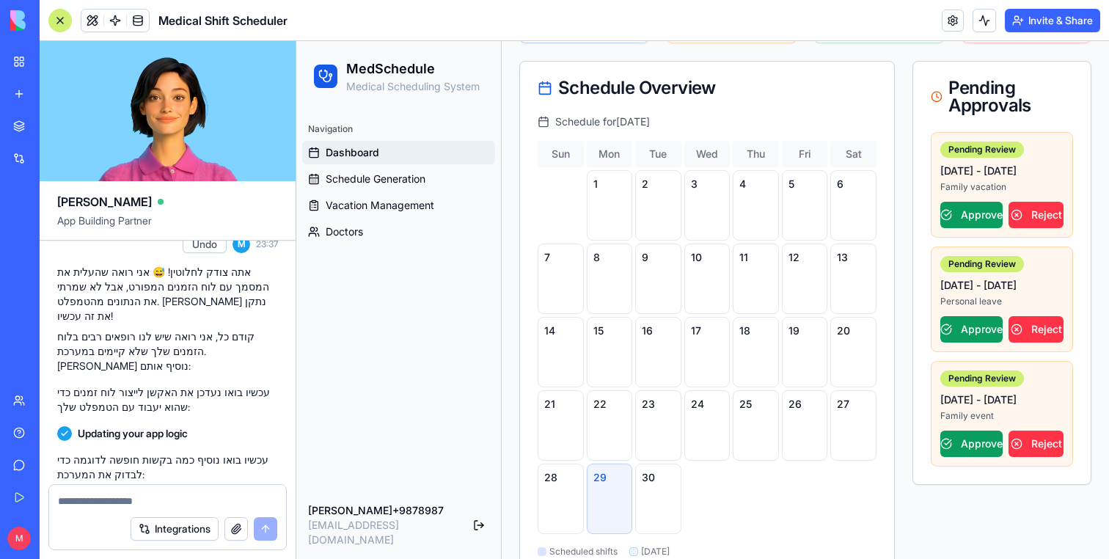
scroll to position [232, 0]
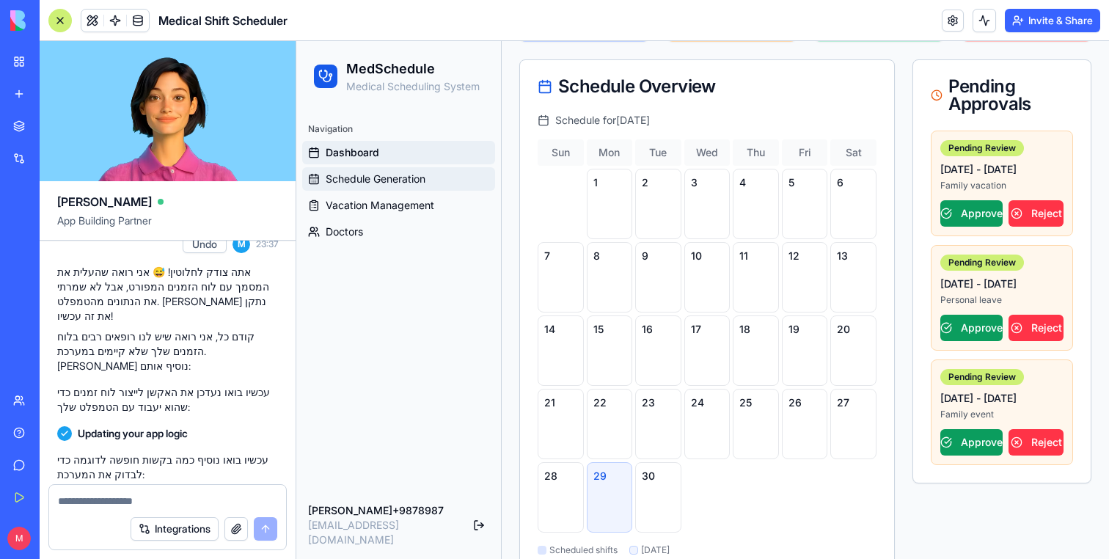
click at [406, 186] on link "Schedule Generation" at bounding box center [398, 178] width 193 height 23
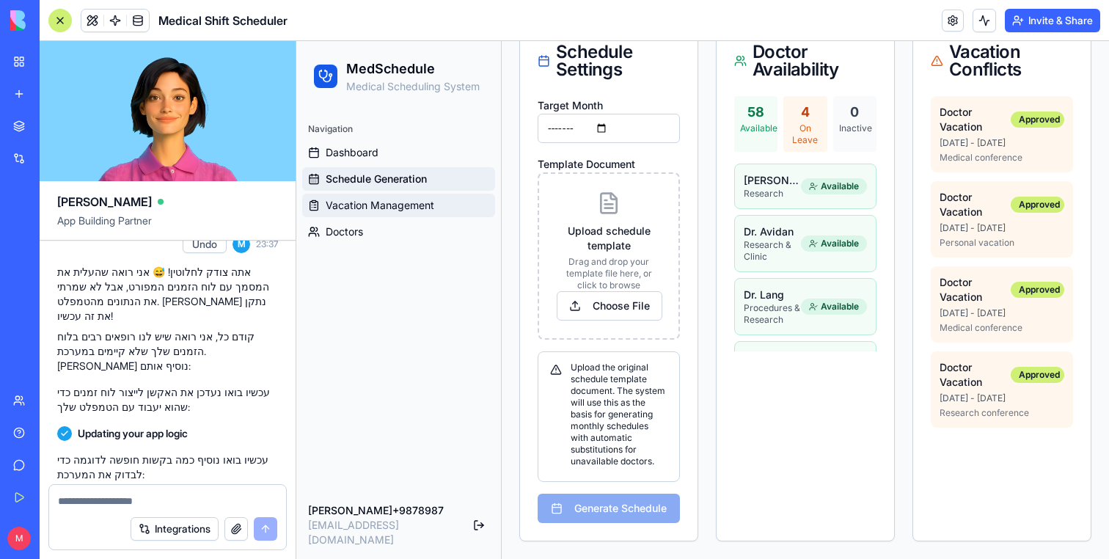
click at [405, 205] on span "Vacation Management" at bounding box center [380, 205] width 109 height 15
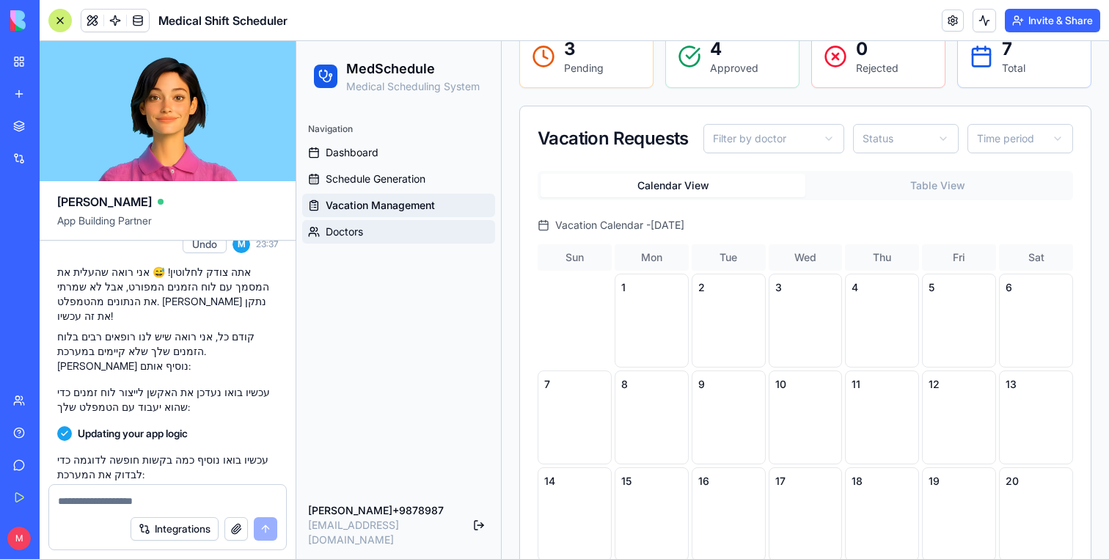
click at [405, 220] on link "Doctors" at bounding box center [398, 231] width 193 height 23
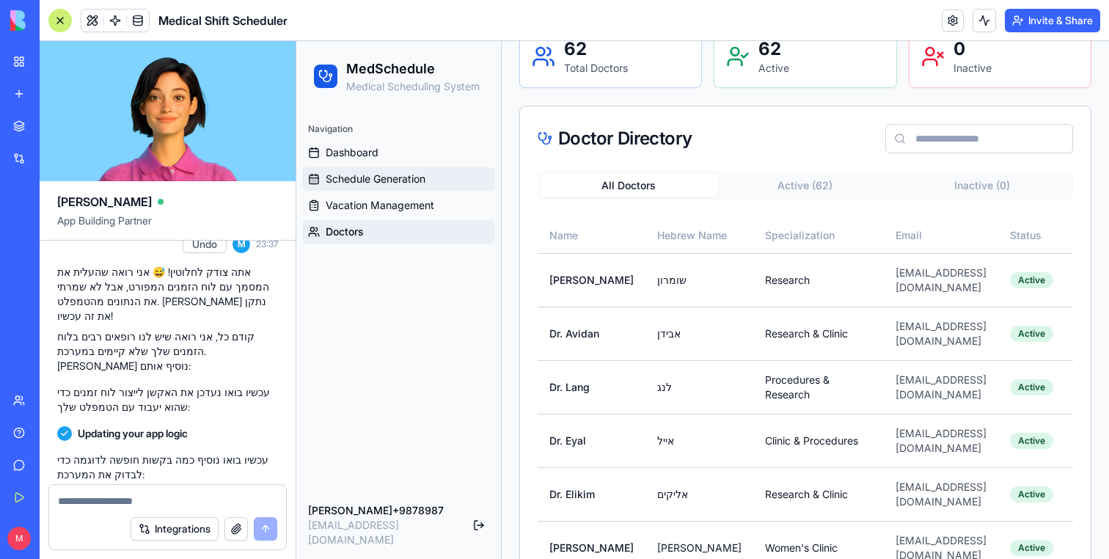
click at [385, 186] on span "Schedule Generation" at bounding box center [376, 179] width 100 height 15
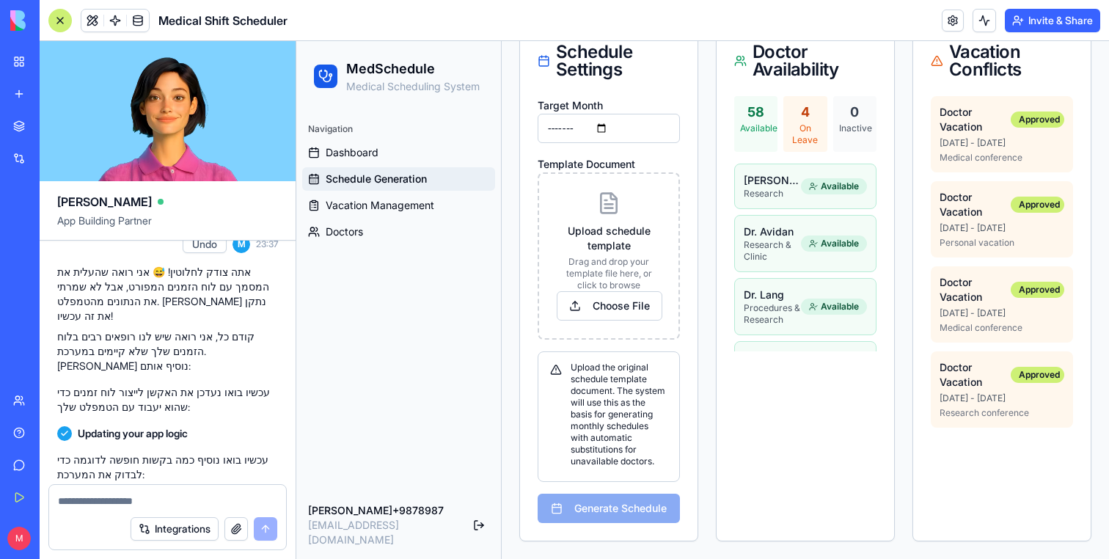
click at [84, 509] on div "Integrations" at bounding box center [167, 528] width 237 height 41
click at [88, 502] on textarea at bounding box center [167, 501] width 219 height 15
type textarea "*"
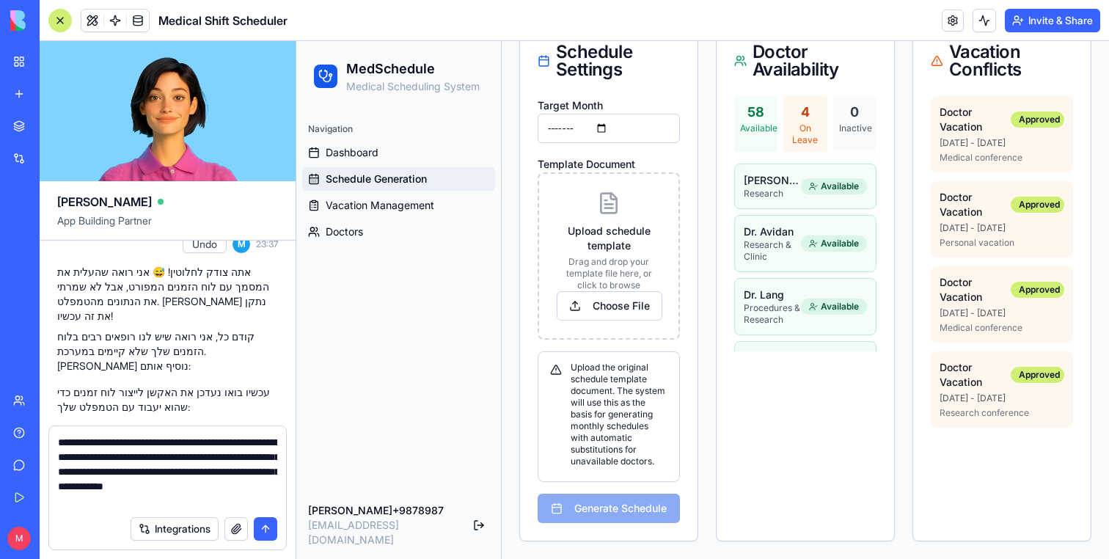
type textarea "**********"
click at [267, 522] on button "submit" at bounding box center [265, 528] width 23 height 23
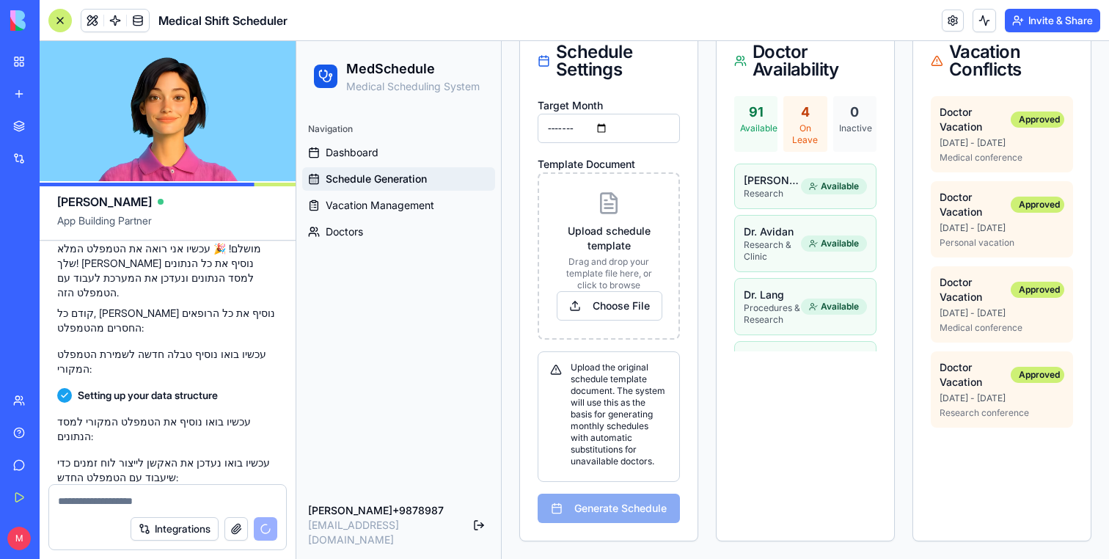
scroll to position [2646, 0]
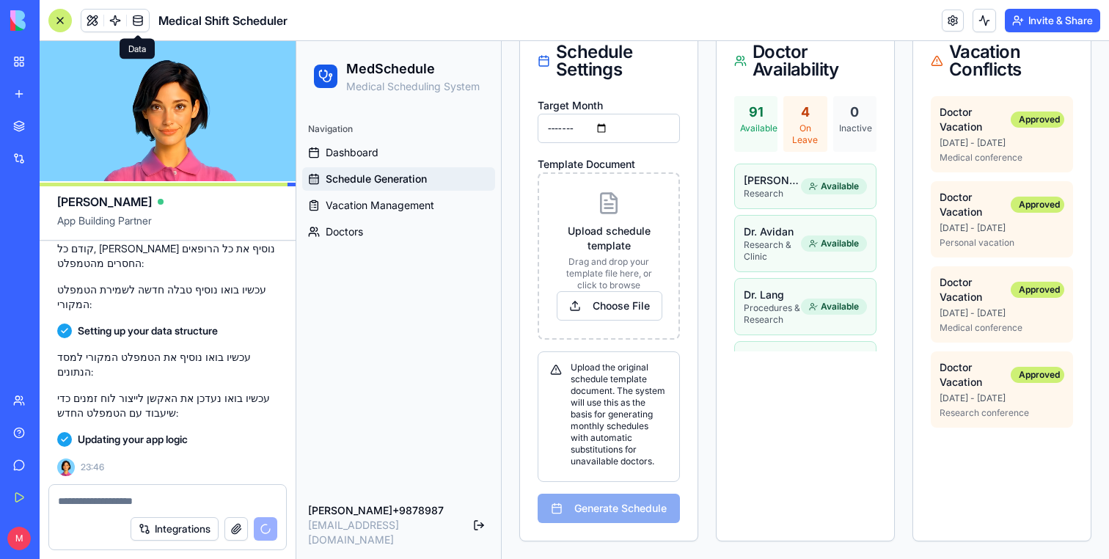
click at [133, 27] on span at bounding box center [137, 20] width 41 height 41
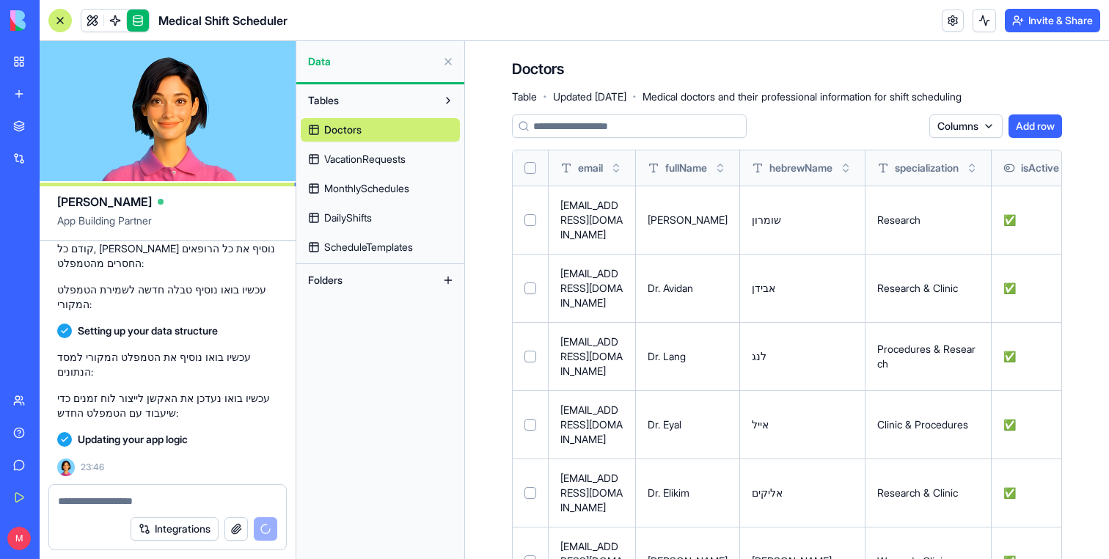
click at [389, 252] on span "ScheduleTemplates" at bounding box center [368, 247] width 89 height 15
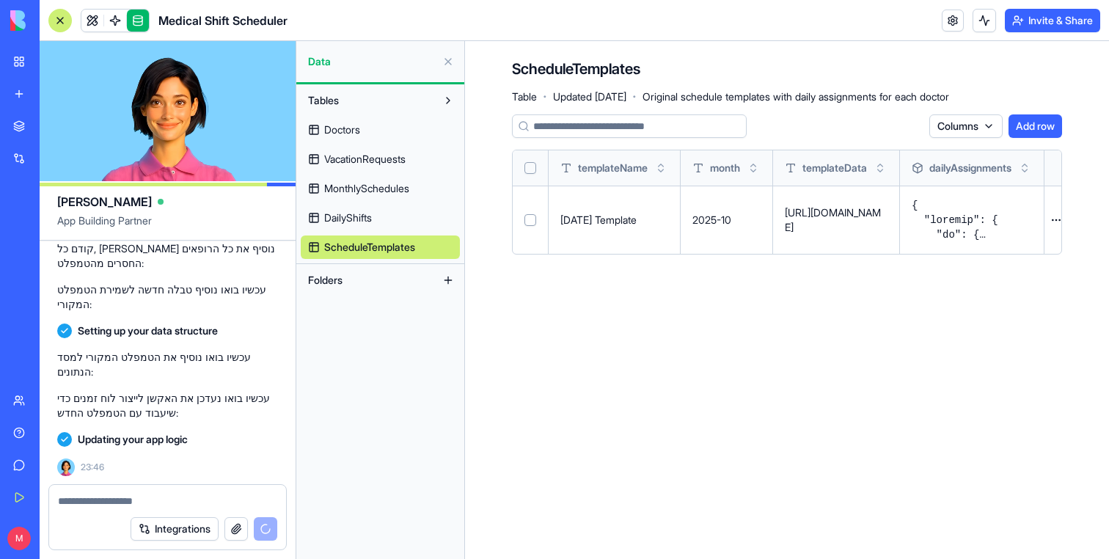
click at [0, 0] on button at bounding box center [0, 0] width 0 height 0
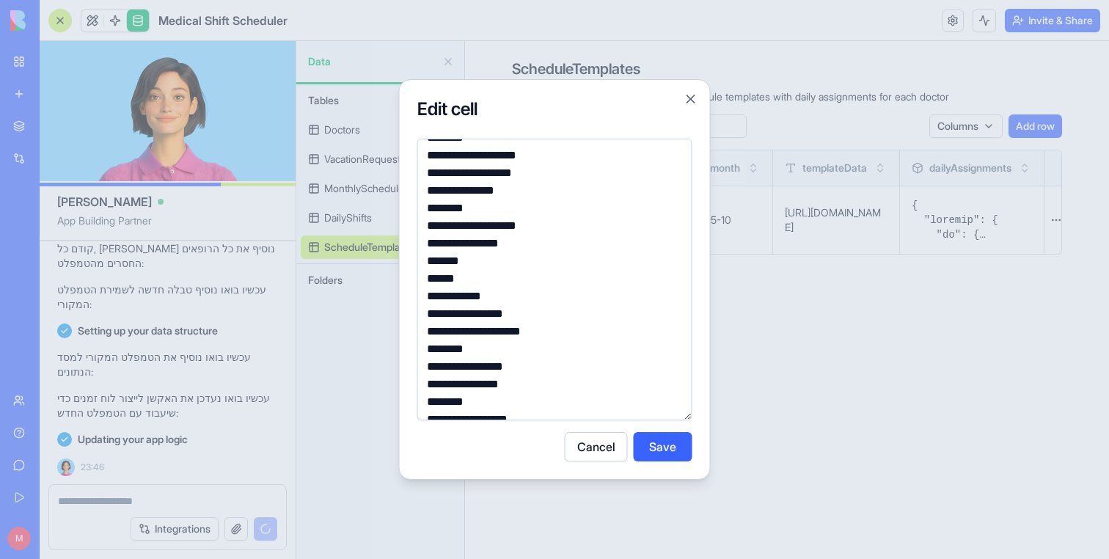
scroll to position [927, 0]
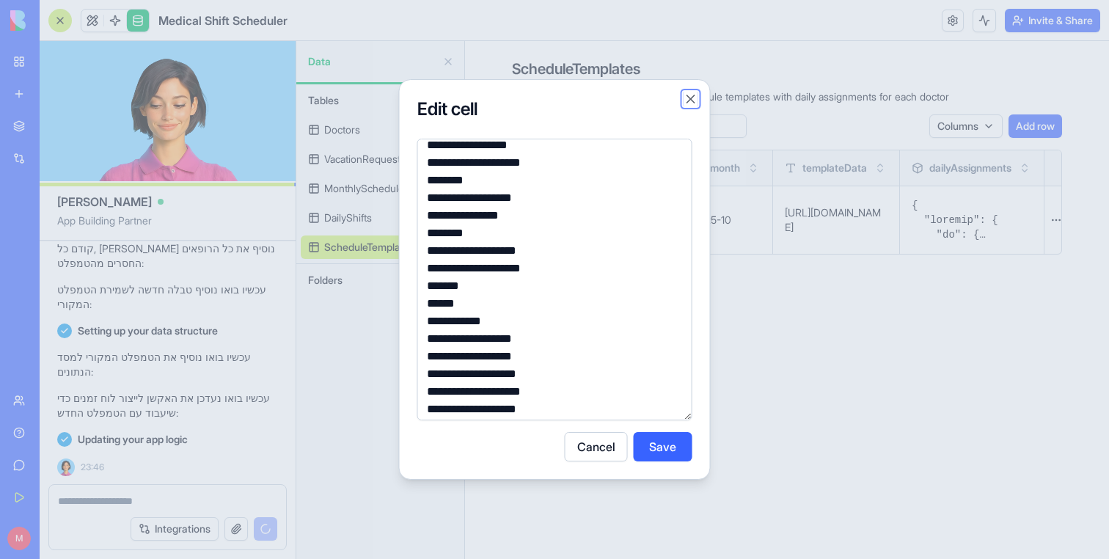
click at [694, 95] on button "Close" at bounding box center [691, 99] width 15 height 15
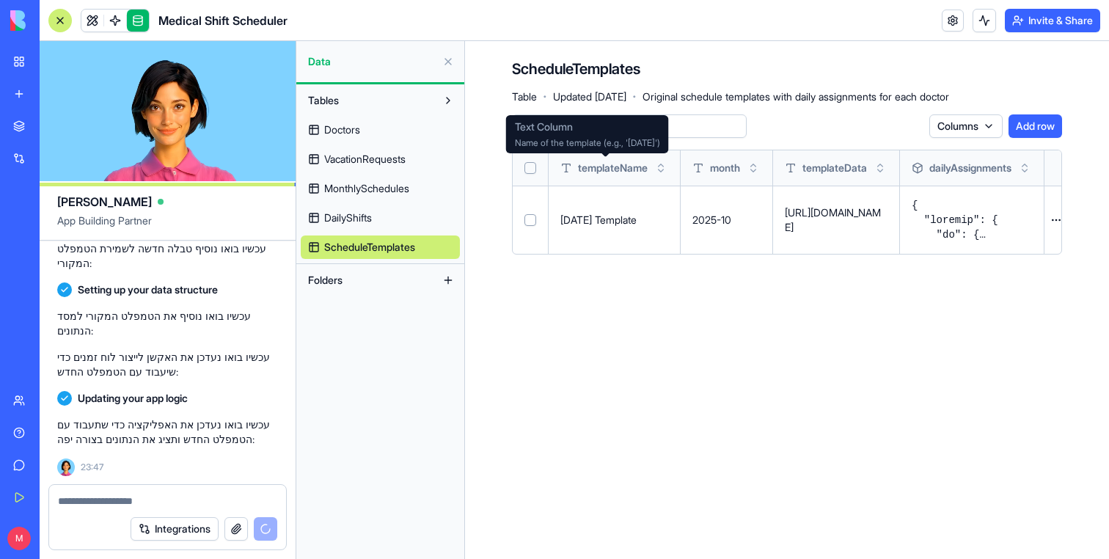
scroll to position [2848, 0]
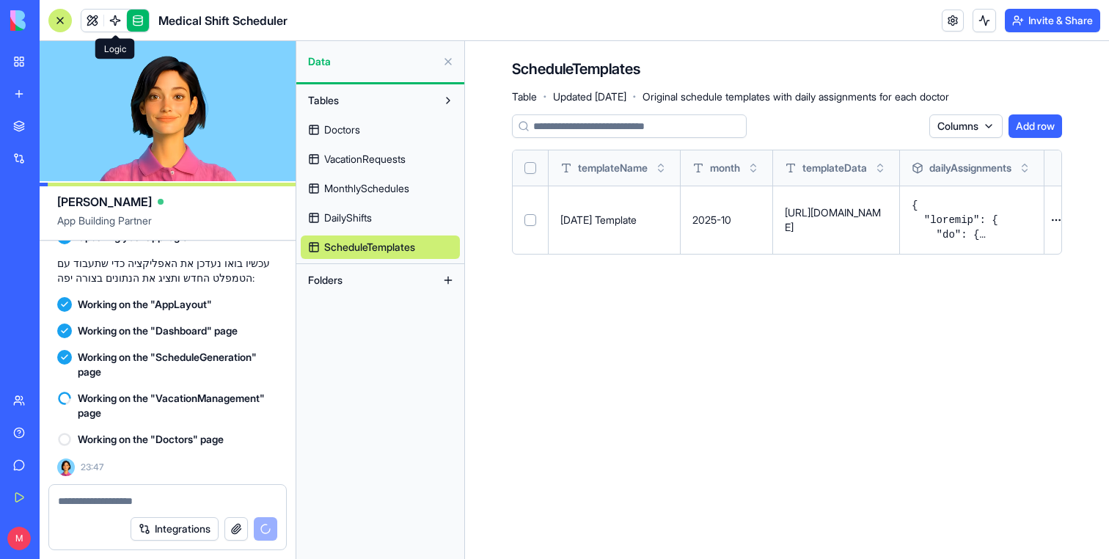
click at [107, 18] on span at bounding box center [115, 20] width 41 height 41
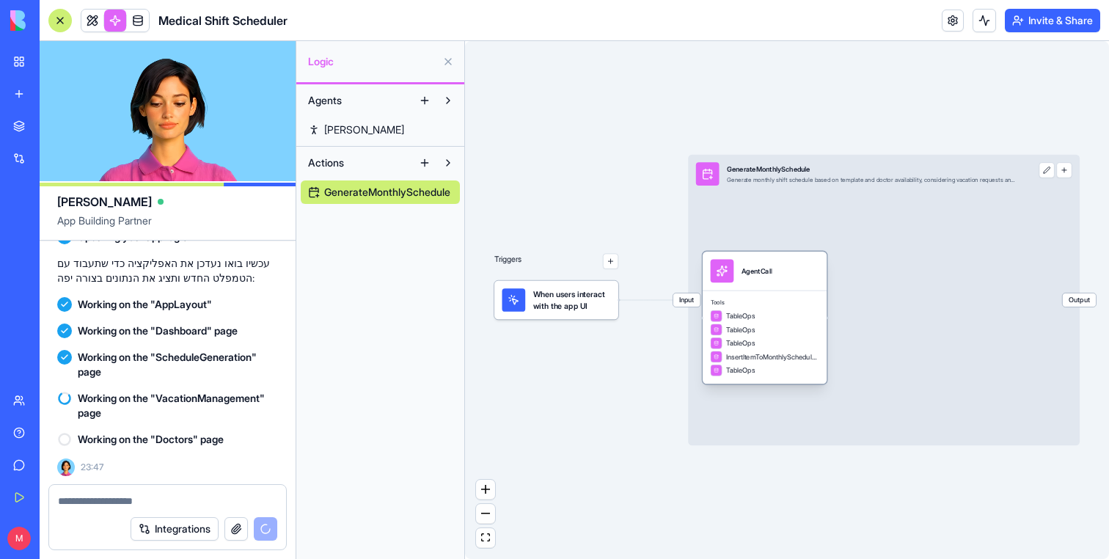
click at [756, 370] on span "TableOps" at bounding box center [740, 370] width 29 height 10
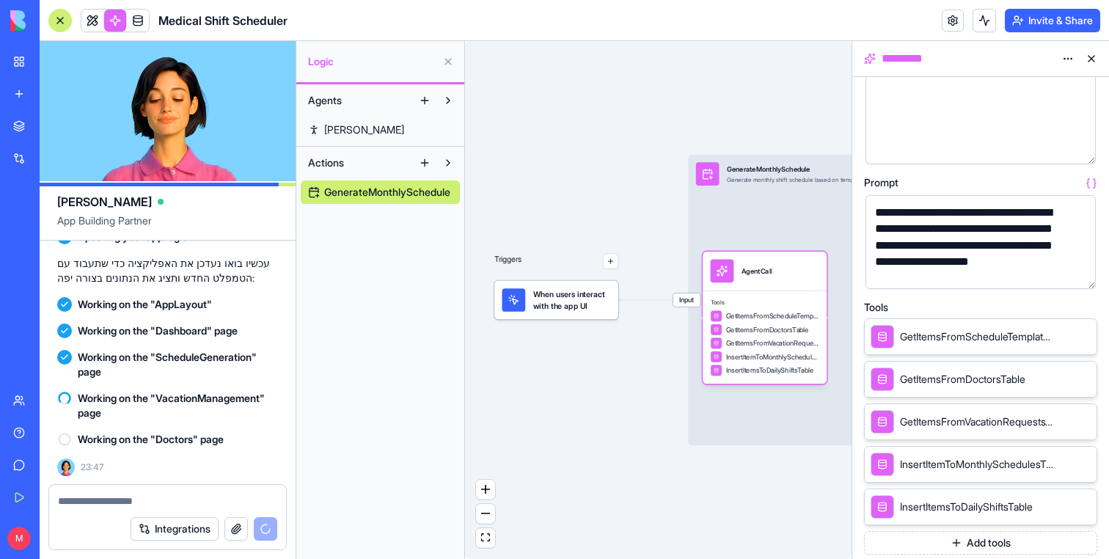
scroll to position [98, 0]
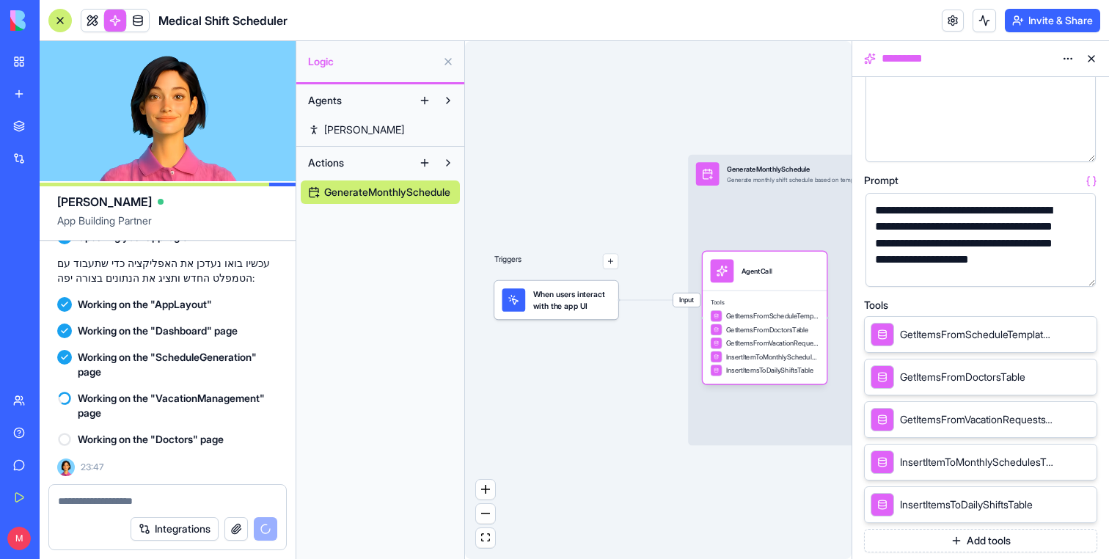
click at [1078, 279] on button "button" at bounding box center [1080, 271] width 23 height 23
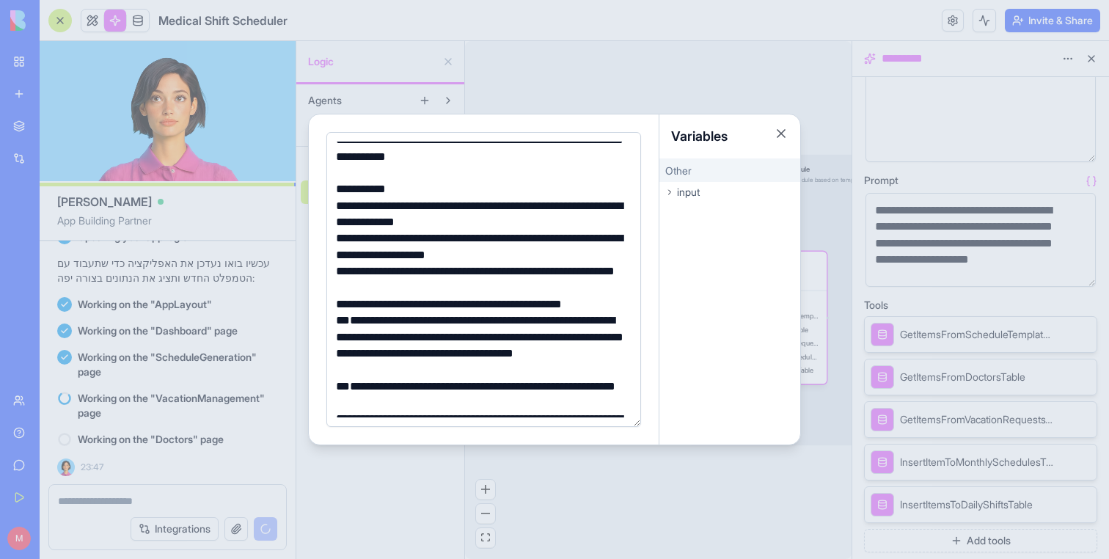
scroll to position [28, 0]
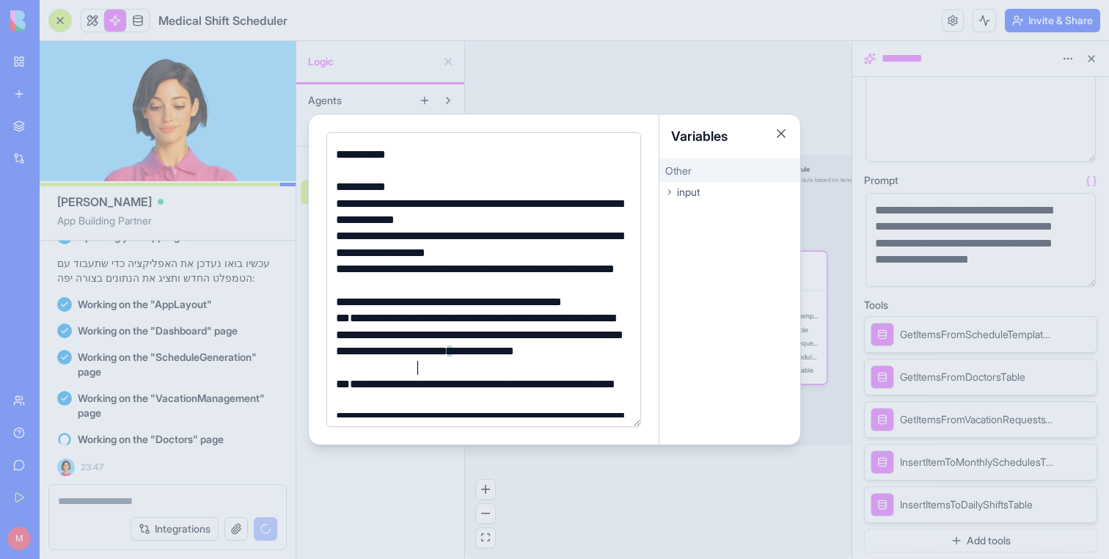
click at [490, 373] on div "**********" at bounding box center [482, 343] width 300 height 66
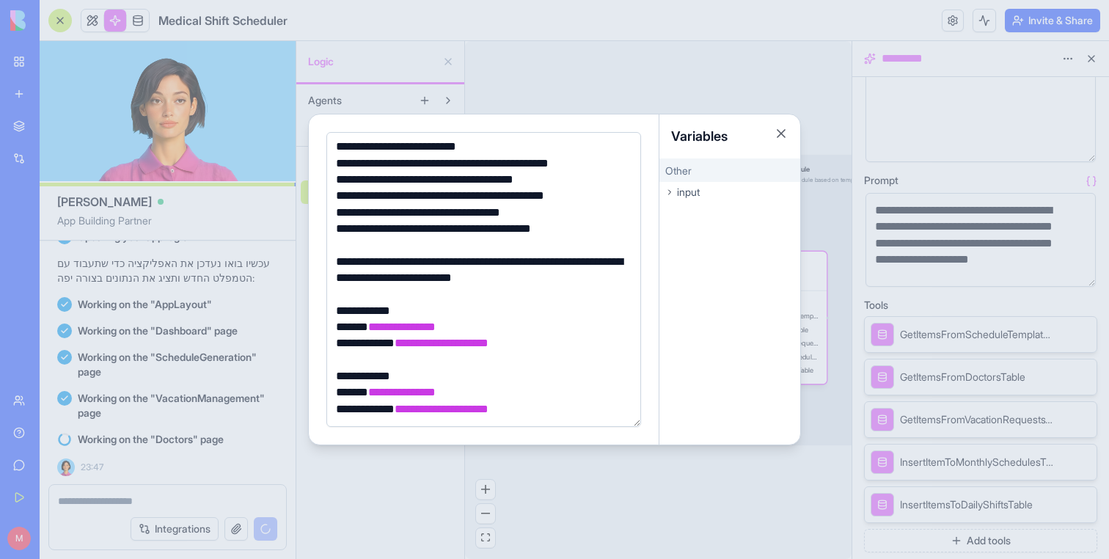
scroll to position [444, 0]
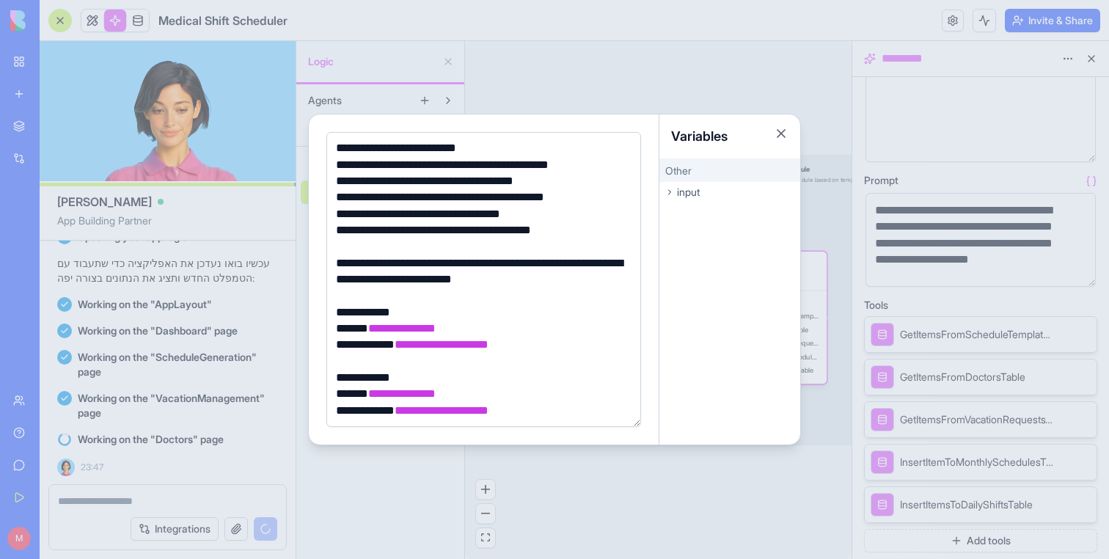
click at [527, 95] on div at bounding box center [554, 279] width 1109 height 559
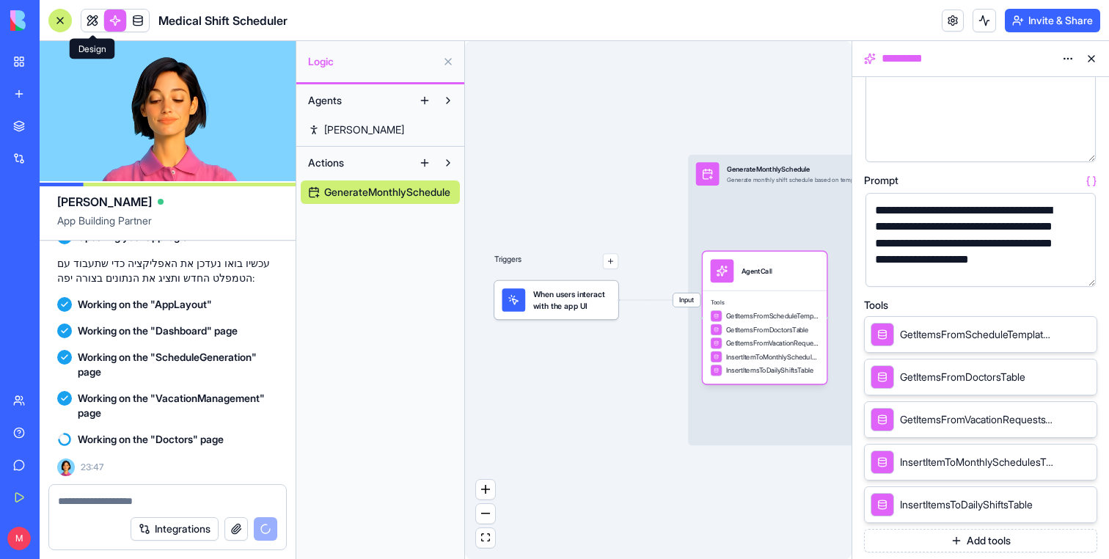
click at [92, 18] on link at bounding box center [92, 21] width 22 height 22
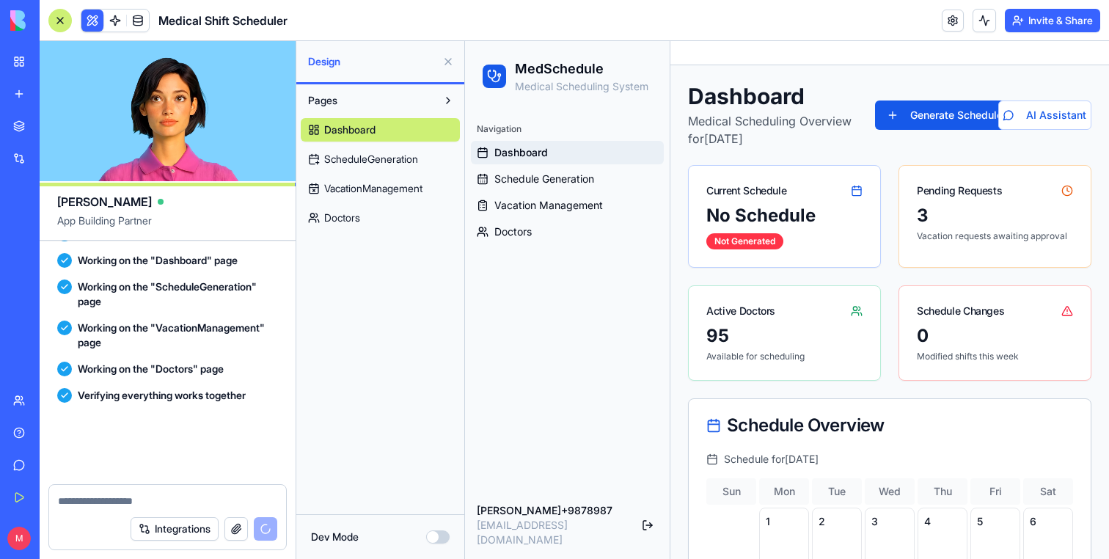
scroll to position [3508, 0]
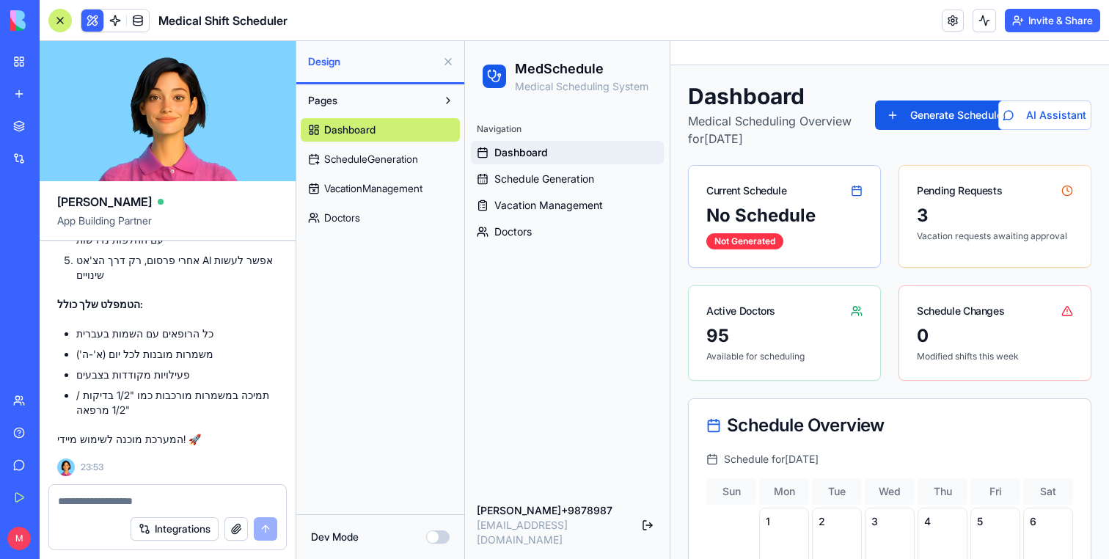
click at [50, 20] on div at bounding box center [59, 20] width 23 height 23
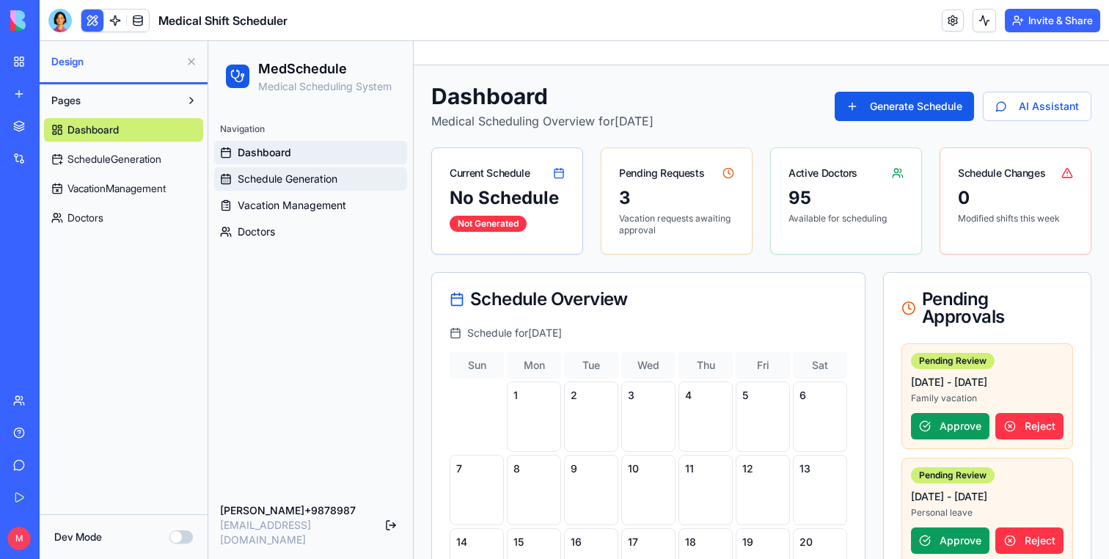
click at [316, 179] on span "Schedule Generation" at bounding box center [288, 179] width 100 height 15
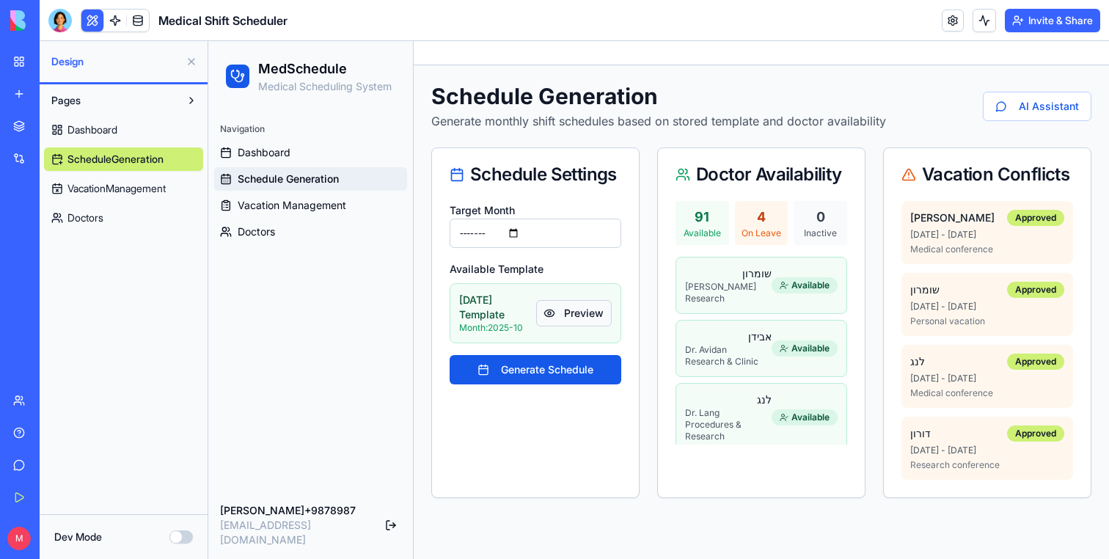
click at [577, 315] on button "Preview" at bounding box center [574, 313] width 76 height 26
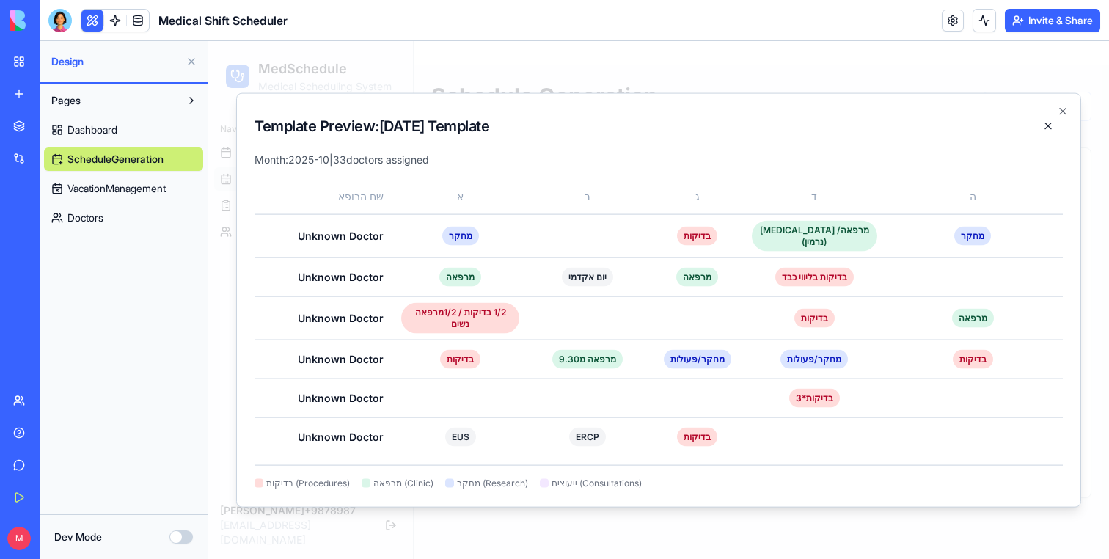
click at [114, 272] on div "Pages Dashboard ScheduleGeneration VacationManagement Doctors" at bounding box center [124, 299] width 168 height 430
click at [1061, 103] on div "Template Preview: October 2025 Template Month: 2025-10 | 33 doctors assigned שם…" at bounding box center [658, 300] width 845 height 414
click at [1061, 110] on icon "button" at bounding box center [1063, 112] width 12 height 12
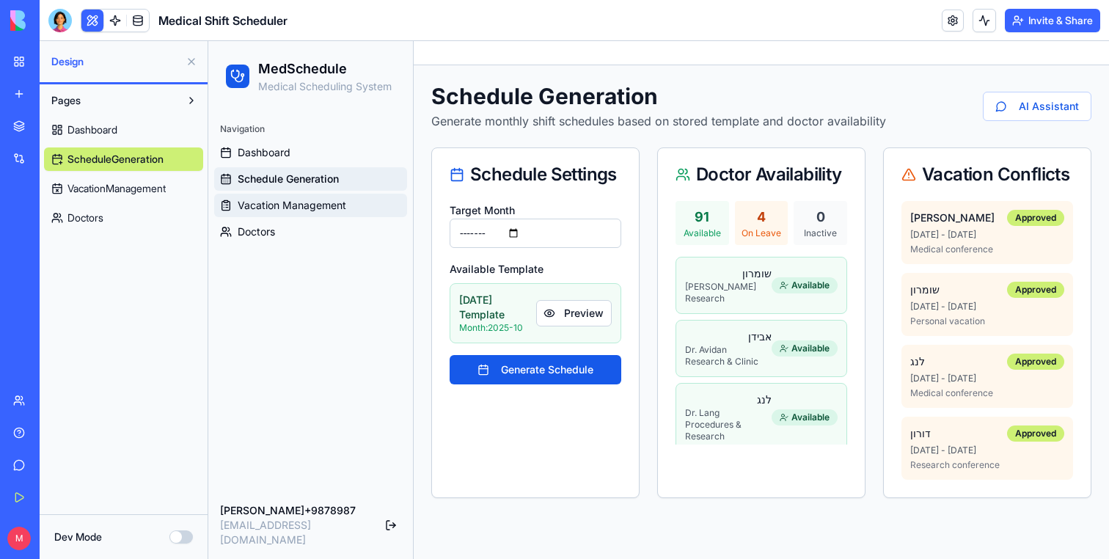
click at [329, 211] on span "Vacation Management" at bounding box center [292, 205] width 109 height 15
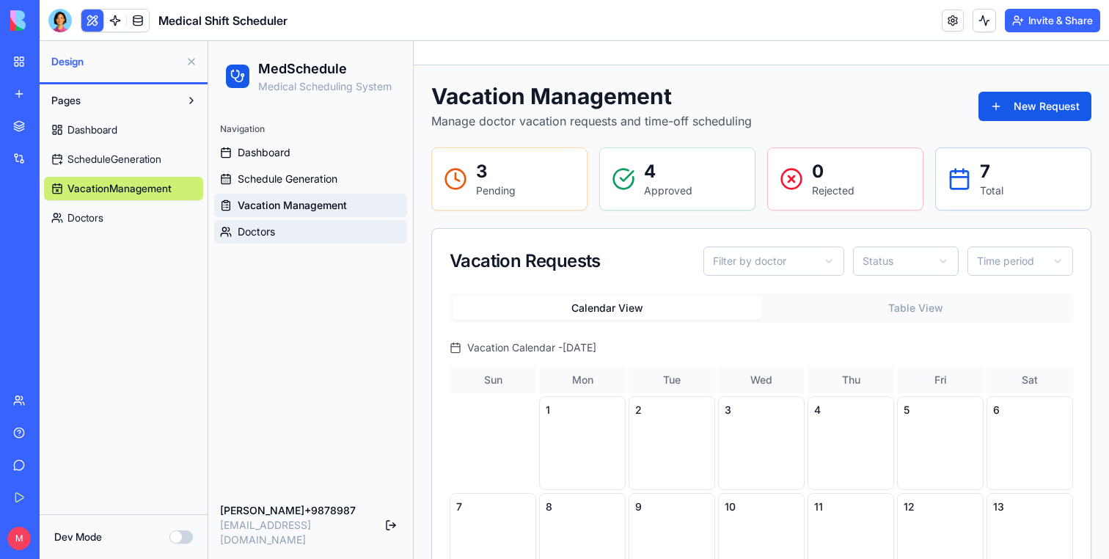
click at [320, 234] on link "Doctors" at bounding box center [310, 231] width 193 height 23
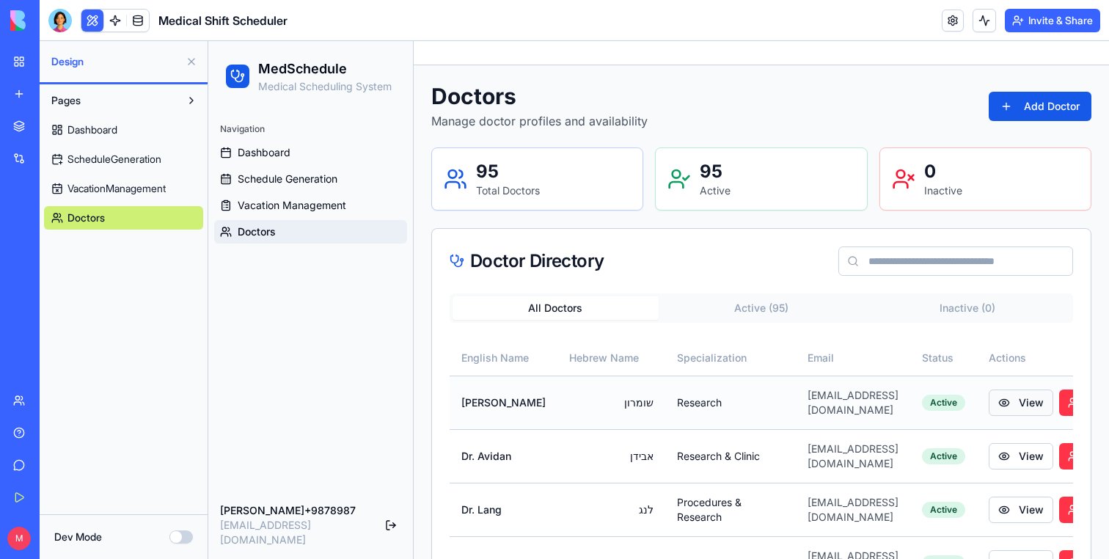
click at [989, 408] on button "View" at bounding box center [1021, 402] width 65 height 26
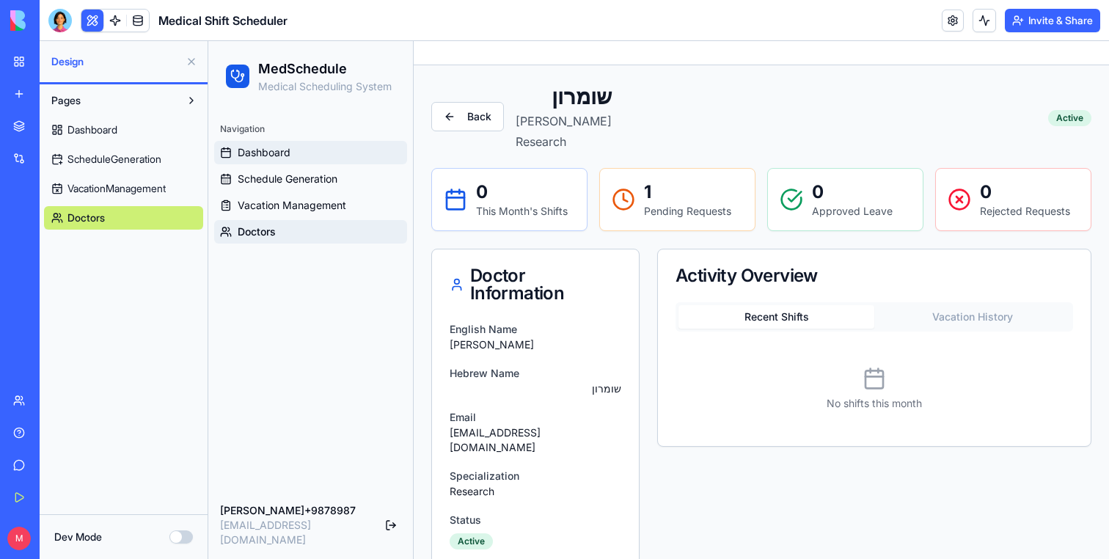
click at [276, 143] on link "Dashboard" at bounding box center [310, 152] width 193 height 23
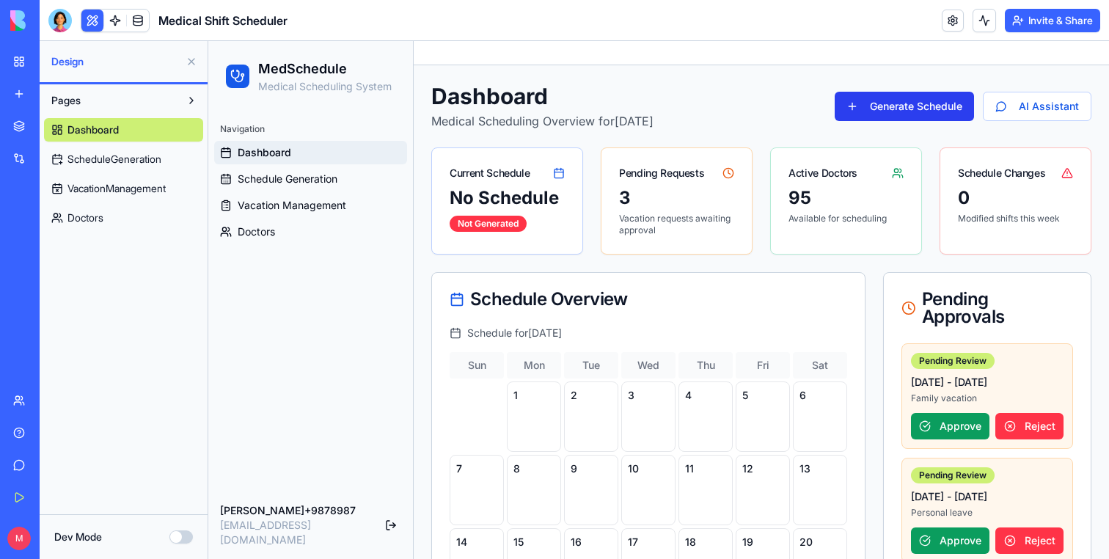
click at [892, 103] on button "Generate Schedule" at bounding box center [904, 106] width 139 height 29
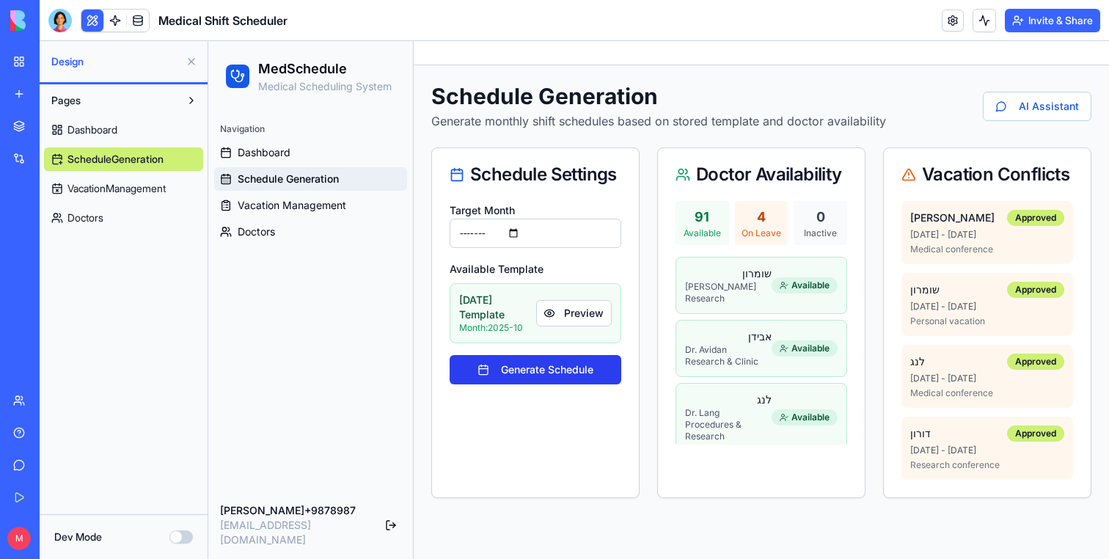
click at [544, 378] on button "Generate Schedule" at bounding box center [536, 369] width 172 height 29
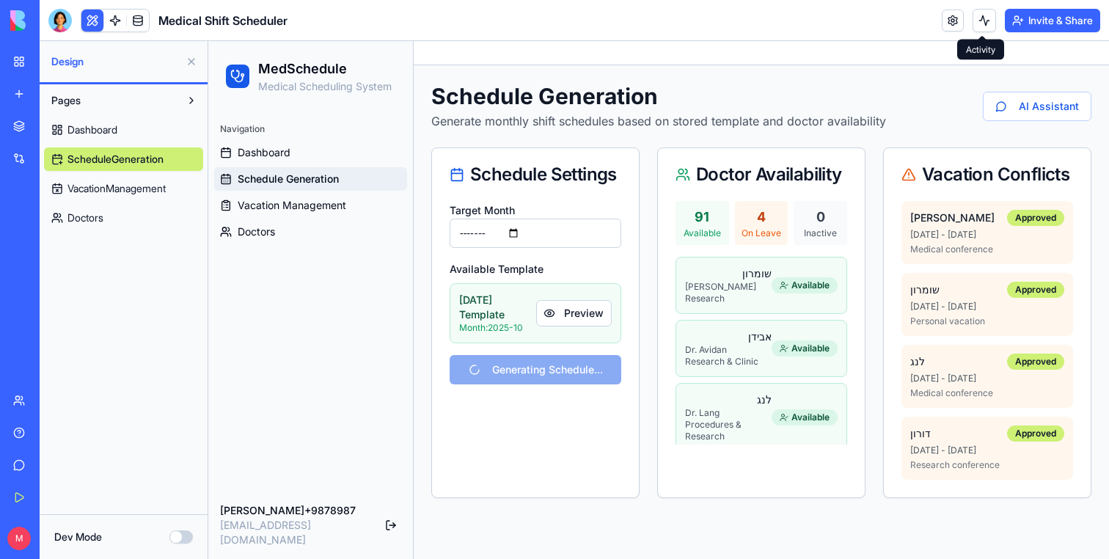
click at [973, 21] on button at bounding box center [984, 20] width 23 height 23
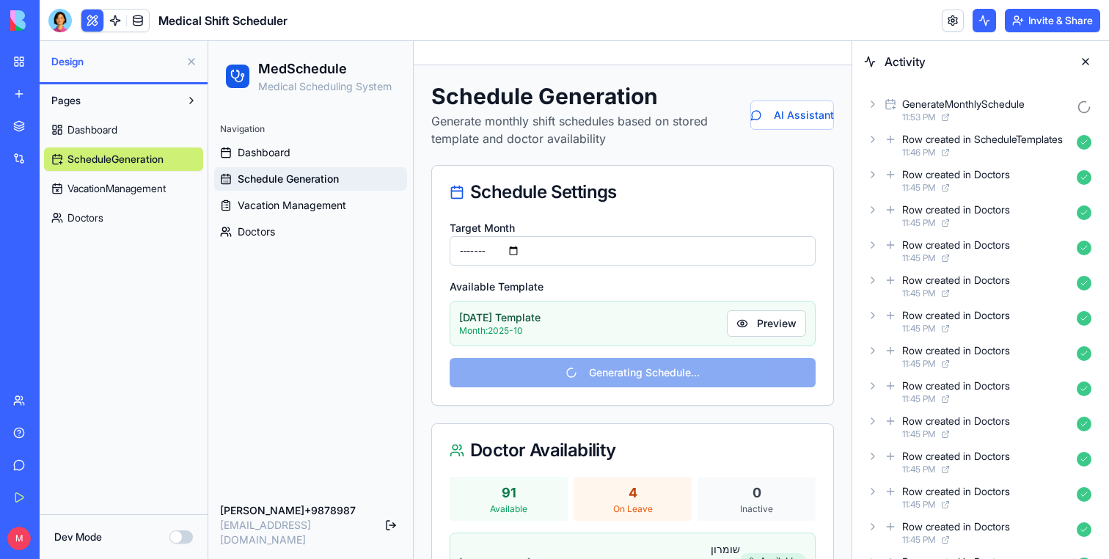
click at [884, 109] on div "GenerateMonthlySchedule 11:53 PM" at bounding box center [980, 110] width 233 height 32
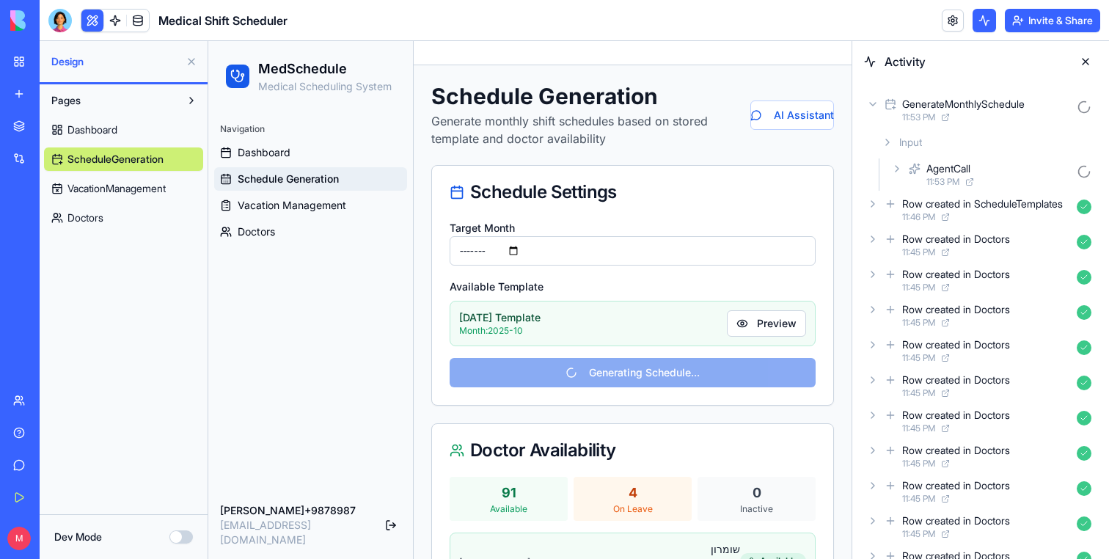
click at [918, 167] on icon at bounding box center [915, 169] width 12 height 18
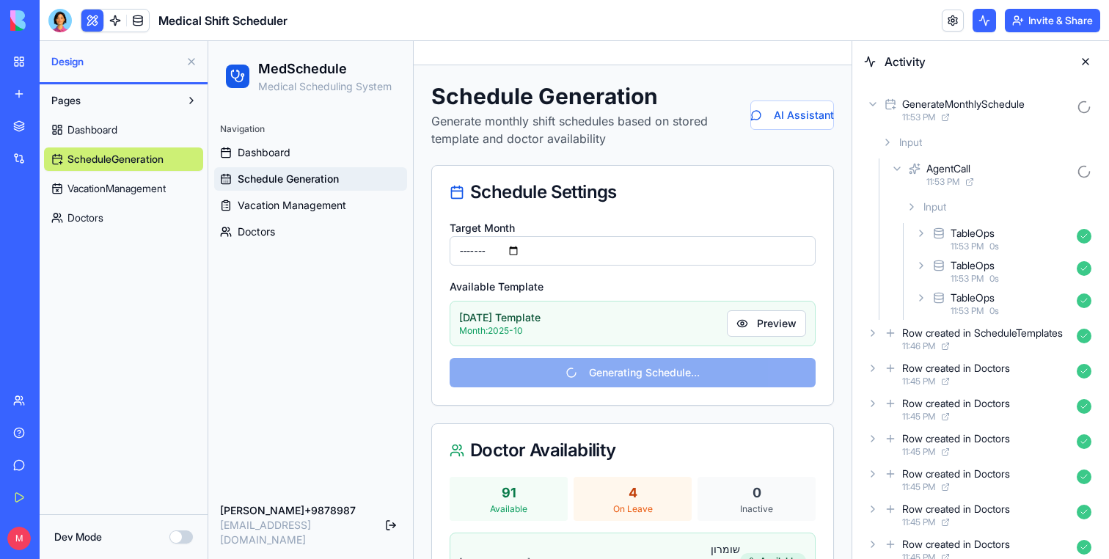
click at [967, 228] on div "TableOps" at bounding box center [973, 233] width 44 height 15
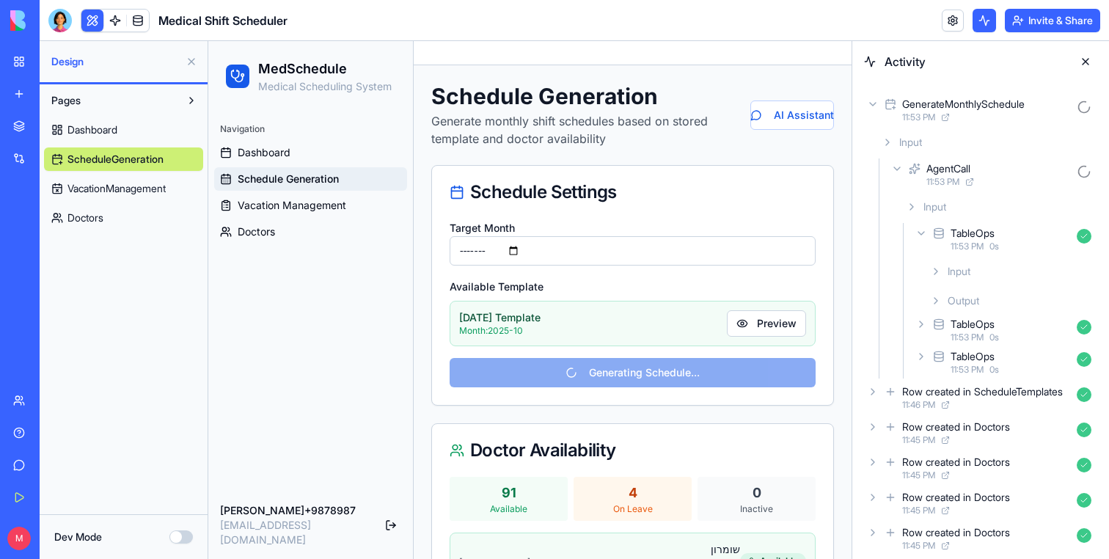
click at [969, 266] on span "Input" at bounding box center [959, 271] width 23 height 15
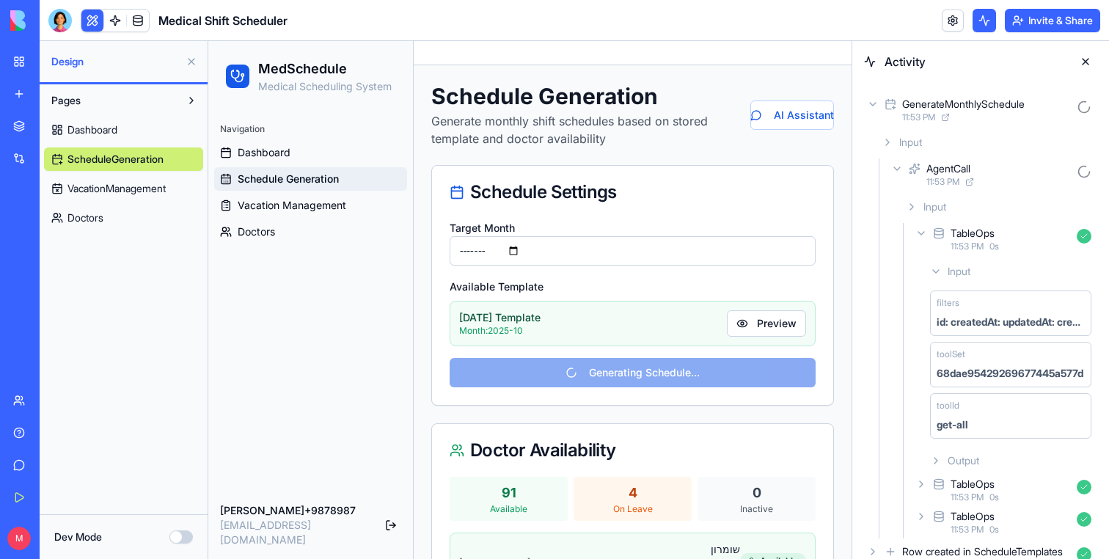
click at [969, 266] on span "Input" at bounding box center [959, 271] width 23 height 15
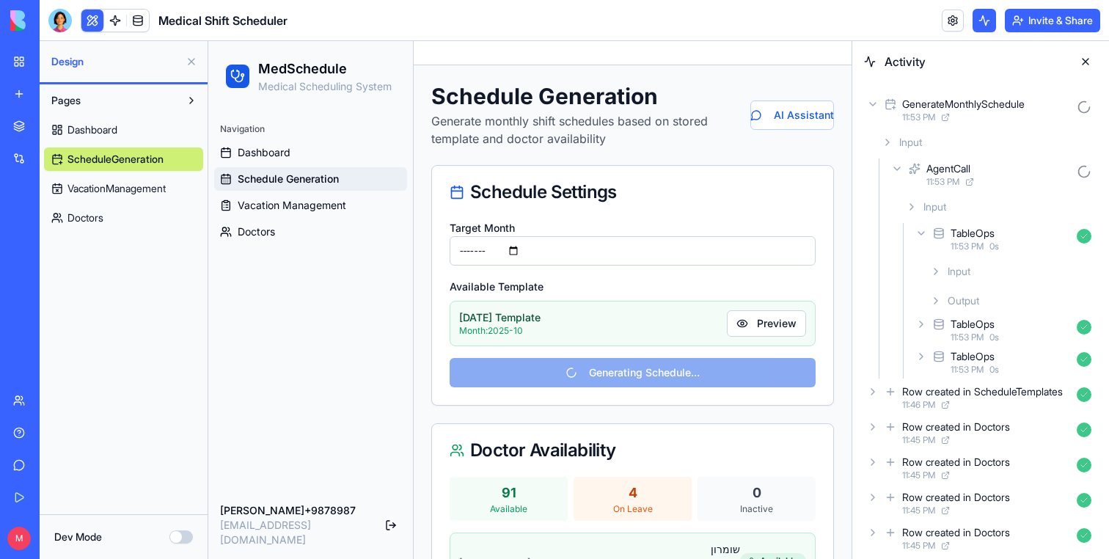
click at [967, 319] on div "TableOps" at bounding box center [973, 324] width 44 height 15
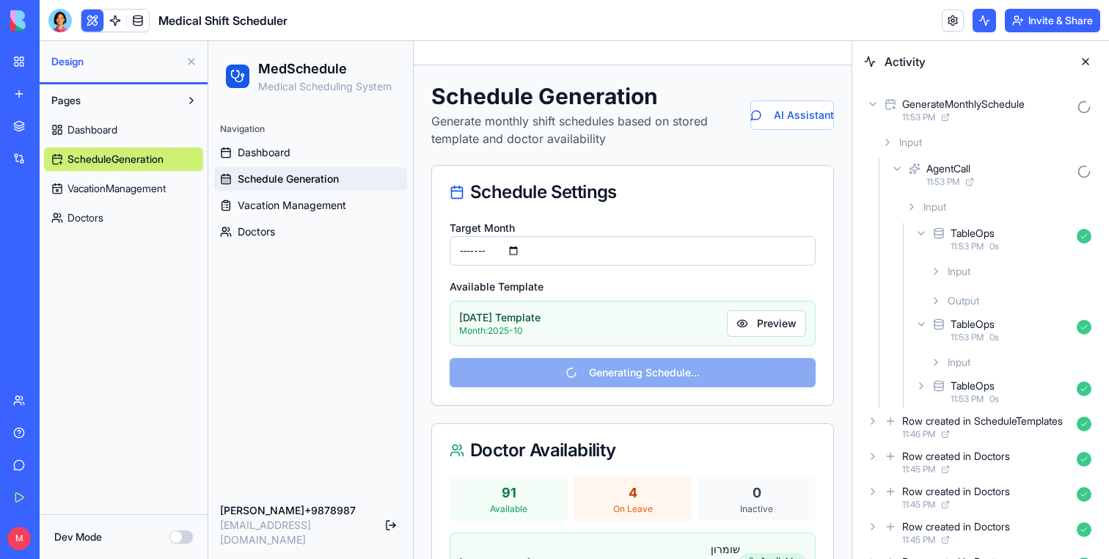
click at [966, 359] on span "Input" at bounding box center [959, 362] width 23 height 15
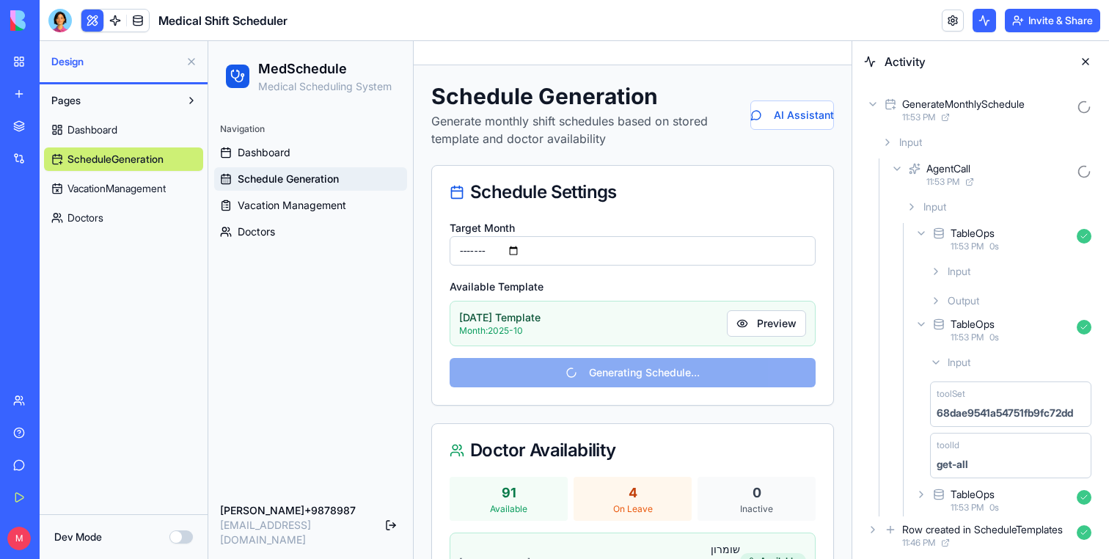
click at [966, 359] on span "Input" at bounding box center [959, 362] width 23 height 15
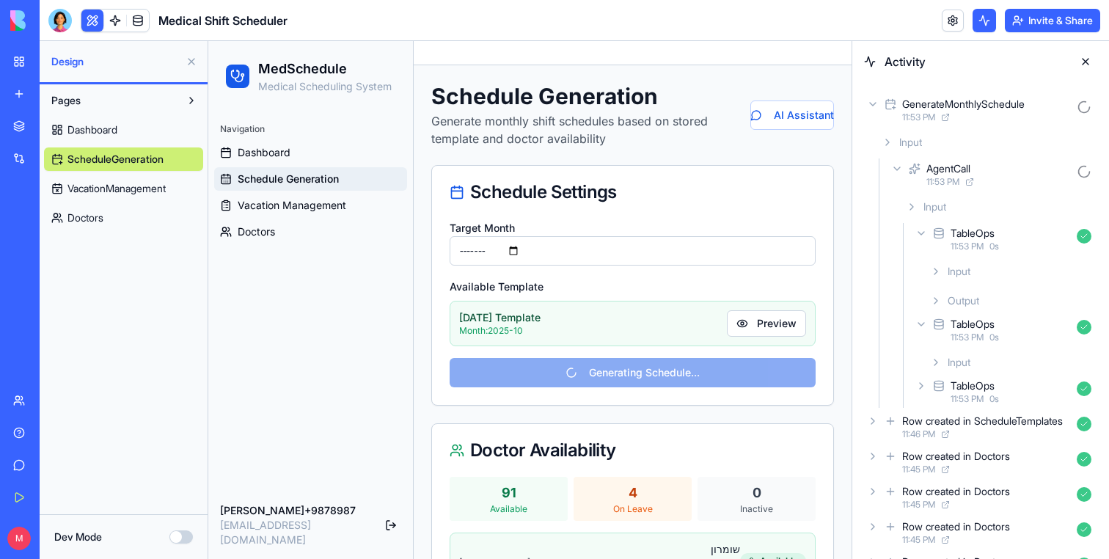
click at [958, 380] on div "TableOps" at bounding box center [973, 385] width 44 height 15
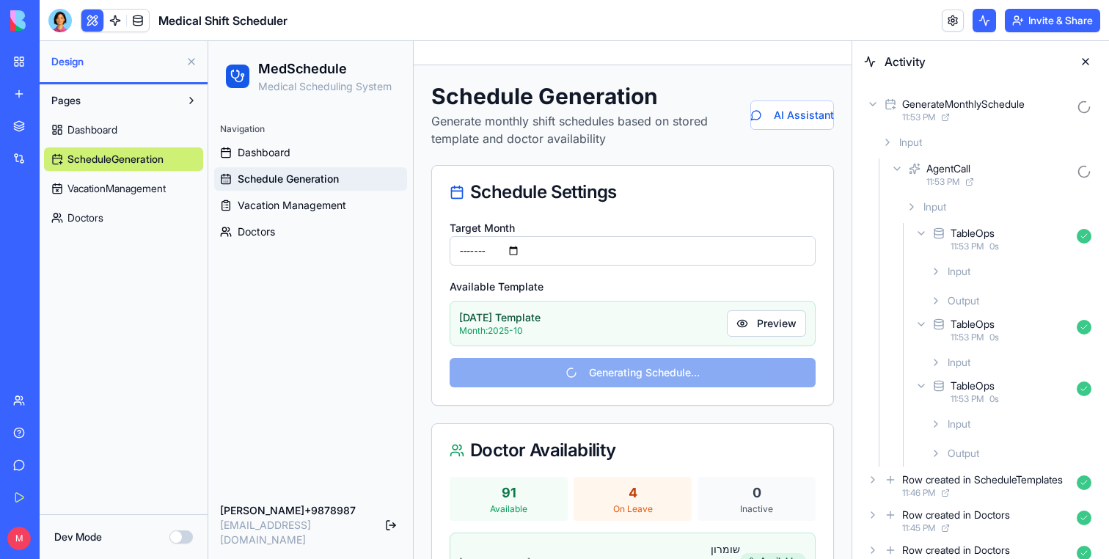
click at [958, 453] on span "Output" at bounding box center [964, 453] width 32 height 15
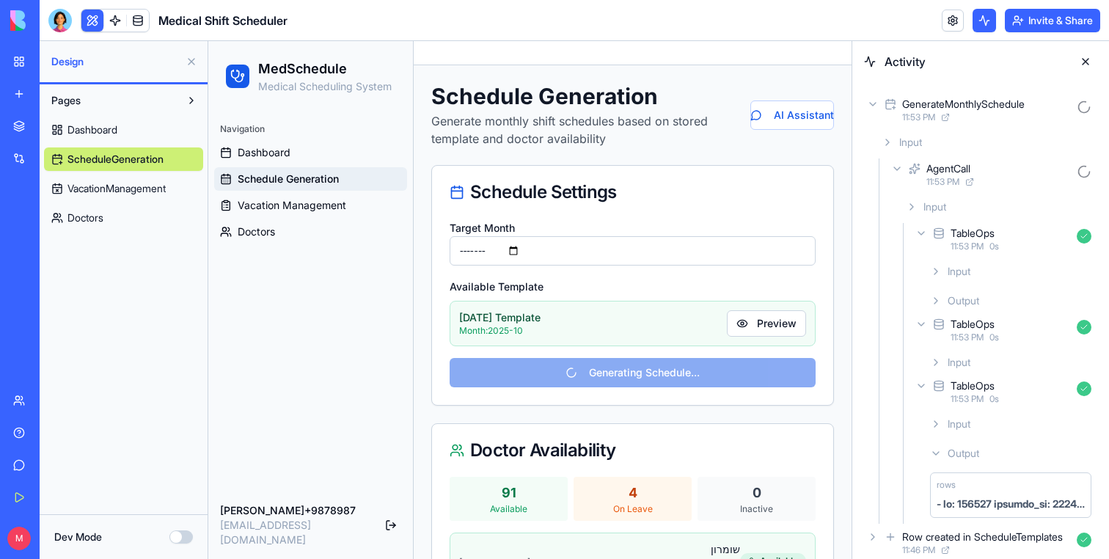
click at [958, 453] on span "Output" at bounding box center [964, 453] width 32 height 15
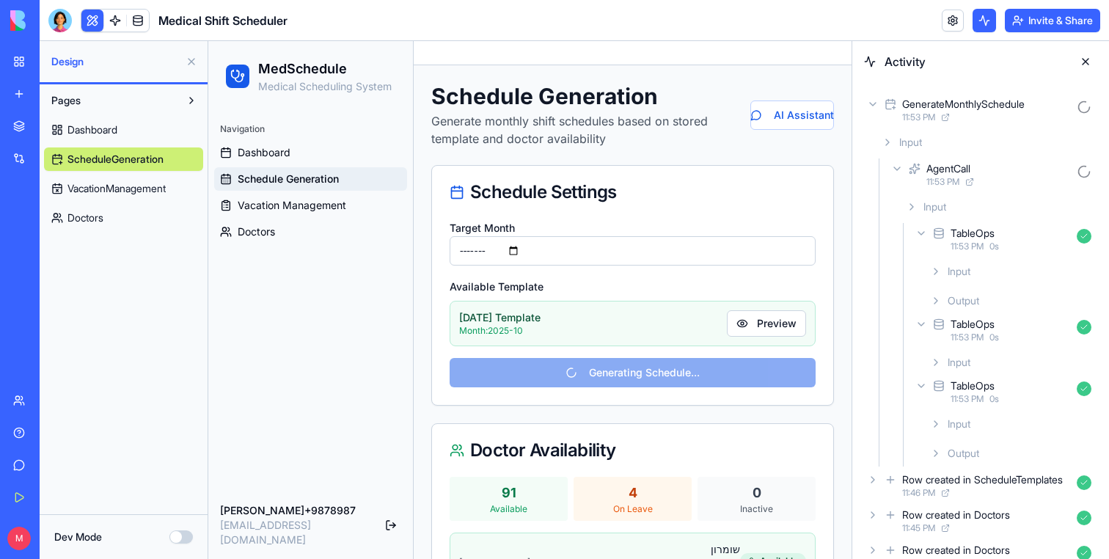
click at [958, 425] on span "Input" at bounding box center [959, 424] width 23 height 15
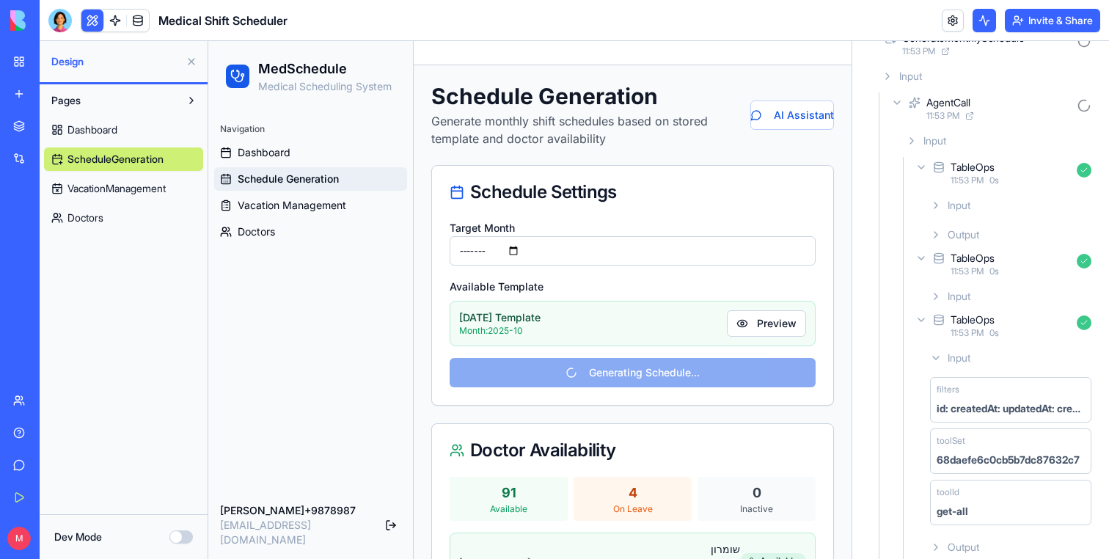
scroll to position [125, 0]
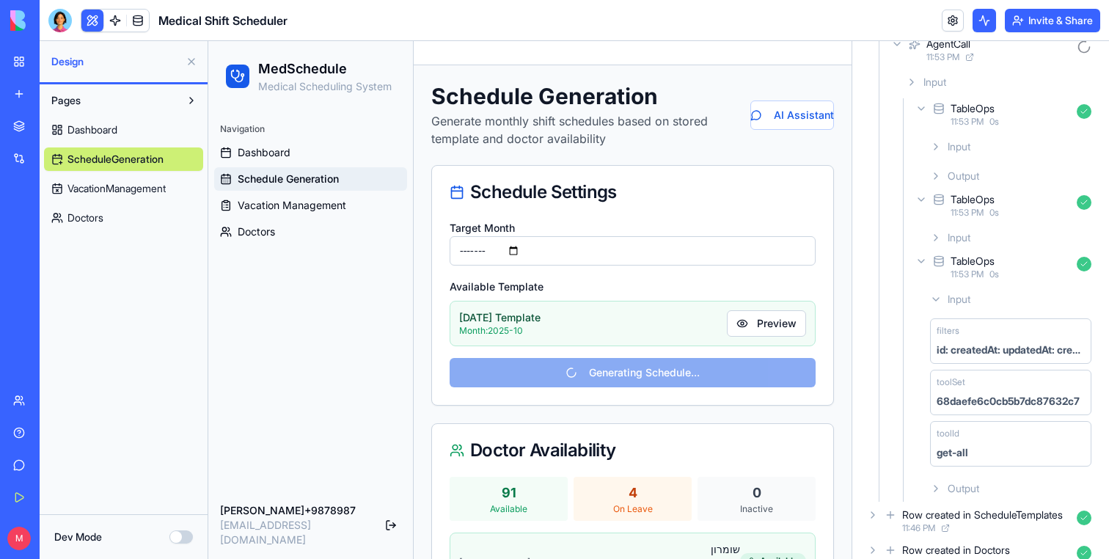
click at [943, 267] on icon at bounding box center [939, 261] width 12 height 18
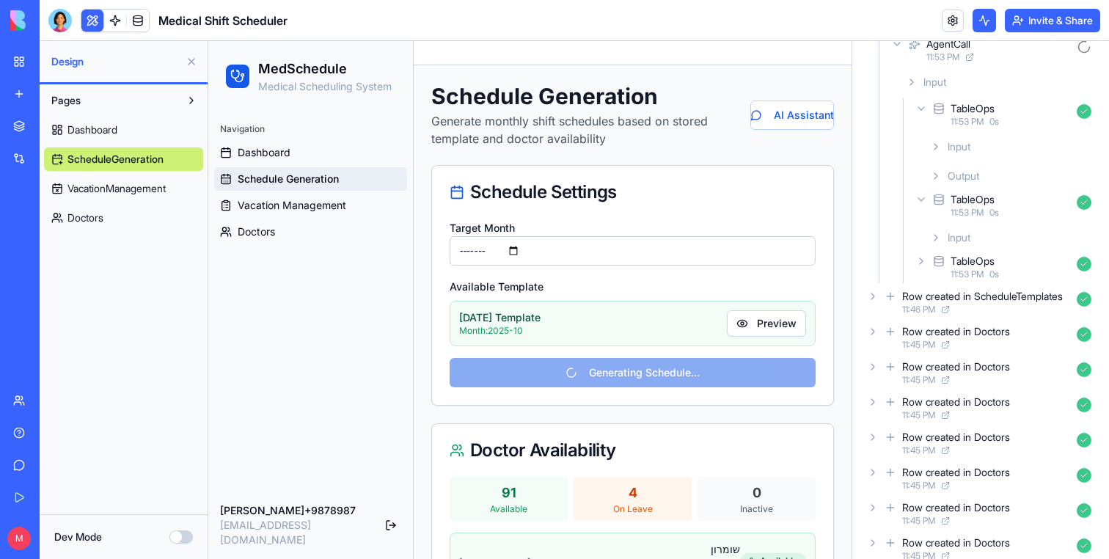
click at [950, 219] on div "TableOps 11:53 PM 0 s" at bounding box center [1004, 205] width 185 height 32
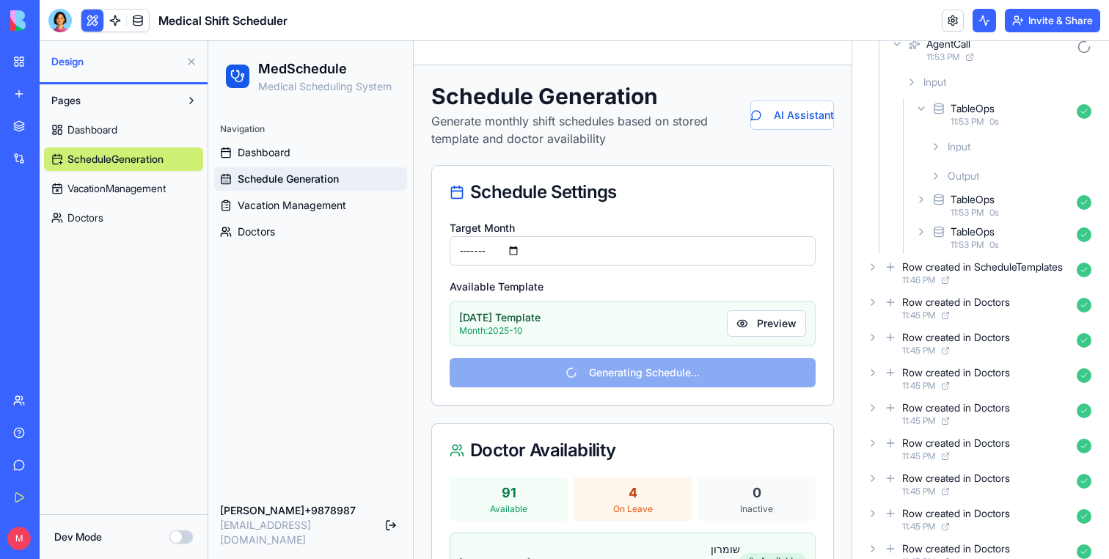
scroll to position [106, 0]
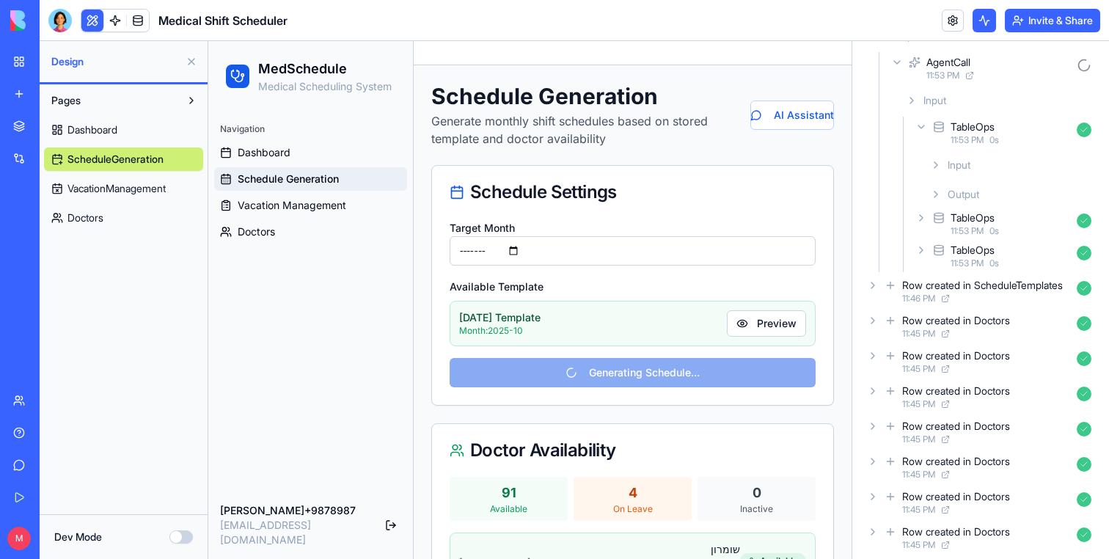
click at [932, 138] on div "TableOps 11:53 PM 0 s" at bounding box center [1004, 133] width 185 height 32
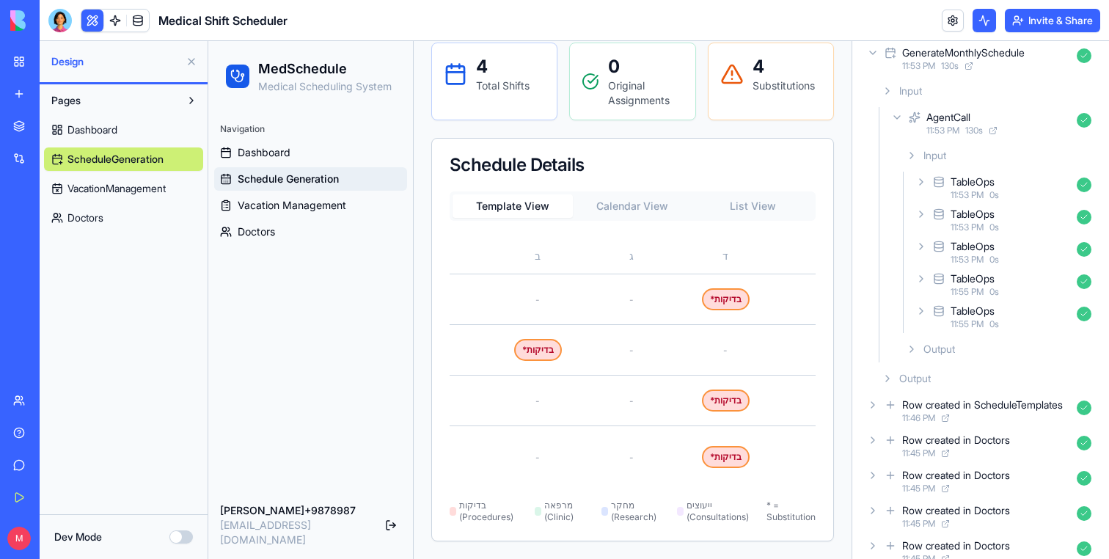
scroll to position [0, 0]
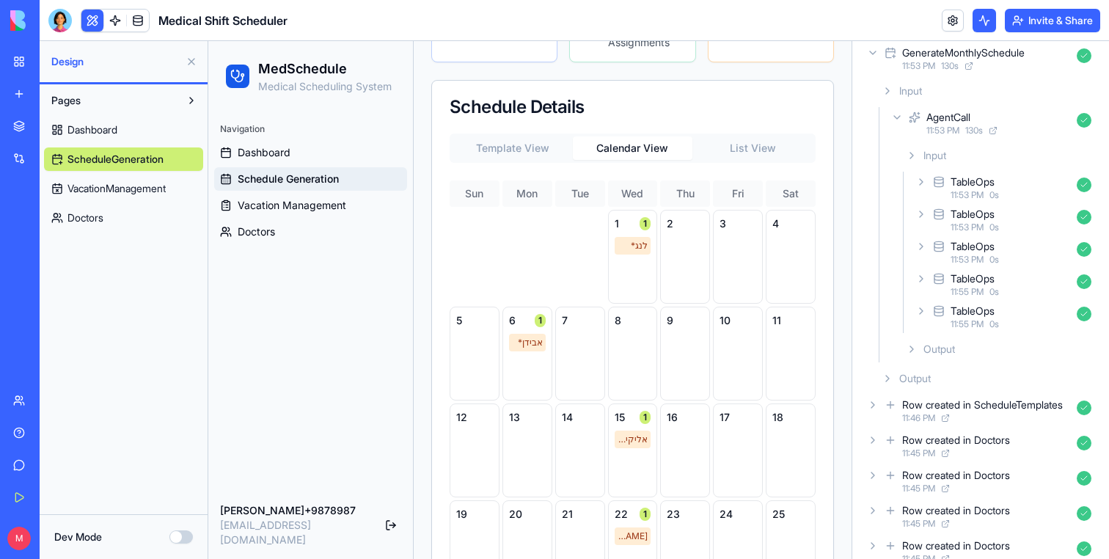
click at [651, 160] on button "Calendar View" at bounding box center [633, 147] width 120 height 23
click at [500, 163] on div "Template View Calendar View List View" at bounding box center [633, 147] width 366 height 29
click at [506, 160] on button "Template View" at bounding box center [513, 147] width 120 height 23
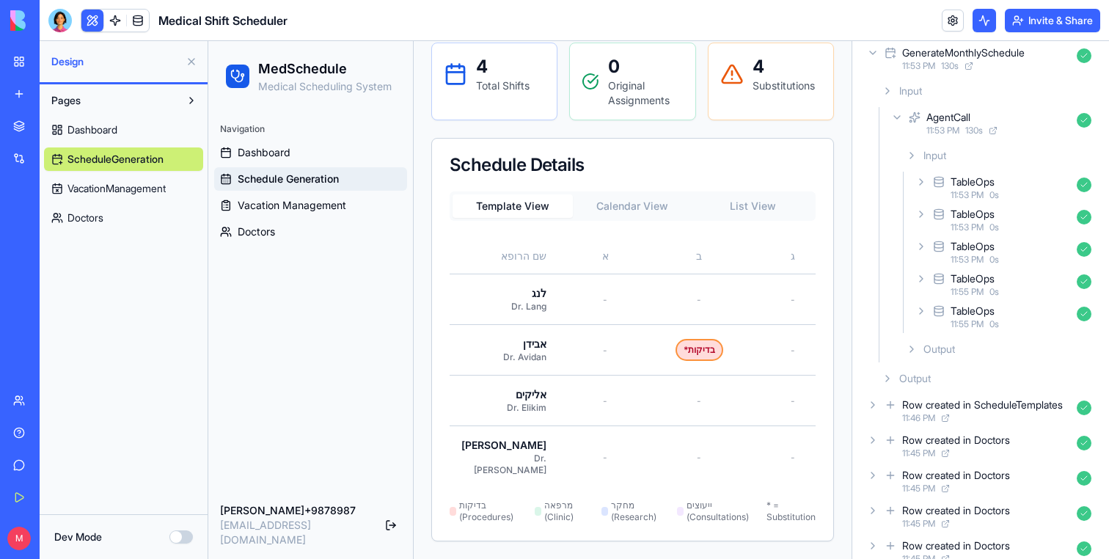
click at [635, 194] on button "Calendar View" at bounding box center [633, 205] width 120 height 23
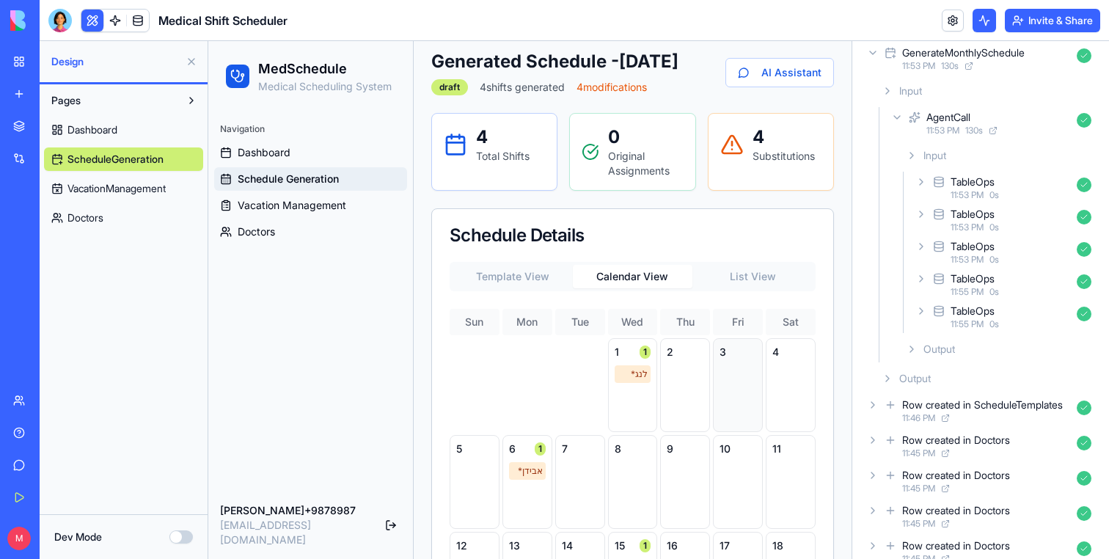
scroll to position [40, 0]
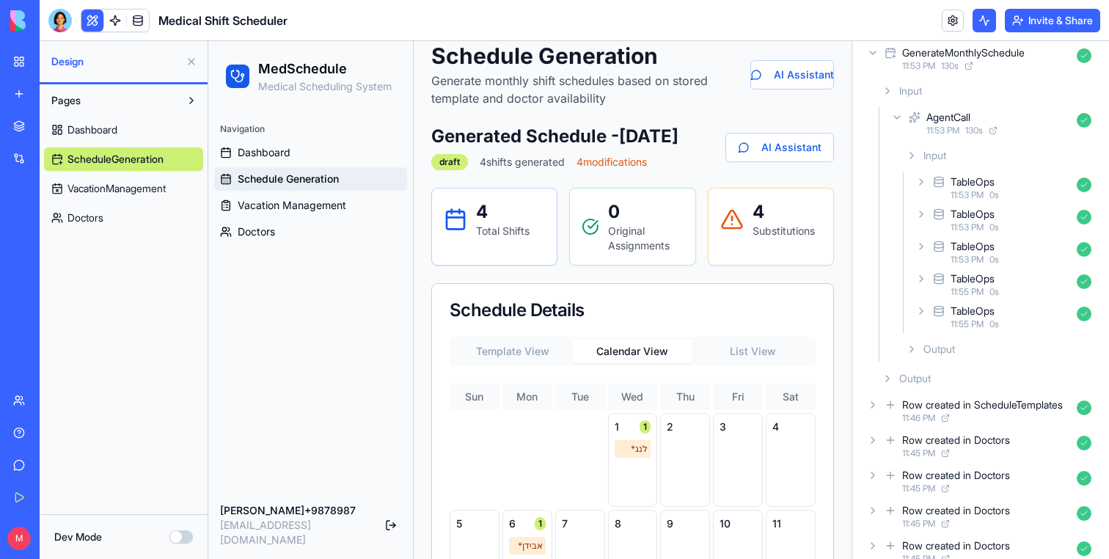
click at [745, 363] on button "List View" at bounding box center [752, 351] width 120 height 23
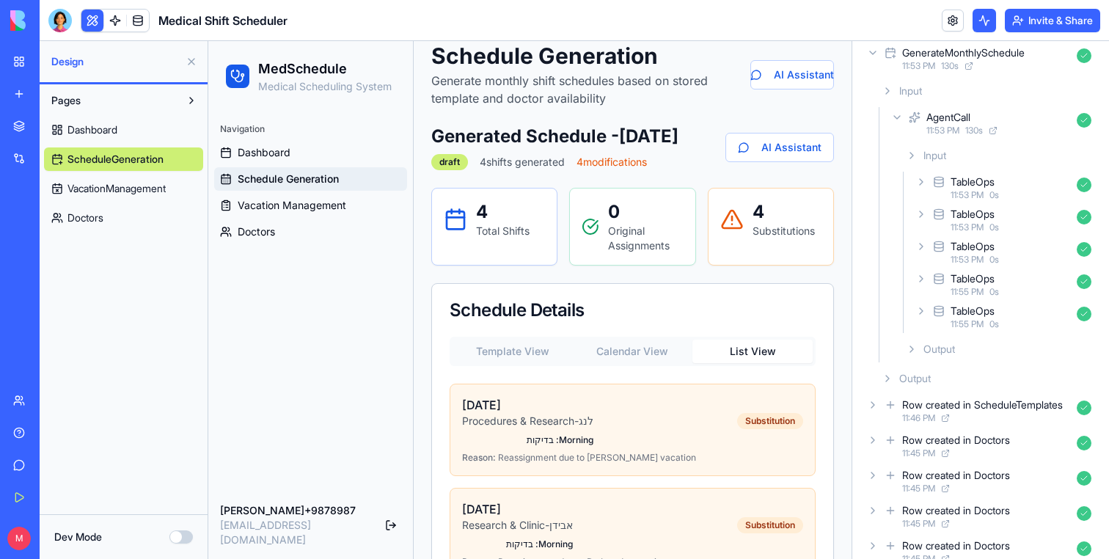
scroll to position [329, 0]
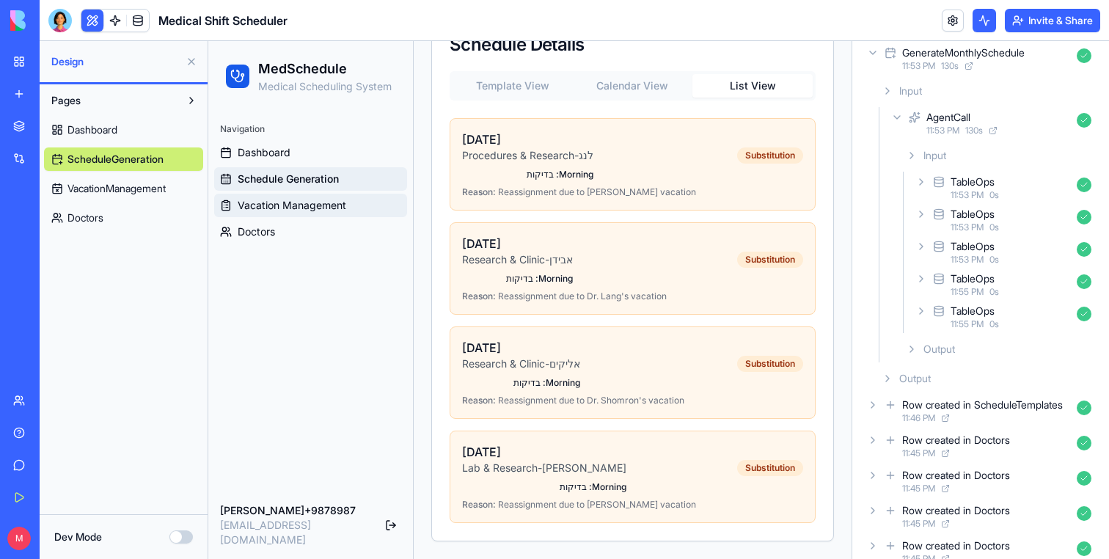
click at [275, 202] on span "Vacation Management" at bounding box center [292, 205] width 109 height 15
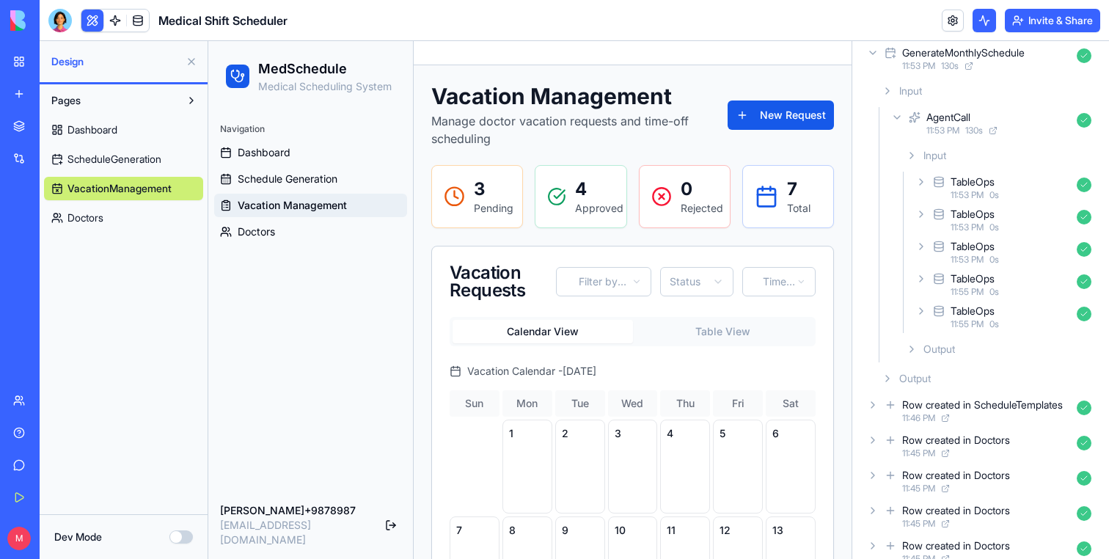
click at [587, 202] on p "Approved" at bounding box center [594, 208] width 39 height 15
click at [624, 285] on html "MedSchedule Medical Scheduling System Navigation Dashboard Schedule Generation …" at bounding box center [529, 500] width 643 height 919
click at [684, 285] on html "MedSchedule Medical Scheduling System Navigation Dashboard Schedule Generation …" at bounding box center [529, 500] width 643 height 919
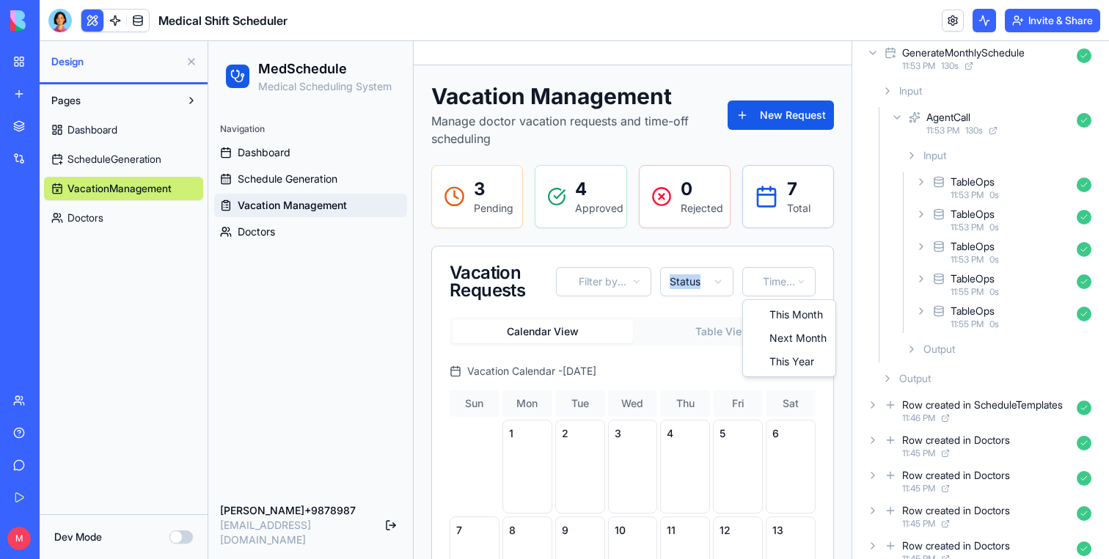
click at [804, 285] on html "MedSchedule Medical Scheduling System Navigation Dashboard Schedule Generation …" at bounding box center [529, 500] width 643 height 919
click at [775, 277] on html "MedSchedule Medical Scheduling System Navigation Dashboard Schedule Generation …" at bounding box center [529, 500] width 643 height 919
click at [769, 288] on html "MedSchedule Medical Scheduling System Navigation Dashboard Schedule Generation …" at bounding box center [529, 500] width 643 height 919
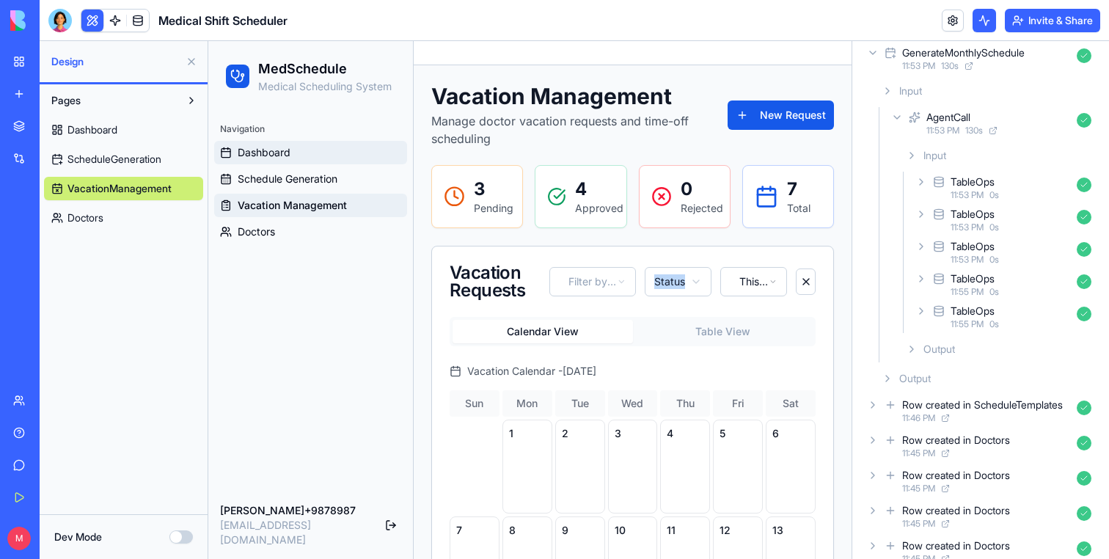
click at [286, 156] on span "Dashboard" at bounding box center [264, 152] width 53 height 15
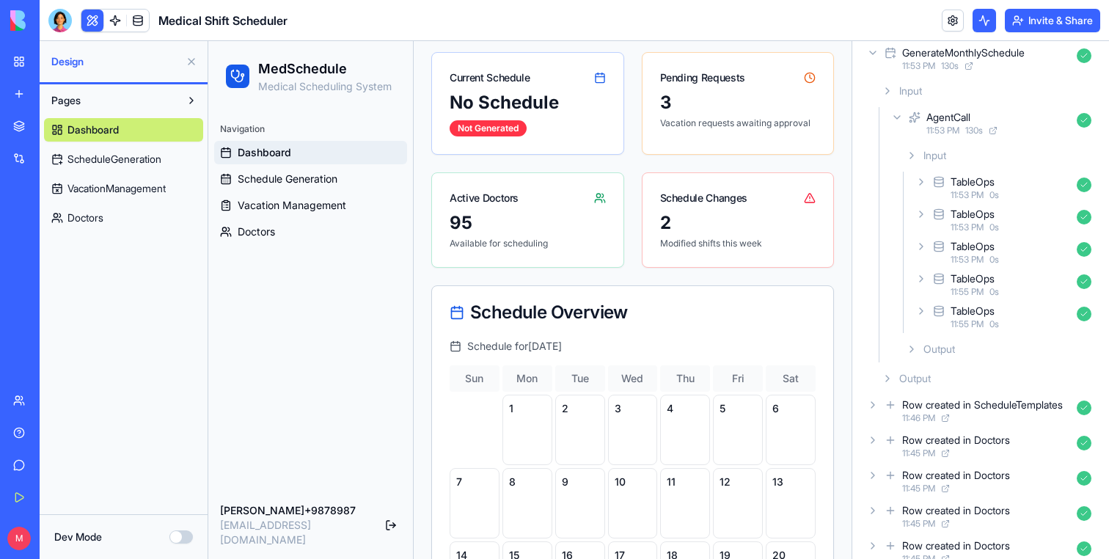
scroll to position [62, 0]
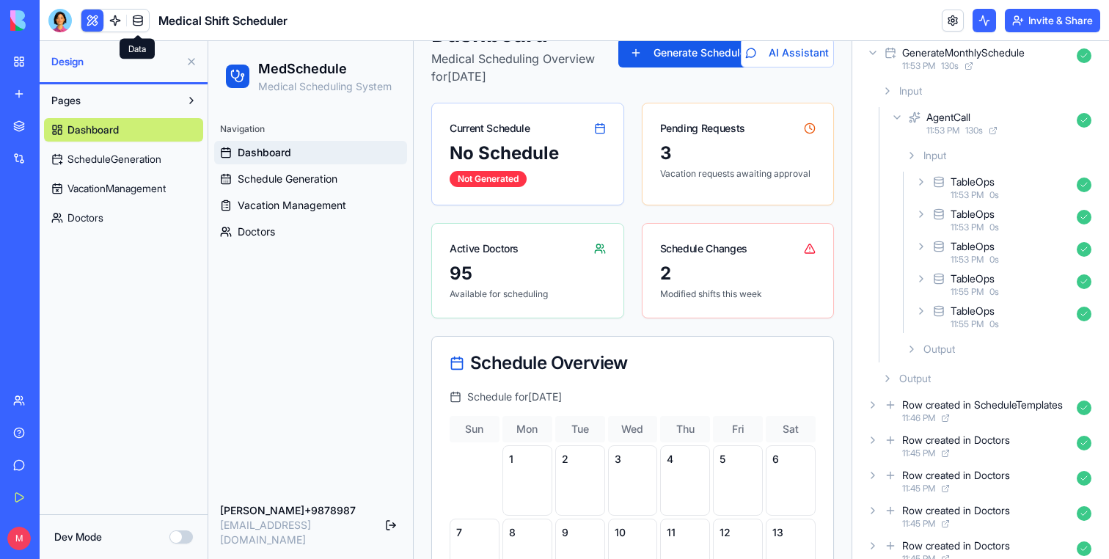
click at [138, 27] on link at bounding box center [138, 21] width 22 height 22
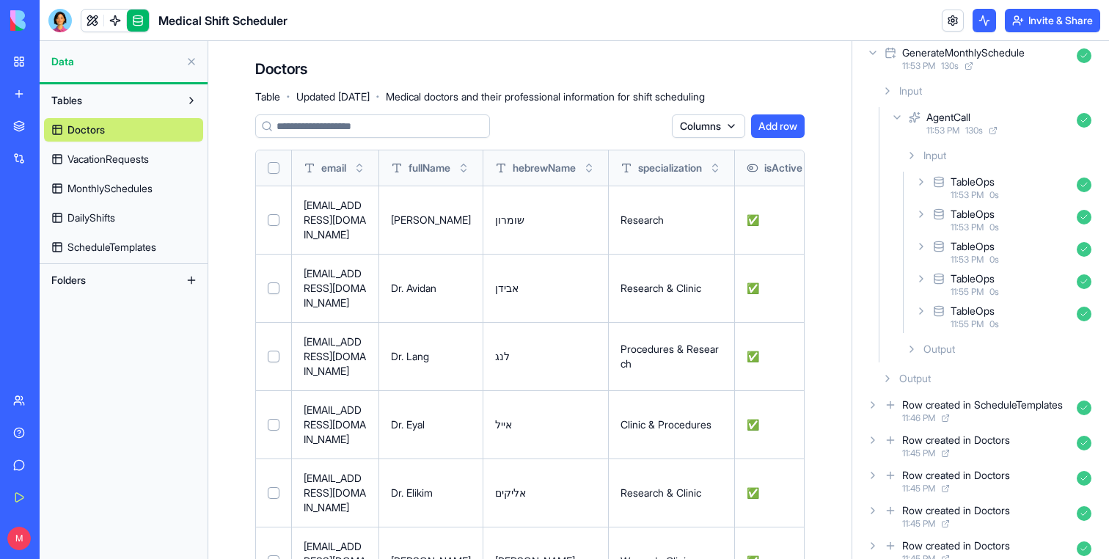
click at [132, 161] on span "VacationRequests" at bounding box center [107, 159] width 81 height 15
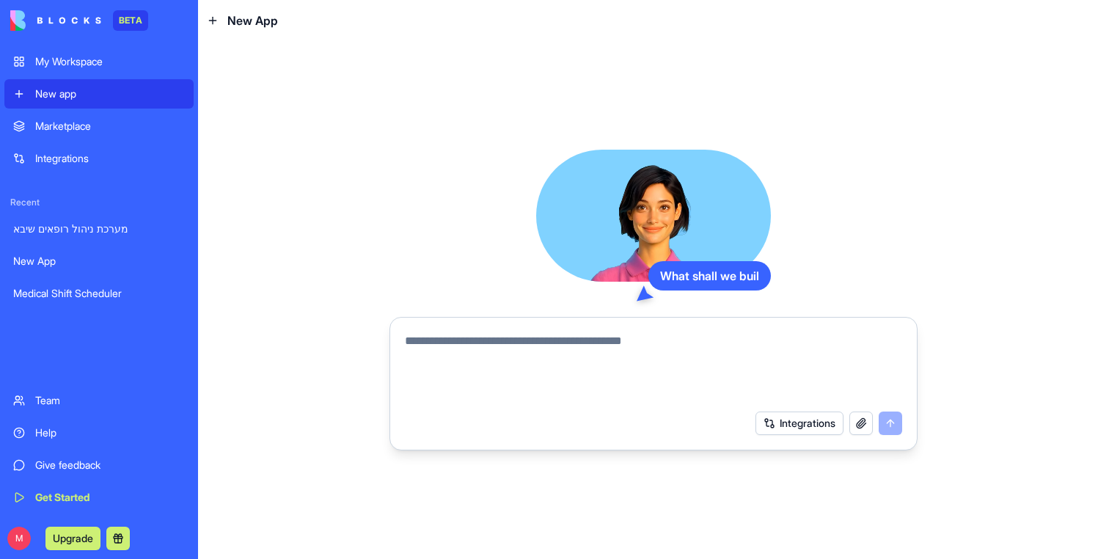
click at [510, 358] on textarea at bounding box center [653, 367] width 497 height 70
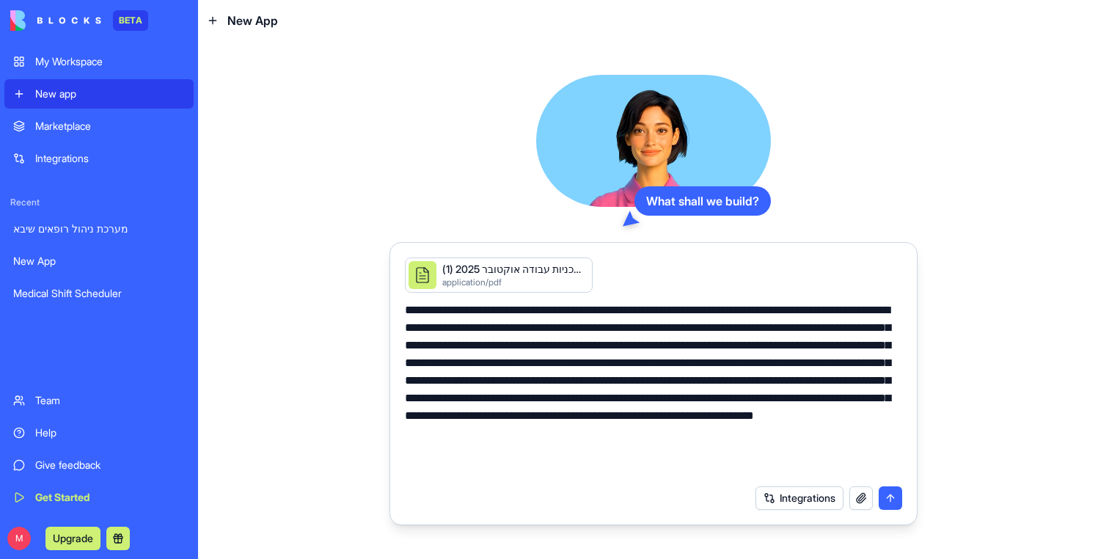
click at [893, 310] on textarea "**********" at bounding box center [653, 389] width 497 height 176
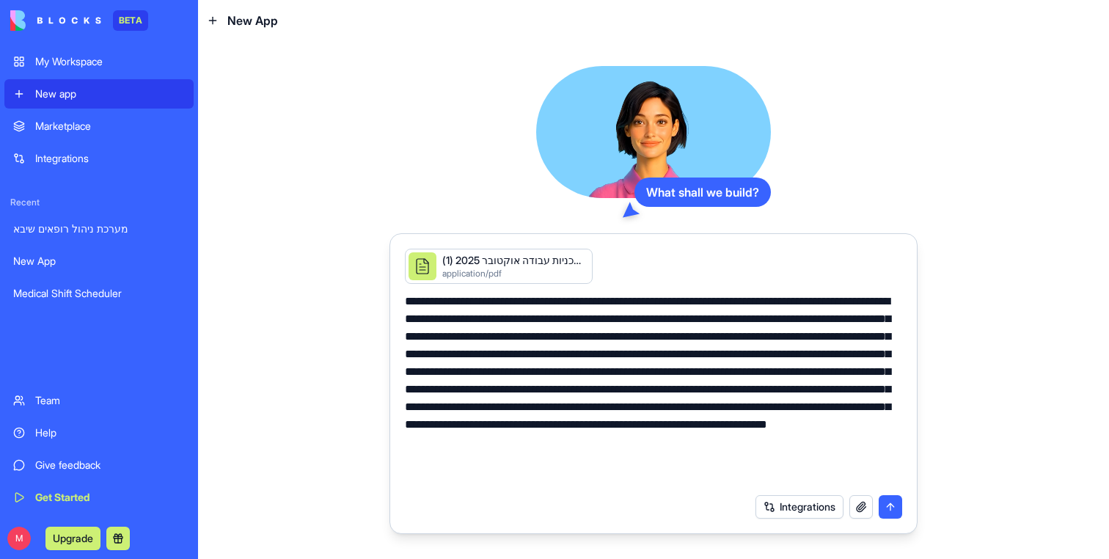
type textarea "**********"
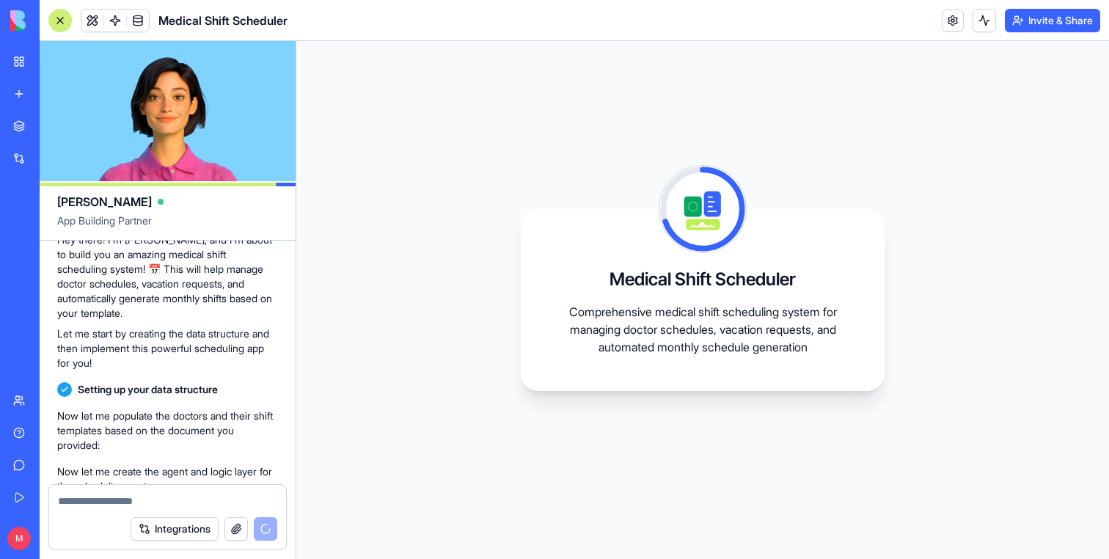
scroll to position [368, 0]
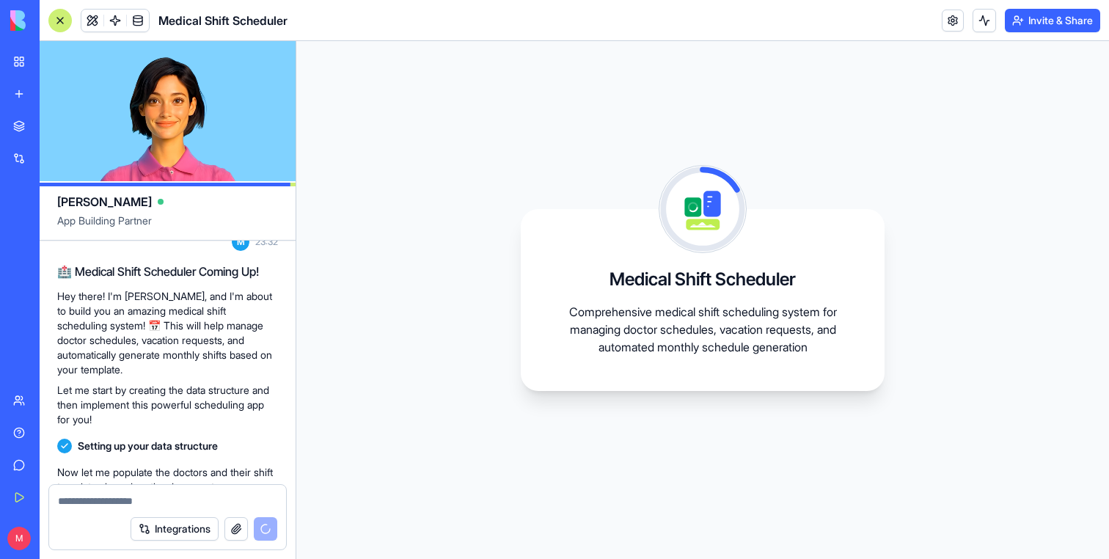
type textarea "*"
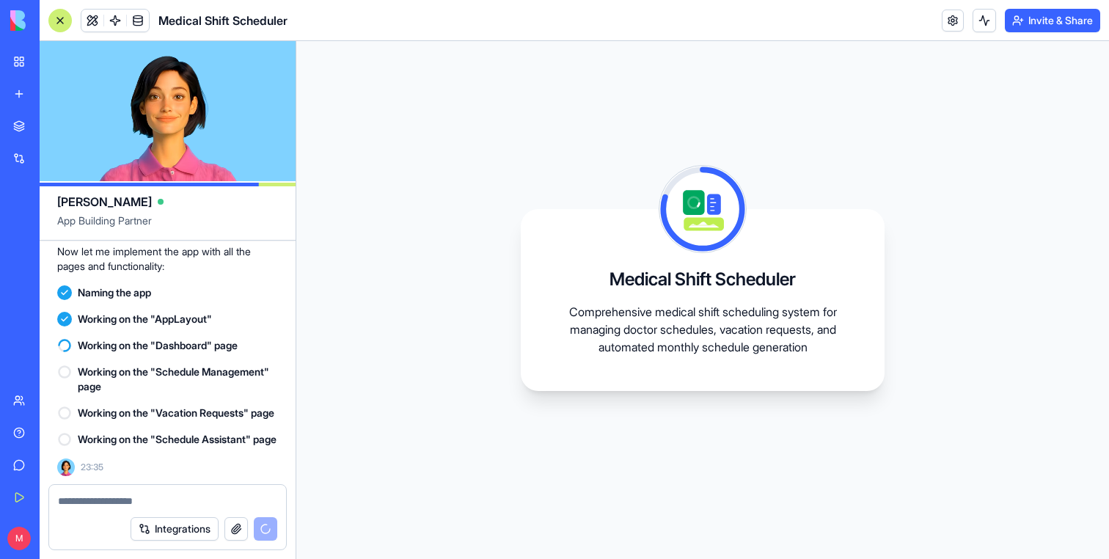
scroll to position [783, 0]
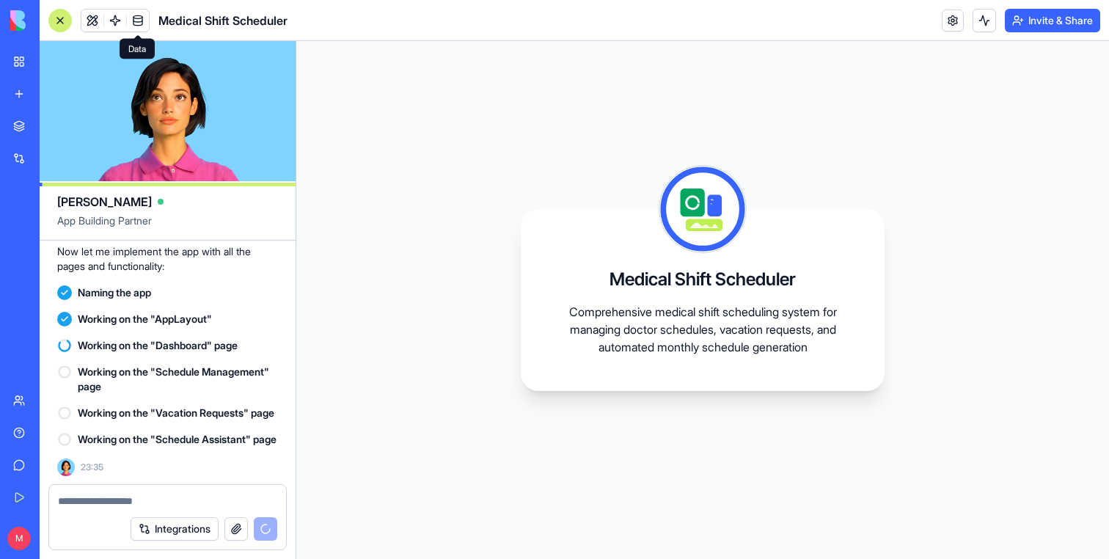
click at [139, 18] on span at bounding box center [137, 20] width 41 height 41
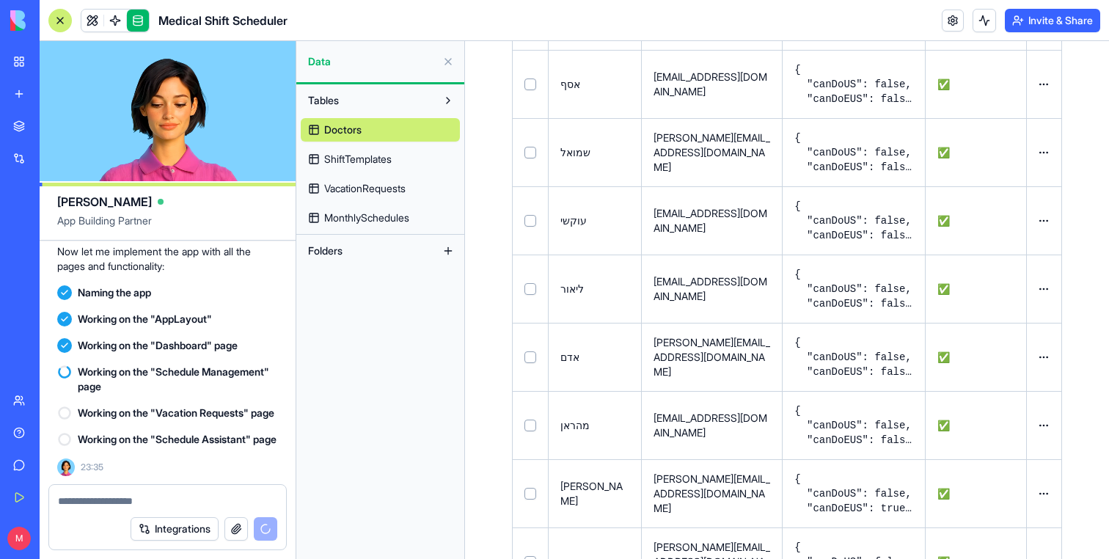
scroll to position [1709, 0]
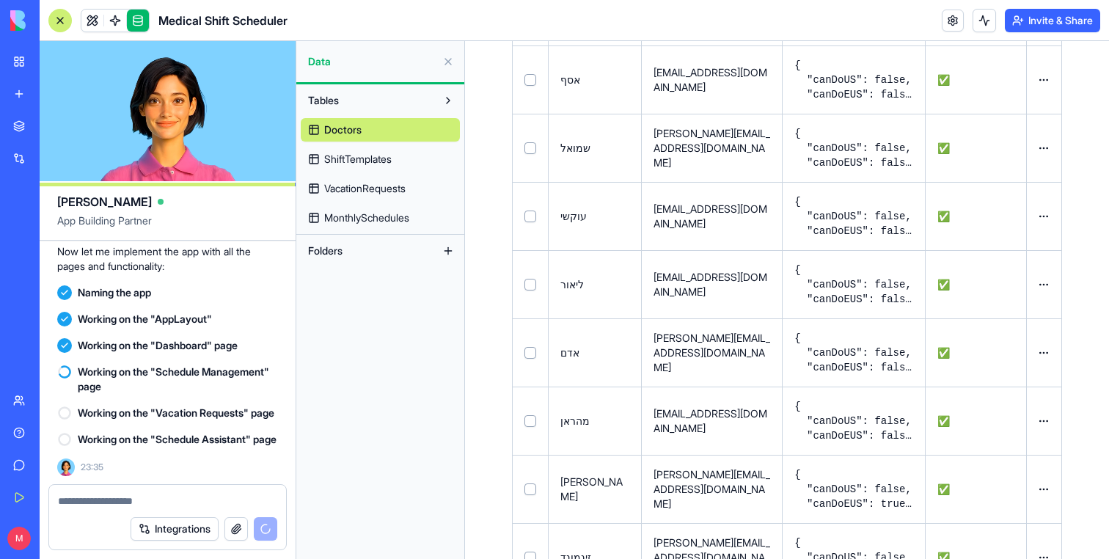
click at [405, 153] on link "ShiftTemplates" at bounding box center [380, 158] width 159 height 23
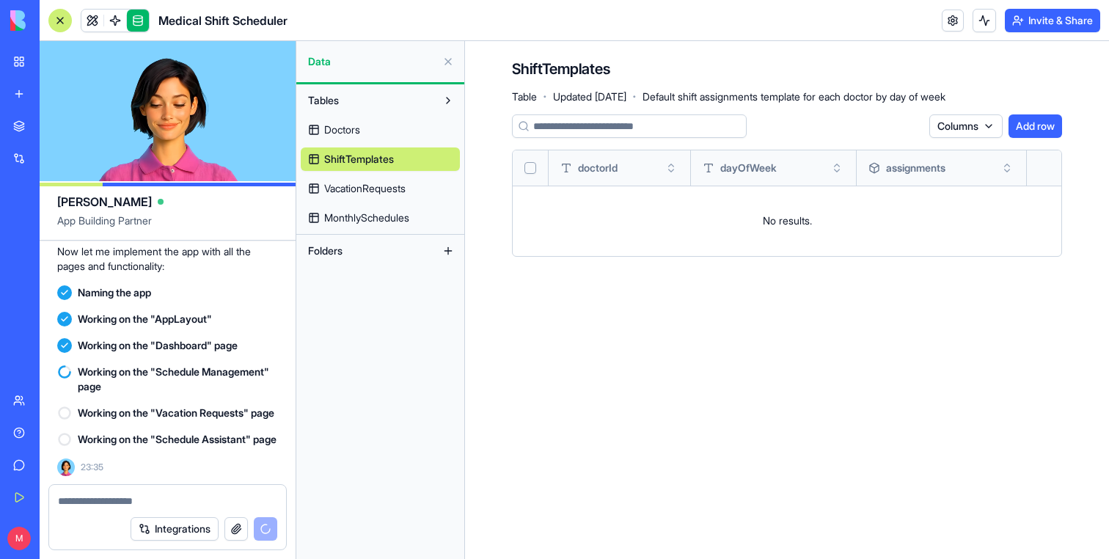
click at [381, 195] on span "VacationRequests" at bounding box center [364, 188] width 81 height 15
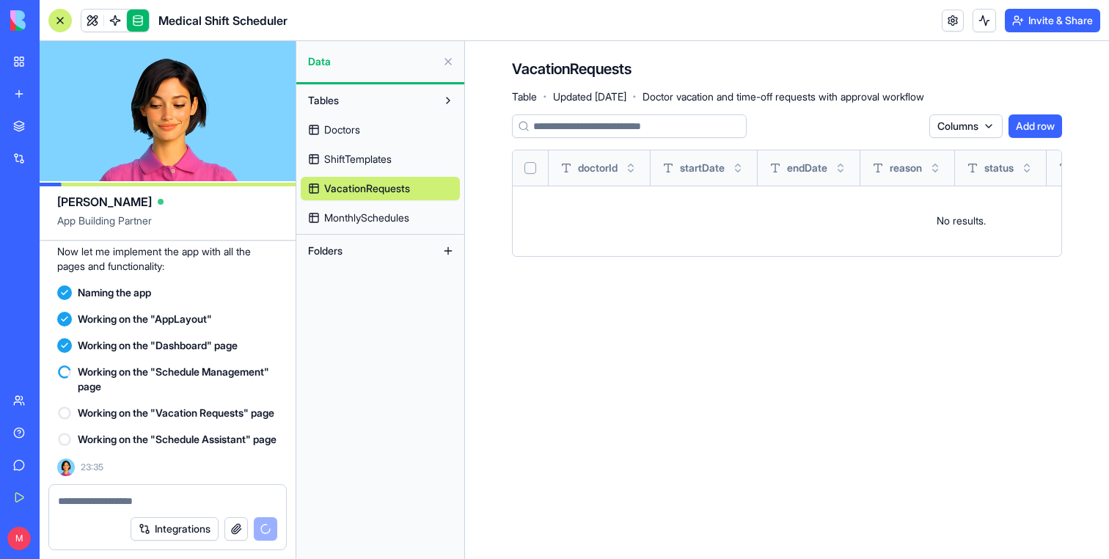
click at [376, 155] on span "ShiftTemplates" at bounding box center [357, 159] width 67 height 15
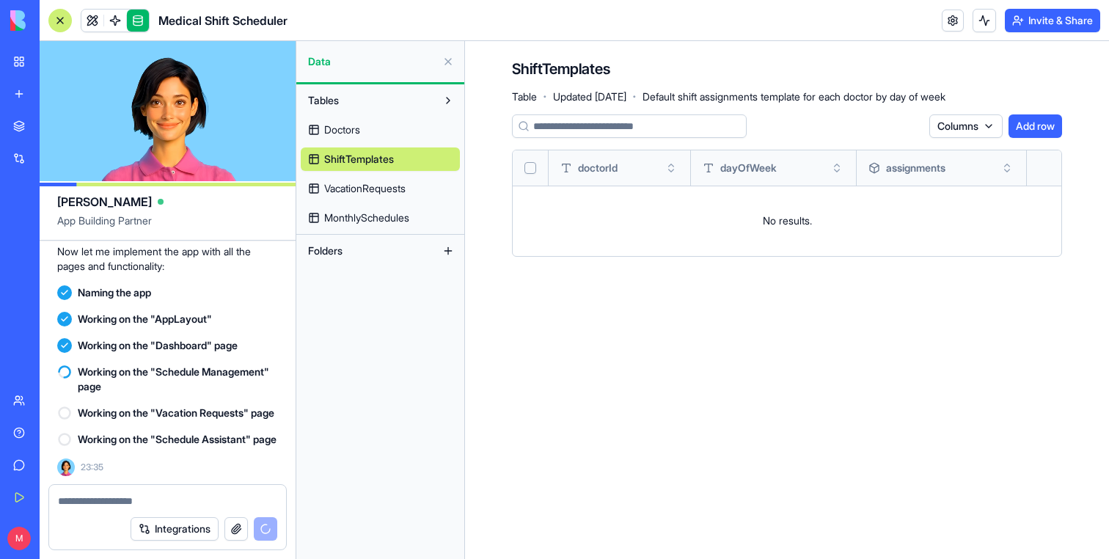
click at [372, 183] on span "VacationRequests" at bounding box center [364, 188] width 81 height 15
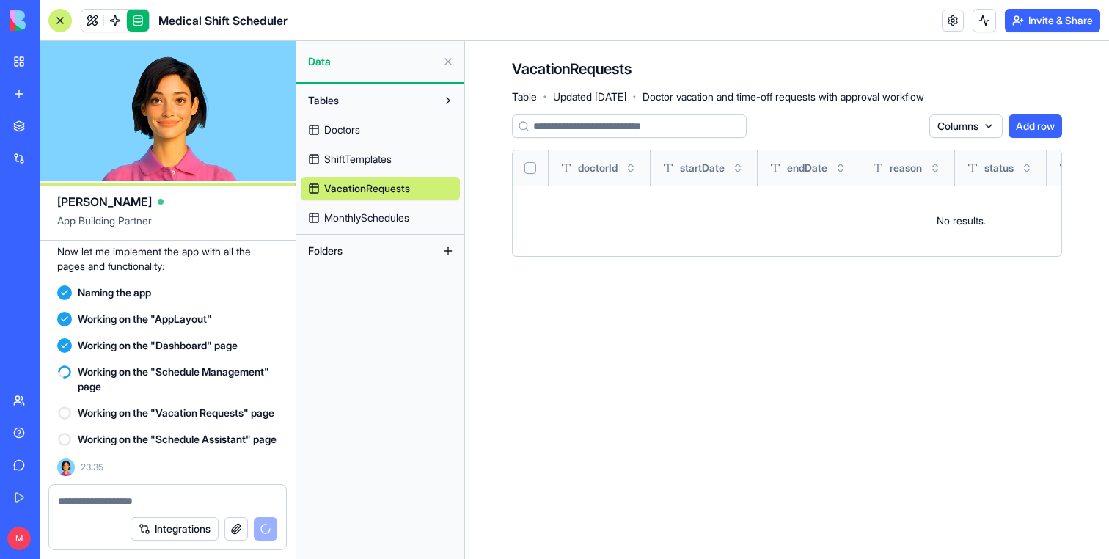
click at [373, 211] on span "MonthlySchedules" at bounding box center [366, 218] width 85 height 15
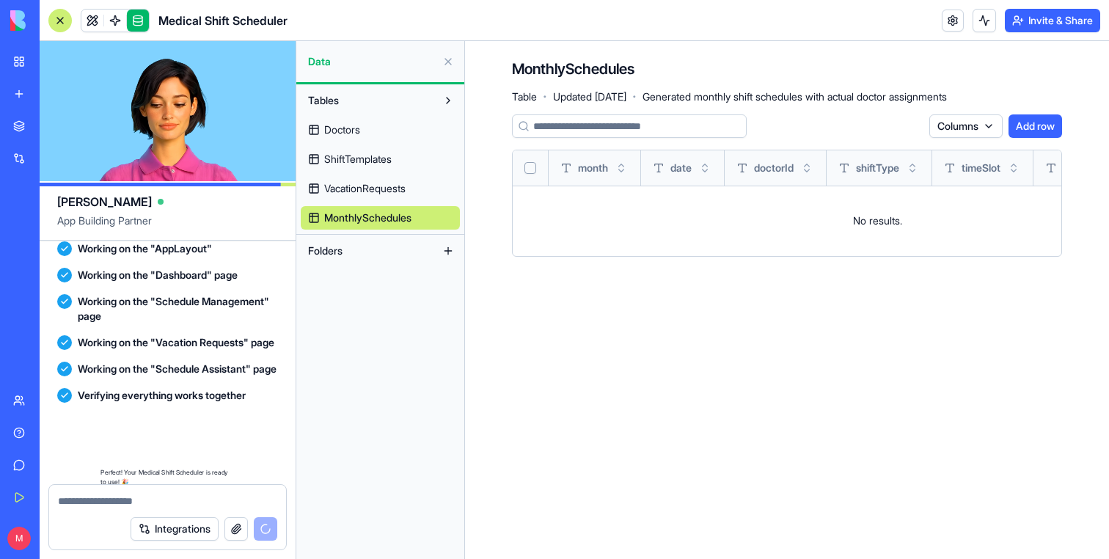
scroll to position [1123, 0]
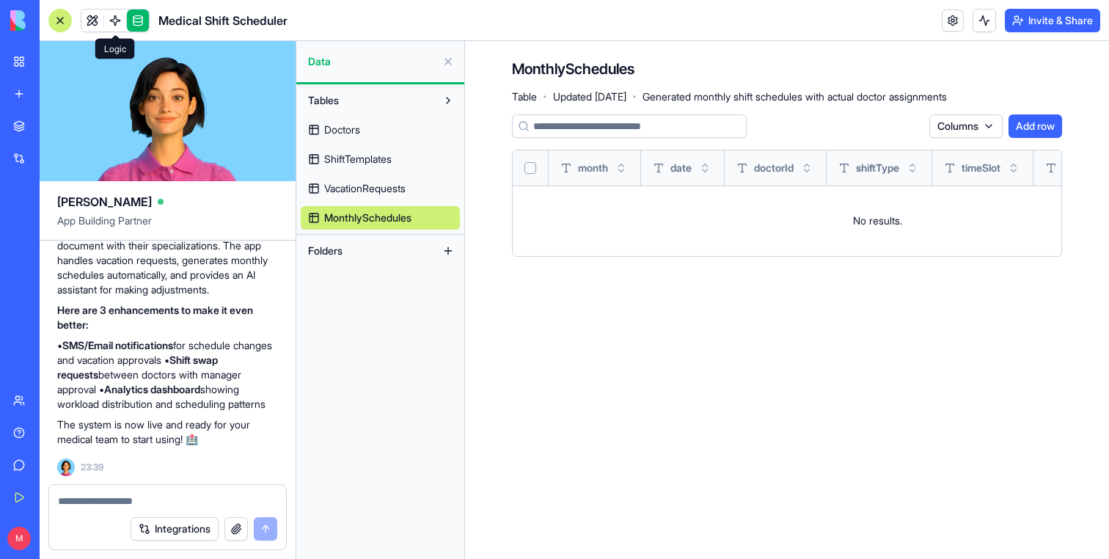
click at [118, 23] on span at bounding box center [115, 20] width 41 height 41
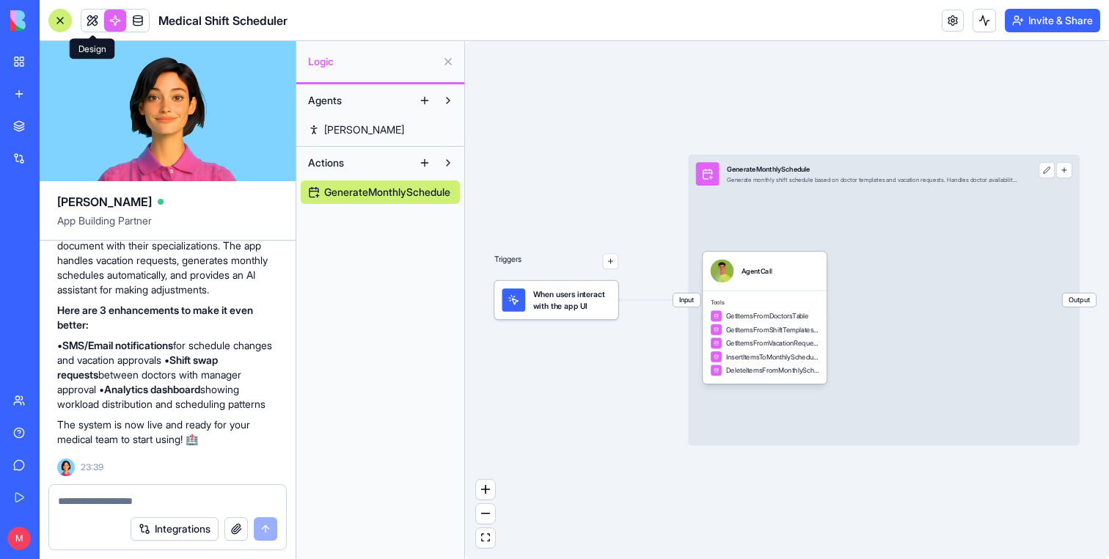
click at [89, 22] on span at bounding box center [92, 20] width 41 height 41
click at [89, 22] on button at bounding box center [92, 21] width 22 height 22
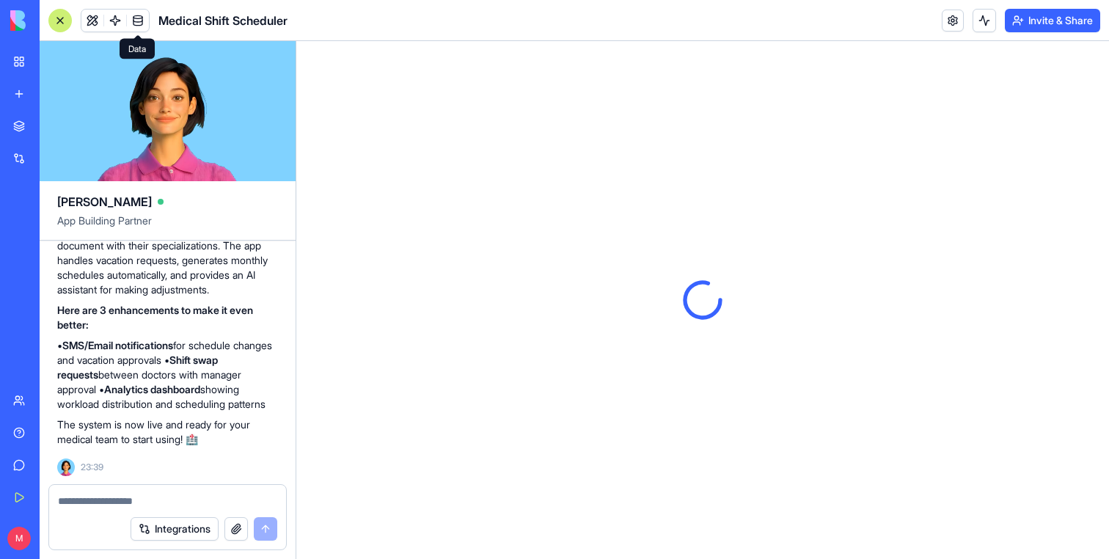
click at [139, 29] on link at bounding box center [138, 21] width 22 height 22
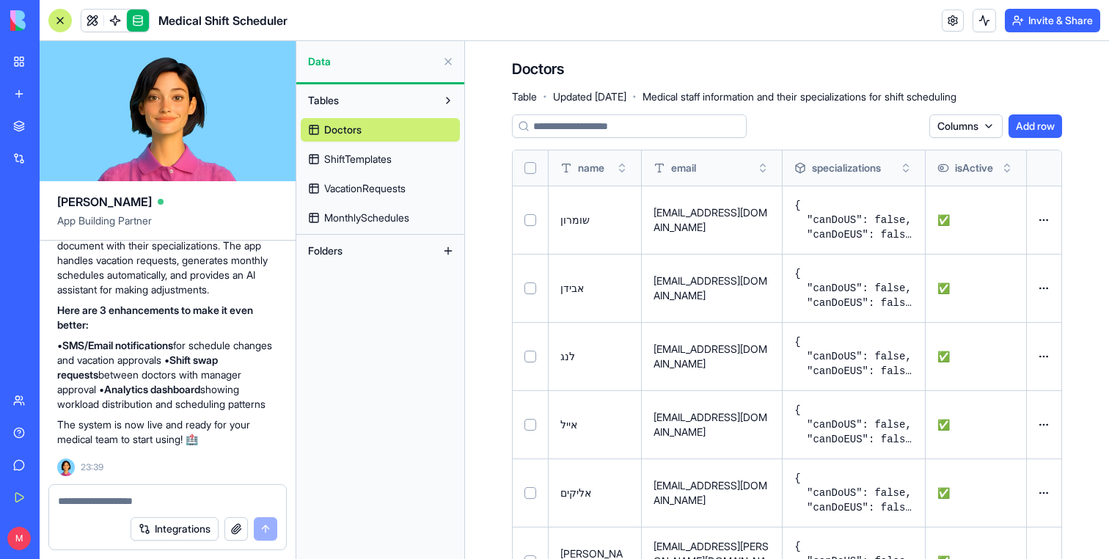
click at [353, 162] on span "ShiftTemplates" at bounding box center [357, 159] width 67 height 15
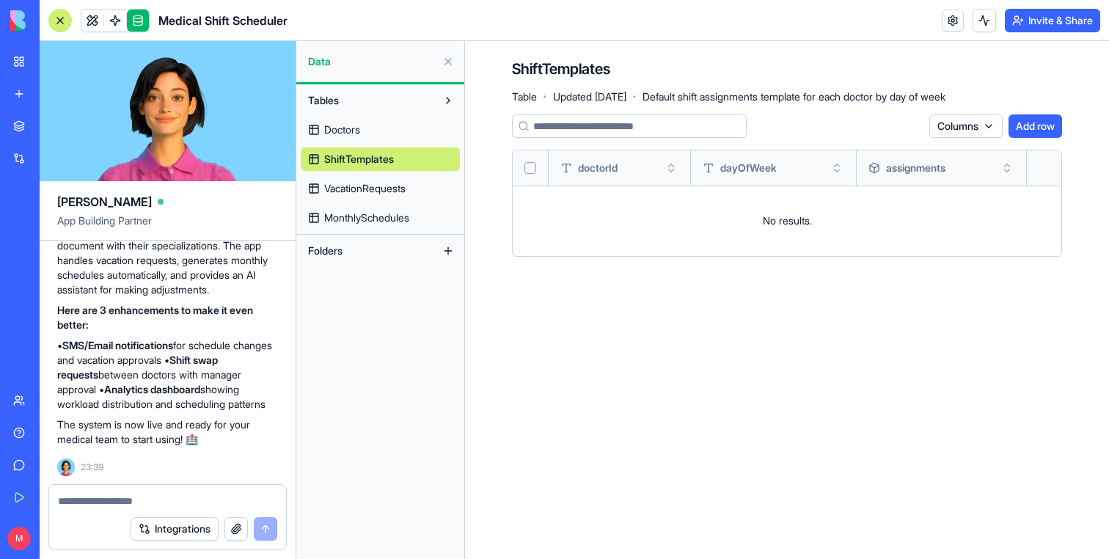
click at [361, 177] on link "VacationRequests" at bounding box center [380, 188] width 159 height 23
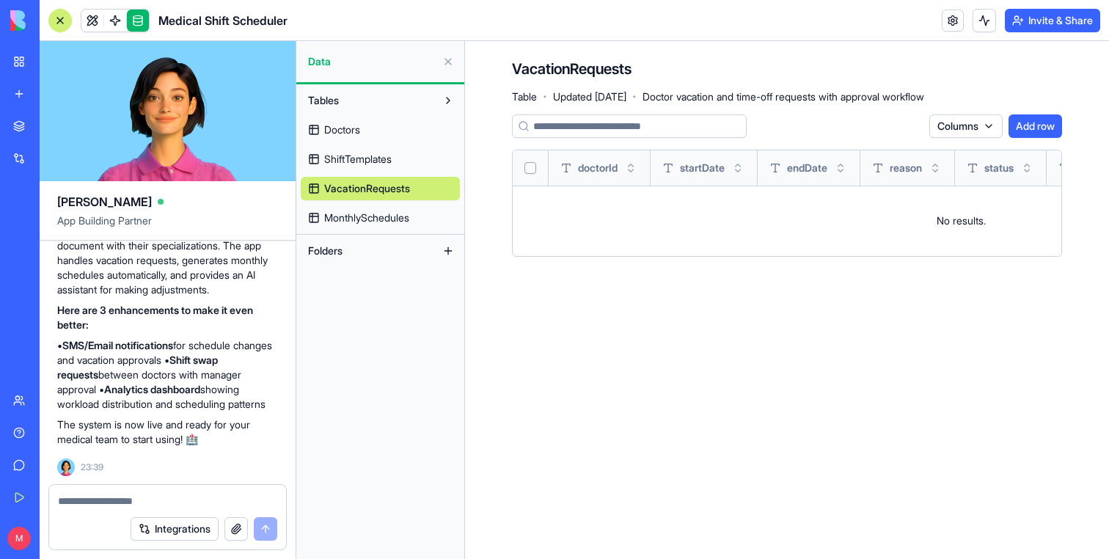
click at [365, 216] on span "MonthlySchedules" at bounding box center [366, 218] width 85 height 15
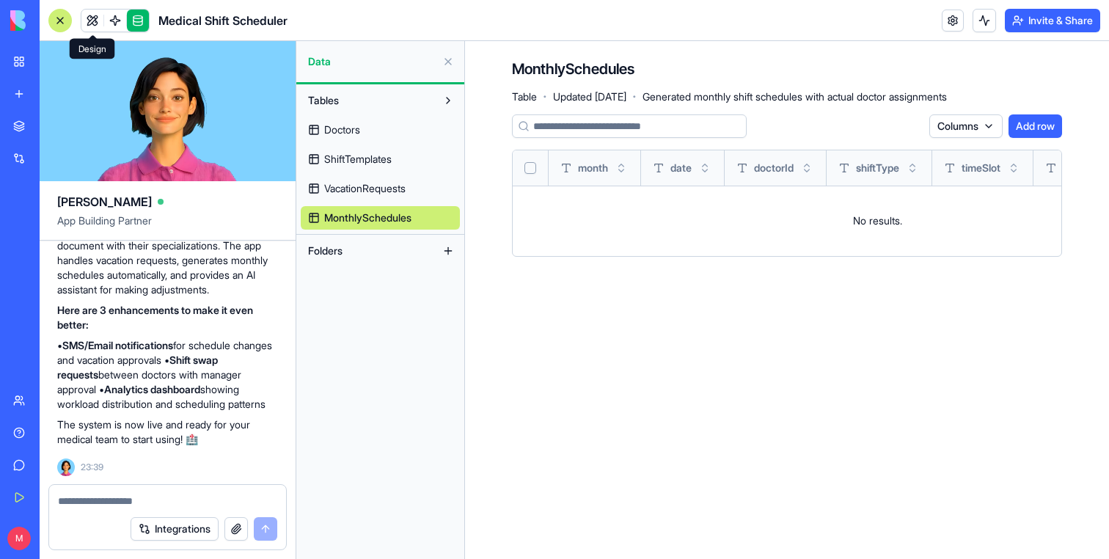
click at [98, 10] on link at bounding box center [92, 21] width 22 height 22
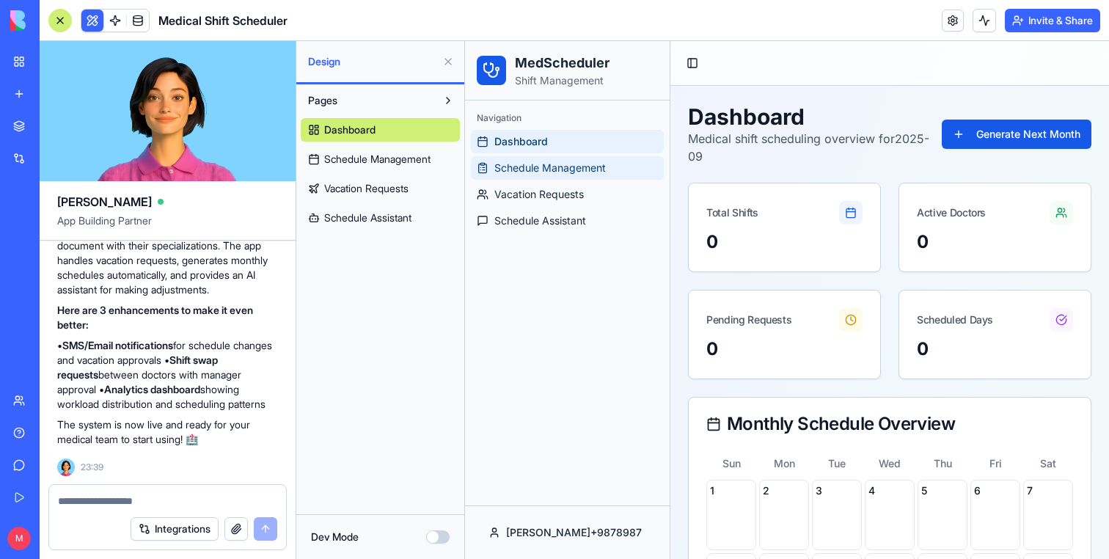
click at [563, 158] on link "Schedule Management" at bounding box center [567, 167] width 193 height 23
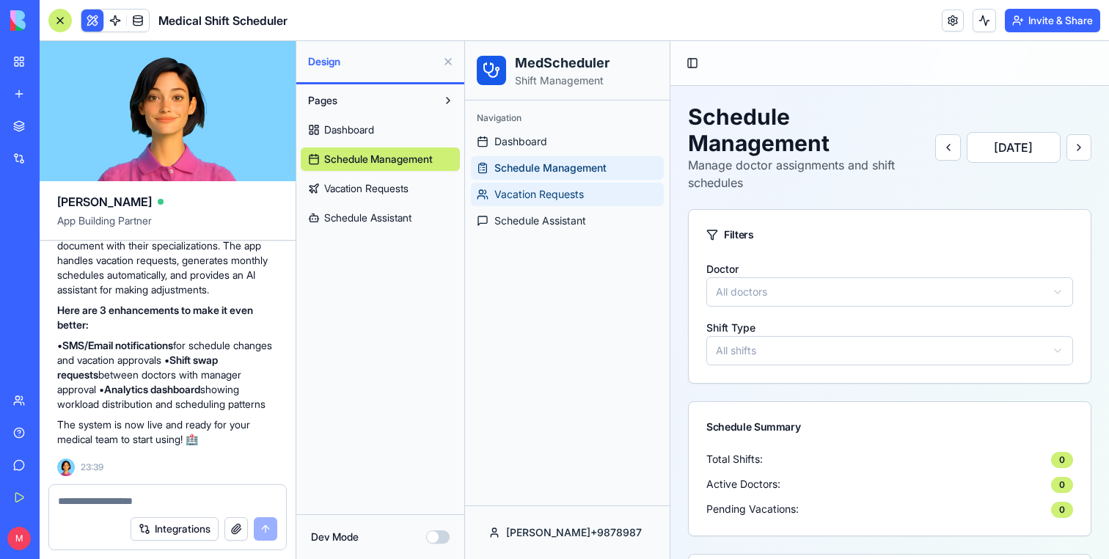
click at [519, 187] on span "Vacation Requests" at bounding box center [538, 194] width 89 height 15
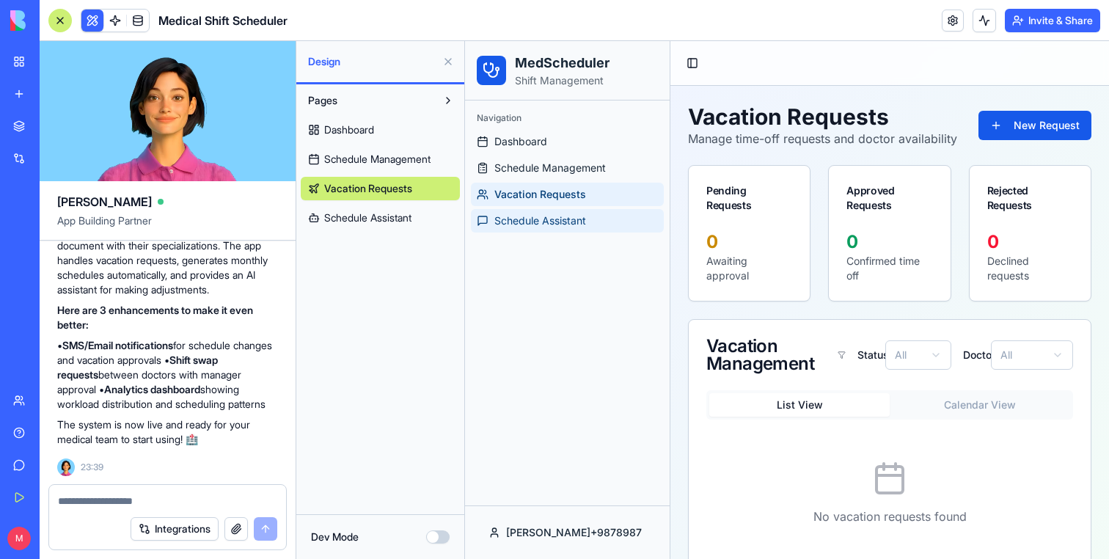
click at [602, 230] on link "Schedule Assistant" at bounding box center [567, 220] width 193 height 23
